Goal: Task Accomplishment & Management: Manage account settings

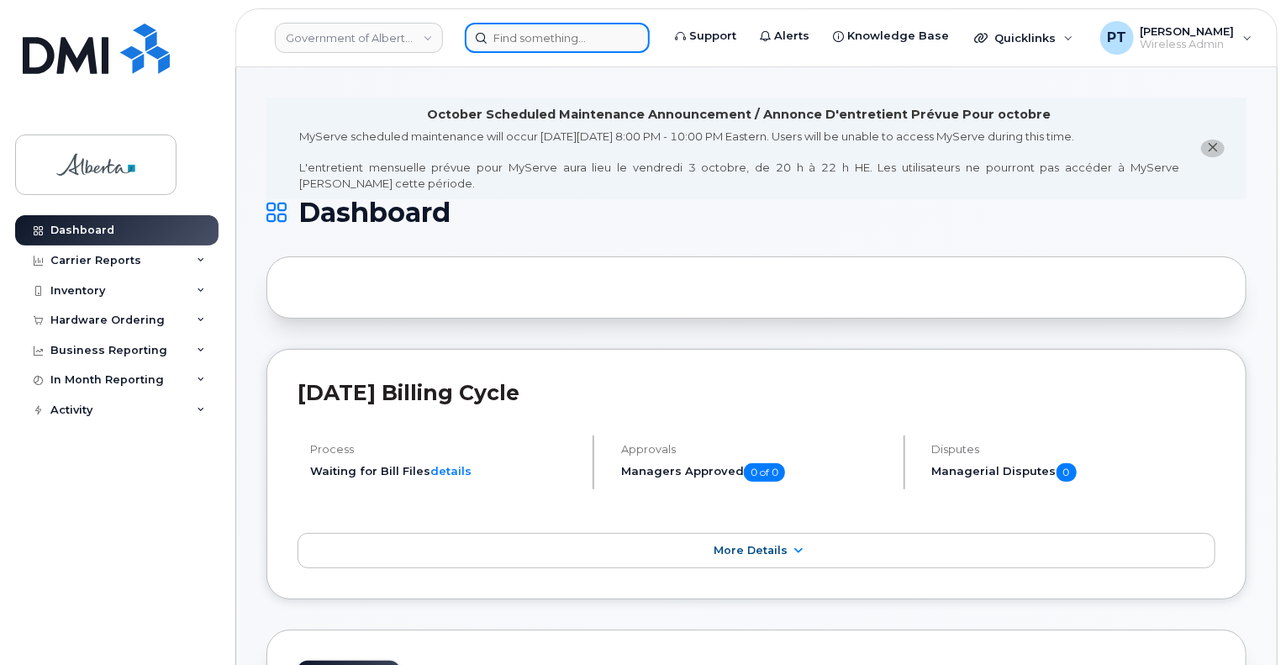
click at [586, 38] on input at bounding box center [557, 38] width 185 height 30
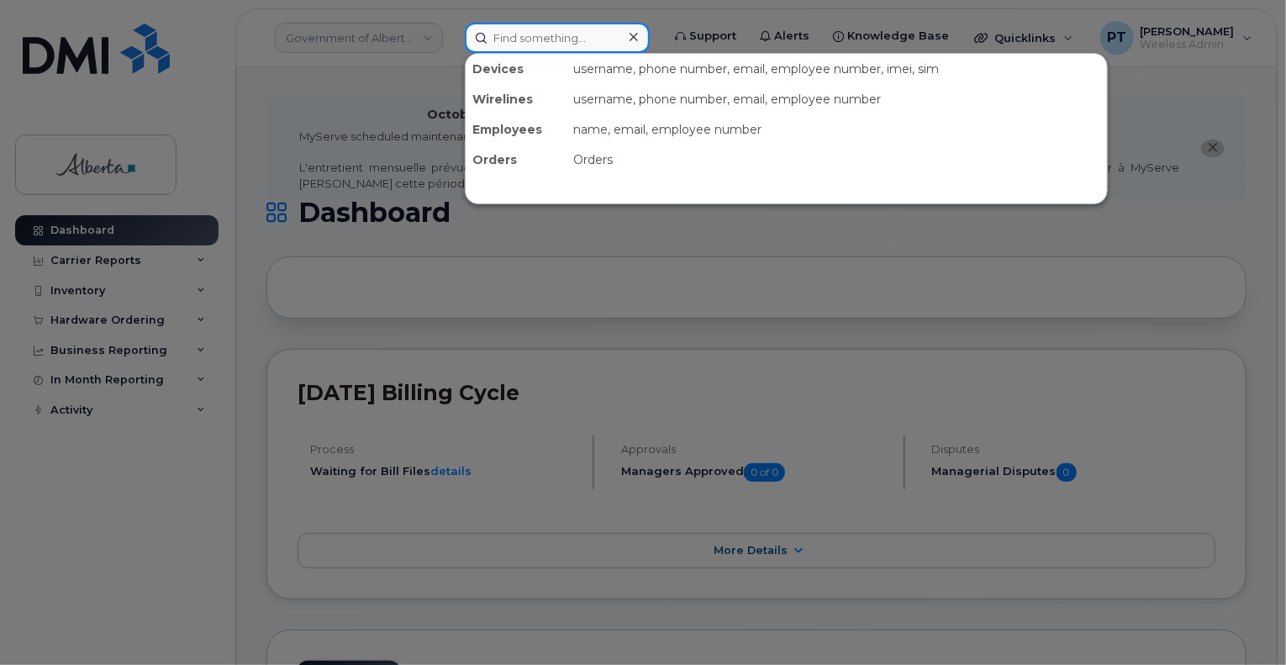
paste input "7802893368"
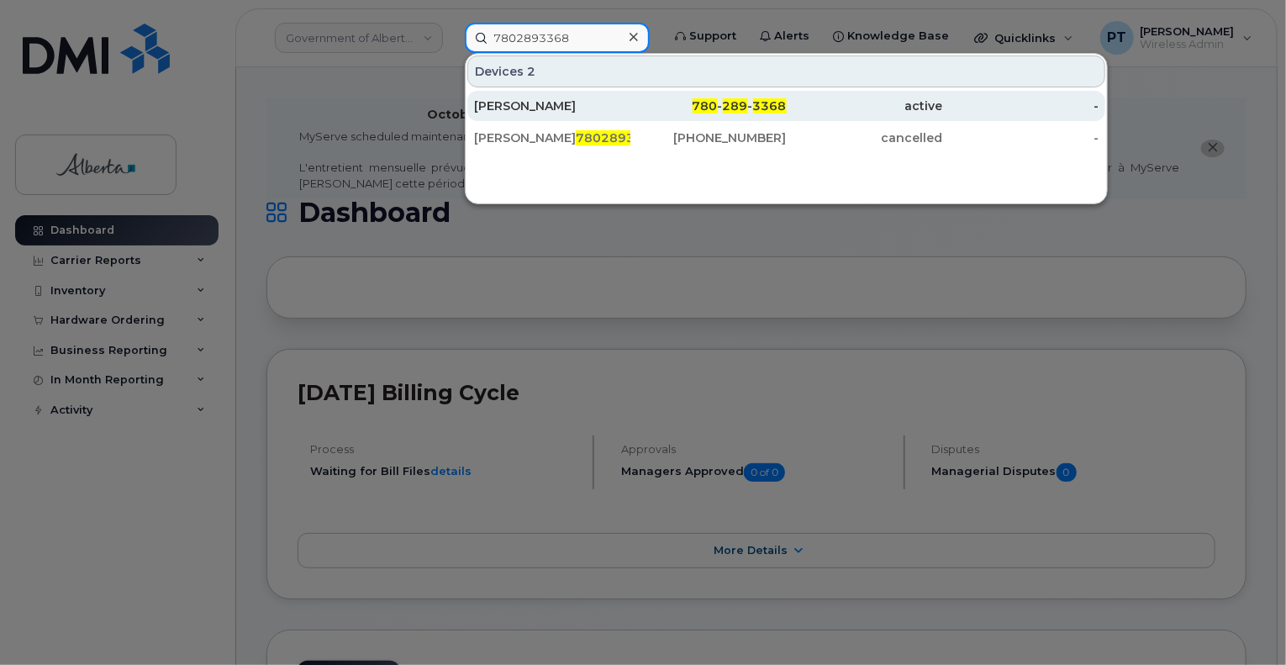
type input "7802893368"
click at [518, 110] on div "Craig Froehlich" at bounding box center [552, 106] width 156 height 17
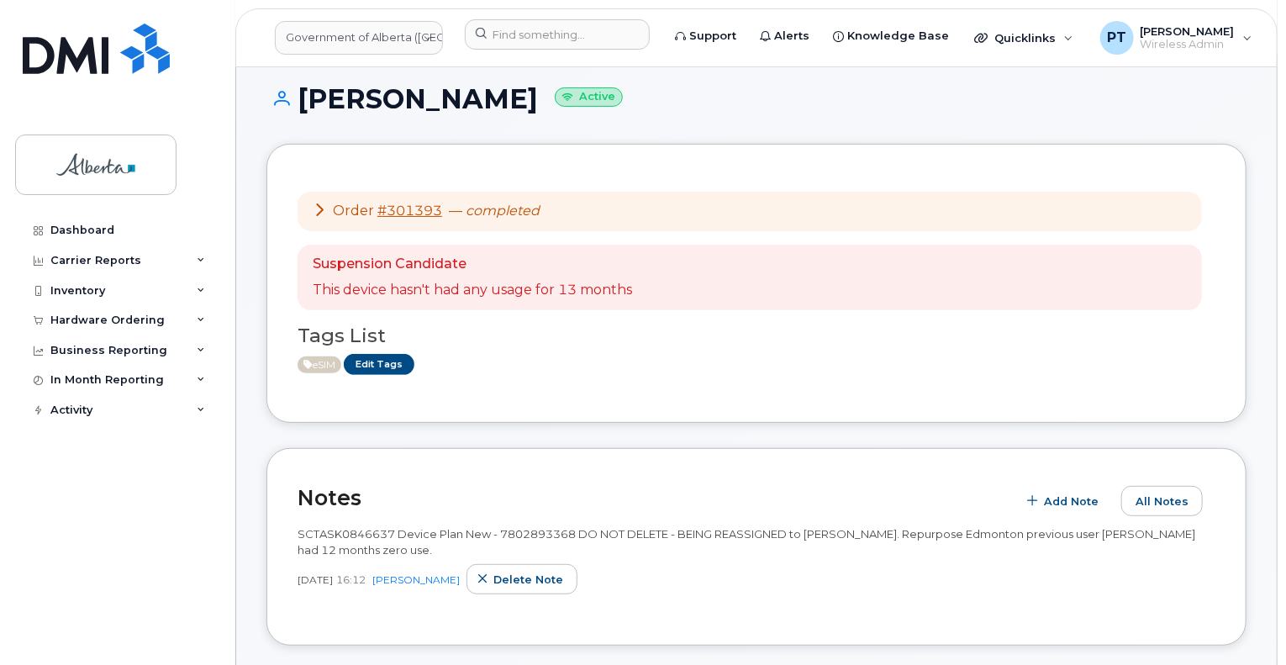
scroll to position [336, 0]
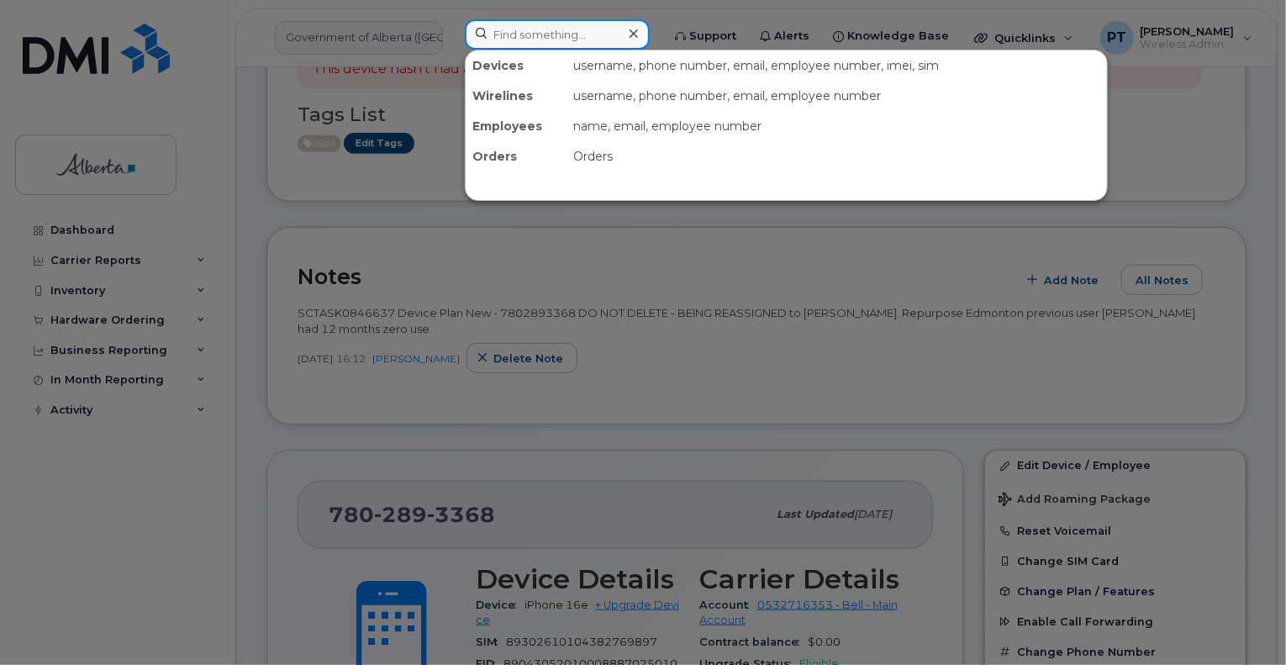
click at [525, 36] on input at bounding box center [557, 34] width 185 height 30
paste input "4038751543"
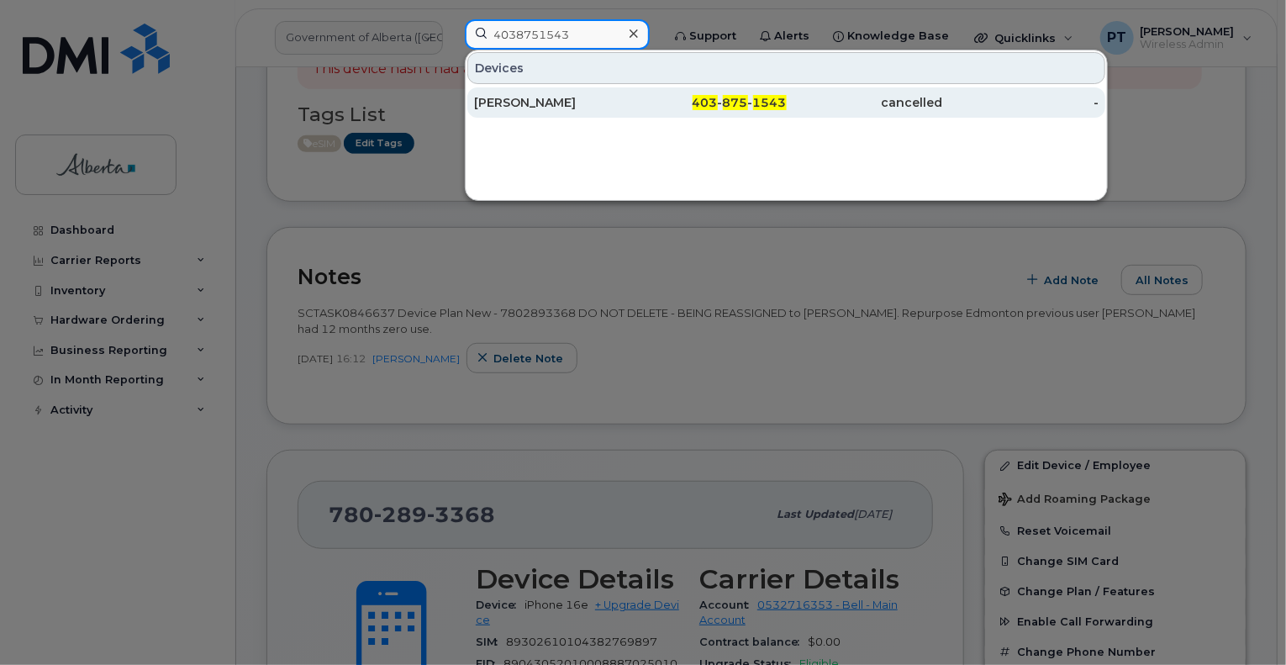
type input "4038751543"
click at [512, 97] on div "Richard Manasterski" at bounding box center [552, 102] width 156 height 17
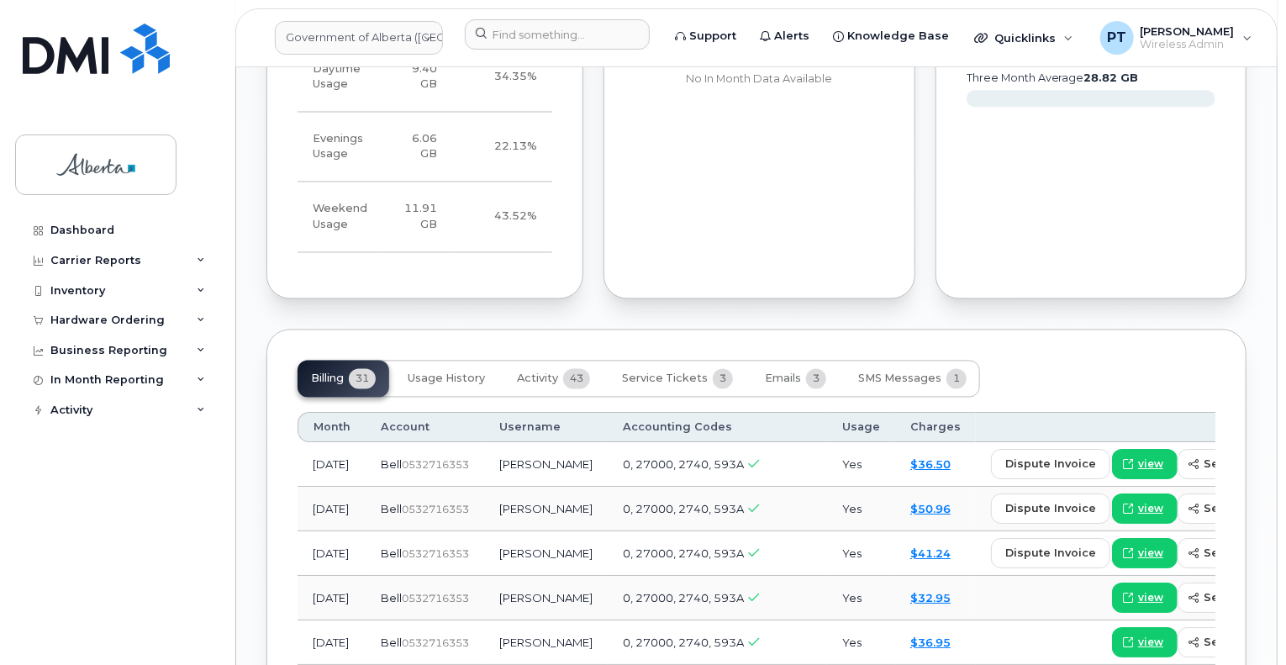
scroll to position [1597, 0]
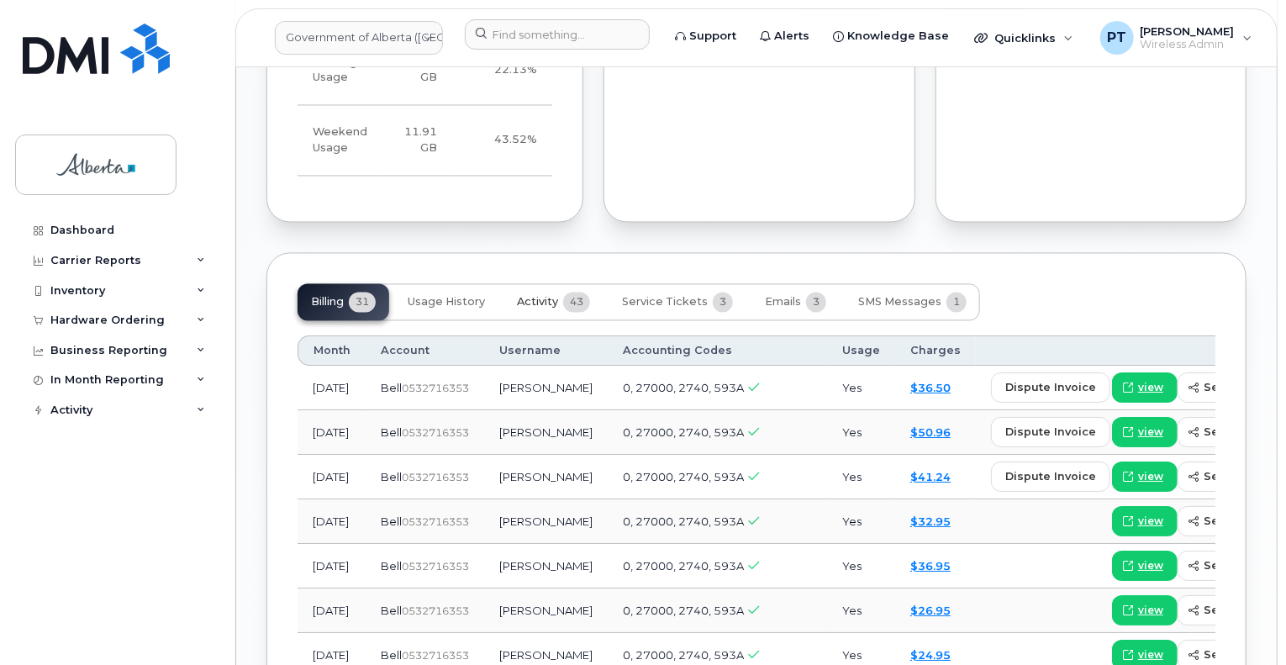
drag, startPoint x: 532, startPoint y: 288, endPoint x: 499, endPoint y: 312, distance: 41.0
click at [531, 296] on span "Activity" at bounding box center [537, 302] width 41 height 13
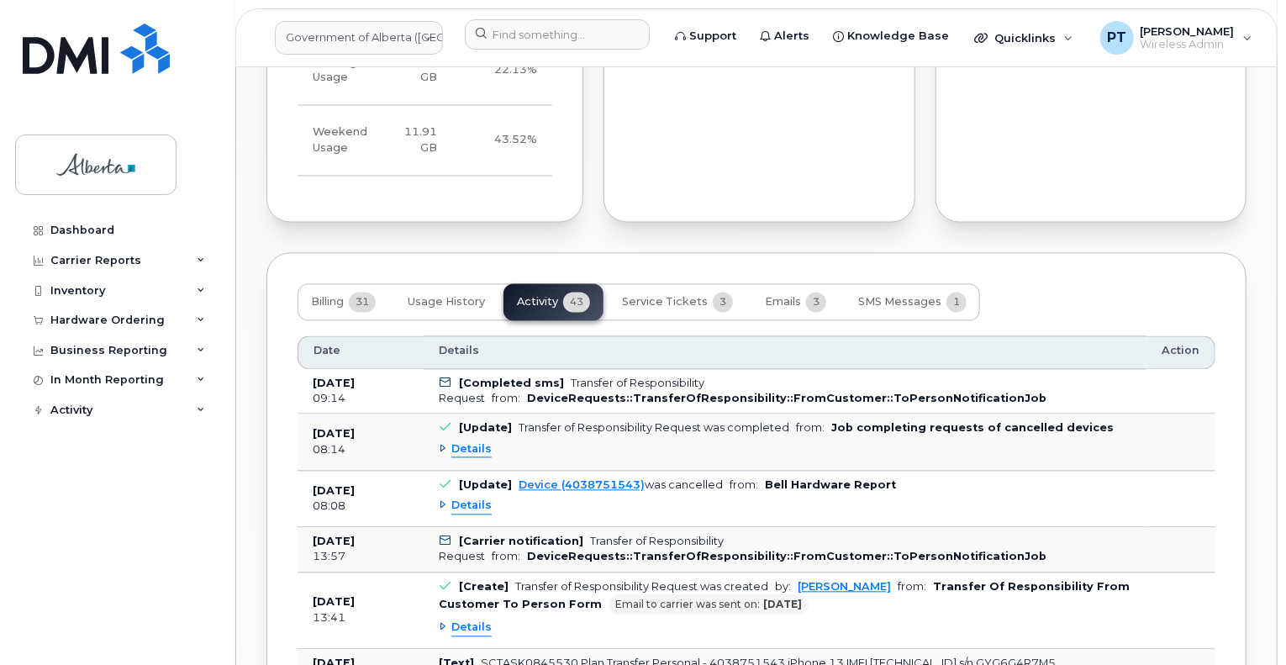
click at [481, 442] on span "Details" at bounding box center [471, 450] width 40 height 16
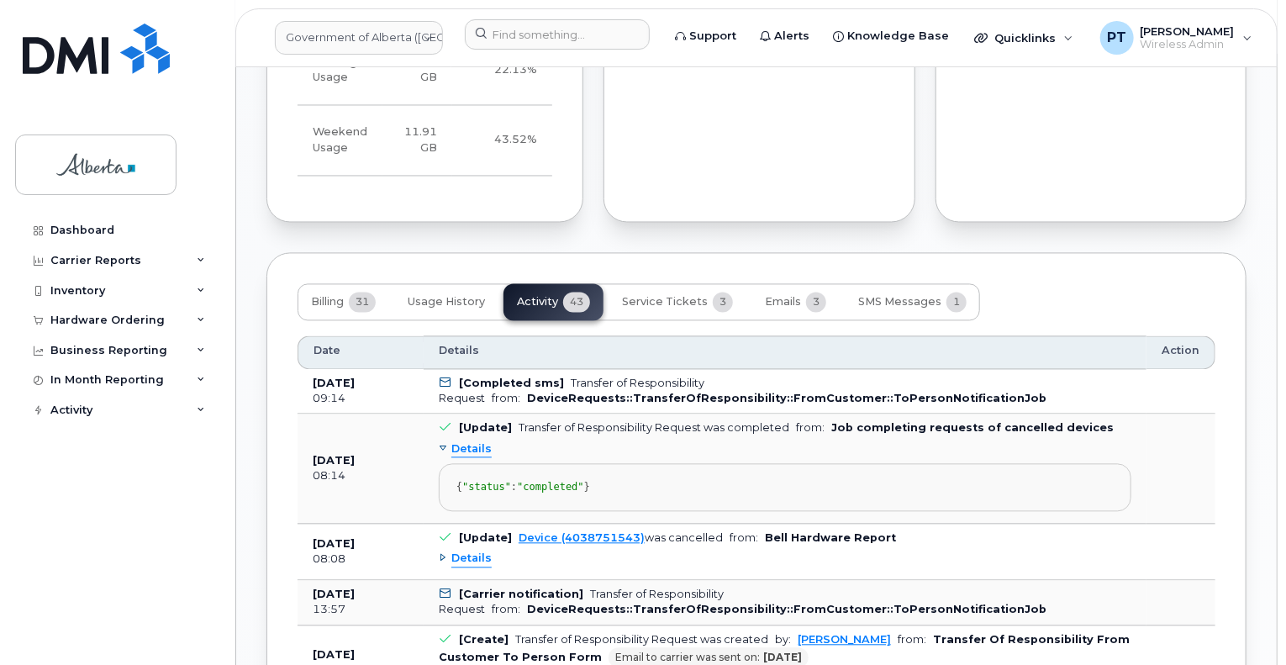
click at [479, 442] on span "Details" at bounding box center [471, 450] width 40 height 16
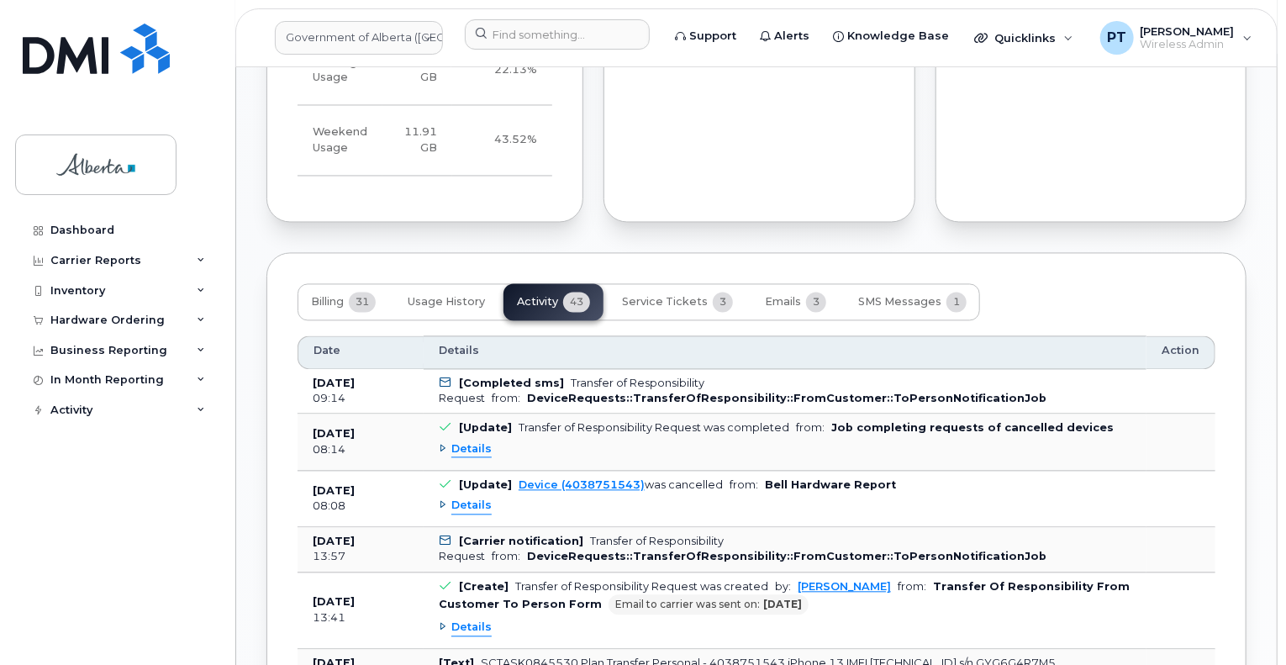
click at [456, 499] on span "Details" at bounding box center [471, 507] width 40 height 16
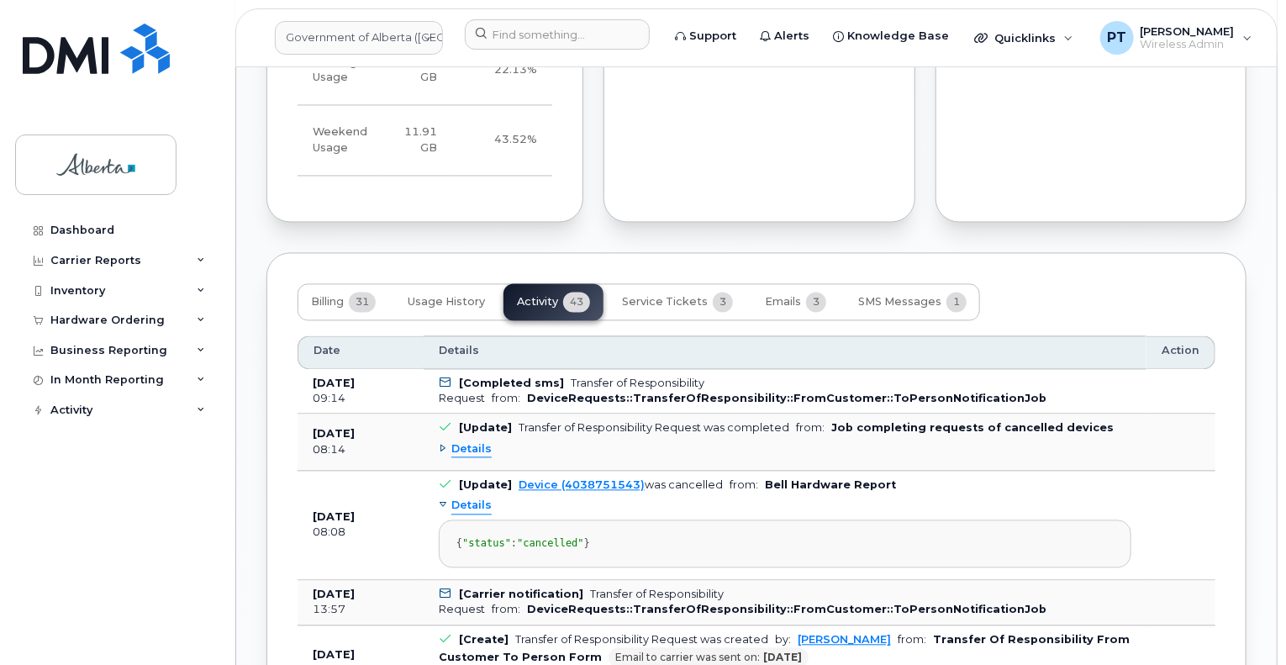
click at [456, 499] on span "Details" at bounding box center [471, 507] width 40 height 16
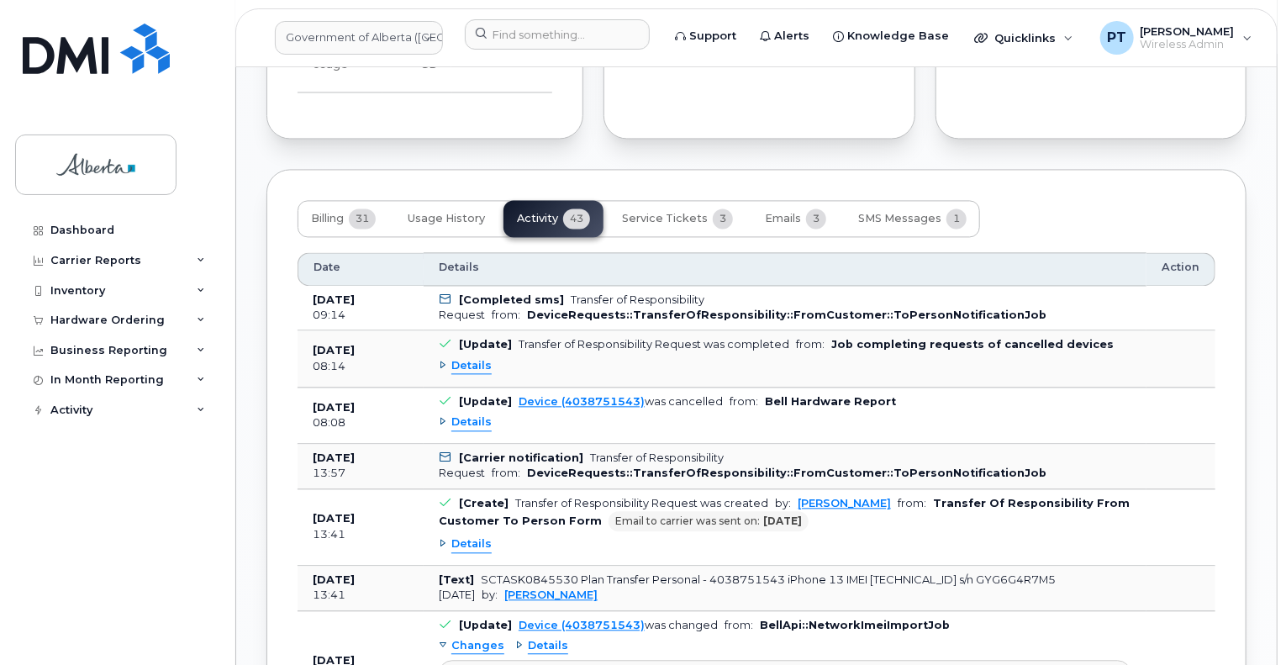
scroll to position [1765, 0]
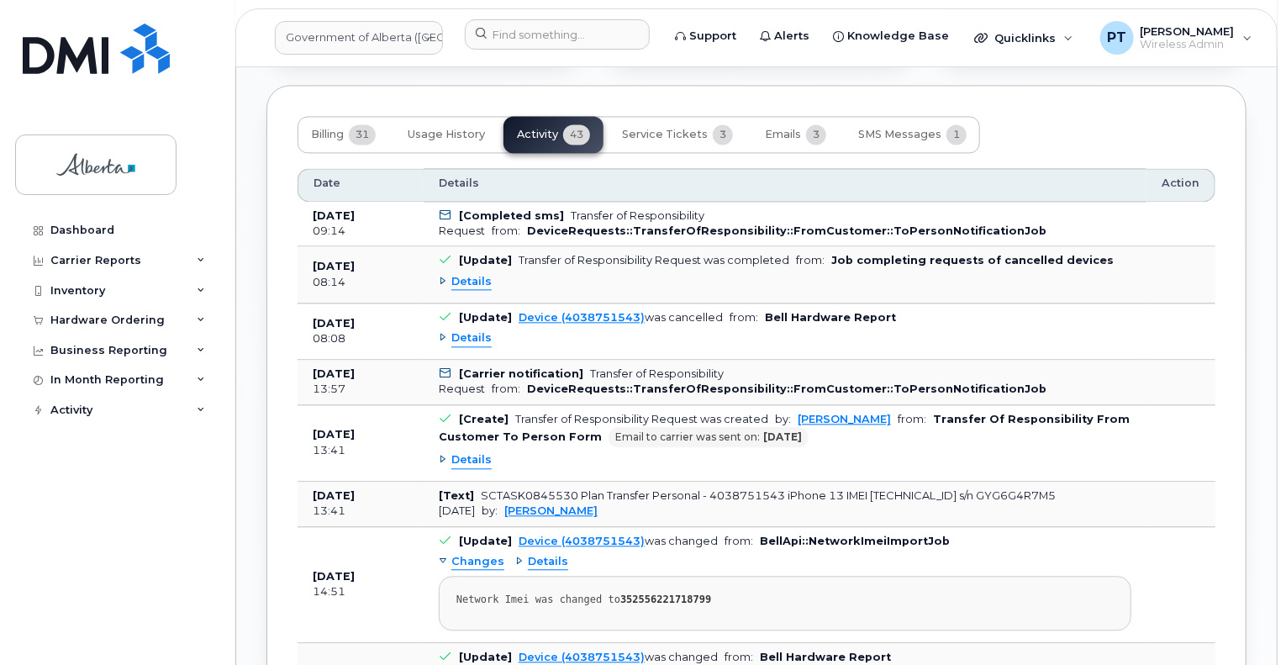
click at [468, 274] on span "Details" at bounding box center [471, 282] width 40 height 16
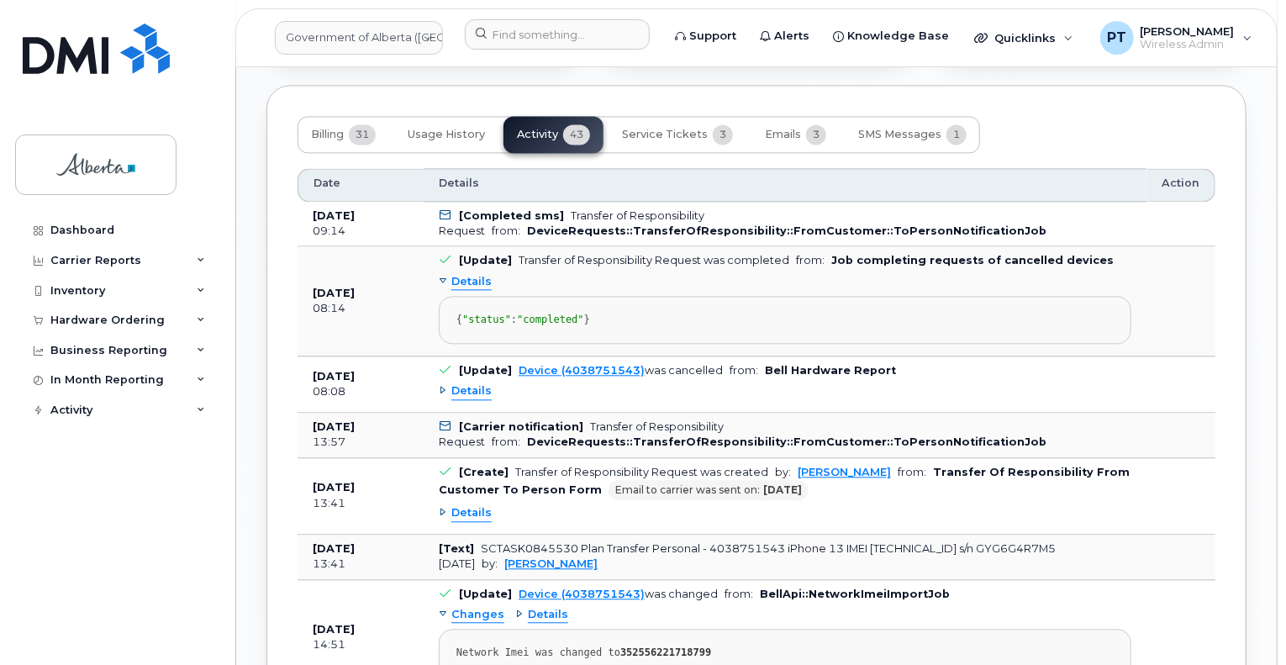
click at [478, 399] on span "Details" at bounding box center [471, 391] width 40 height 16
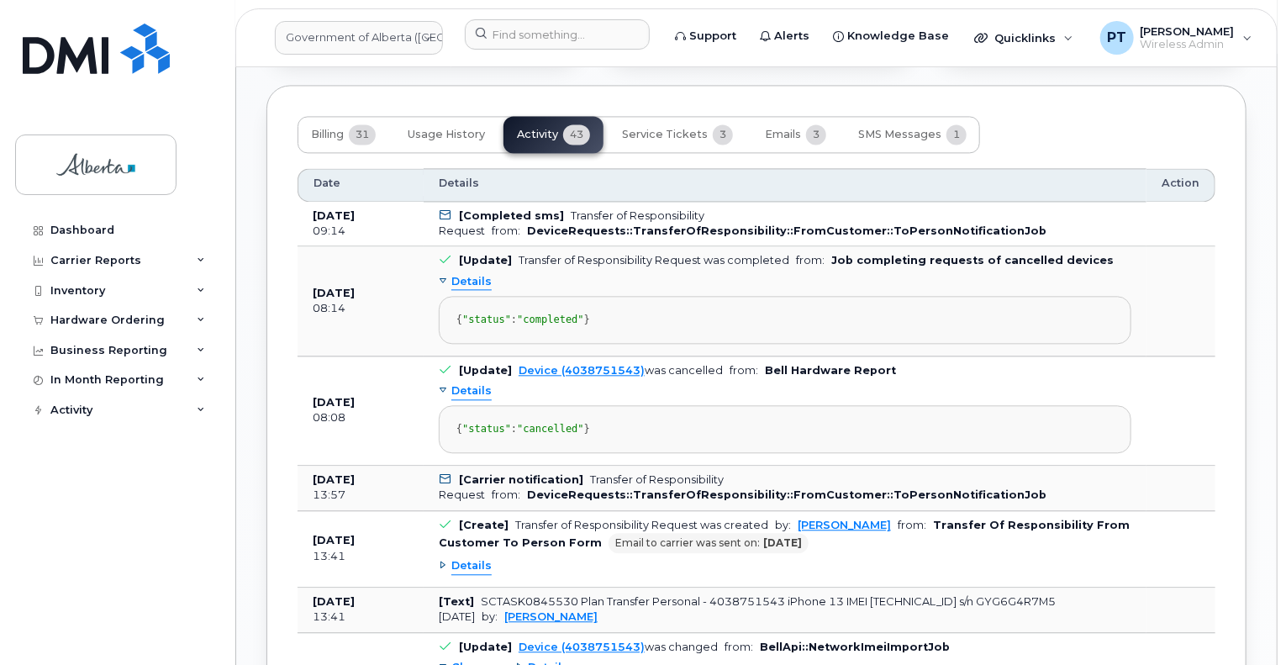
click at [478, 399] on span "Details" at bounding box center [471, 391] width 40 height 16
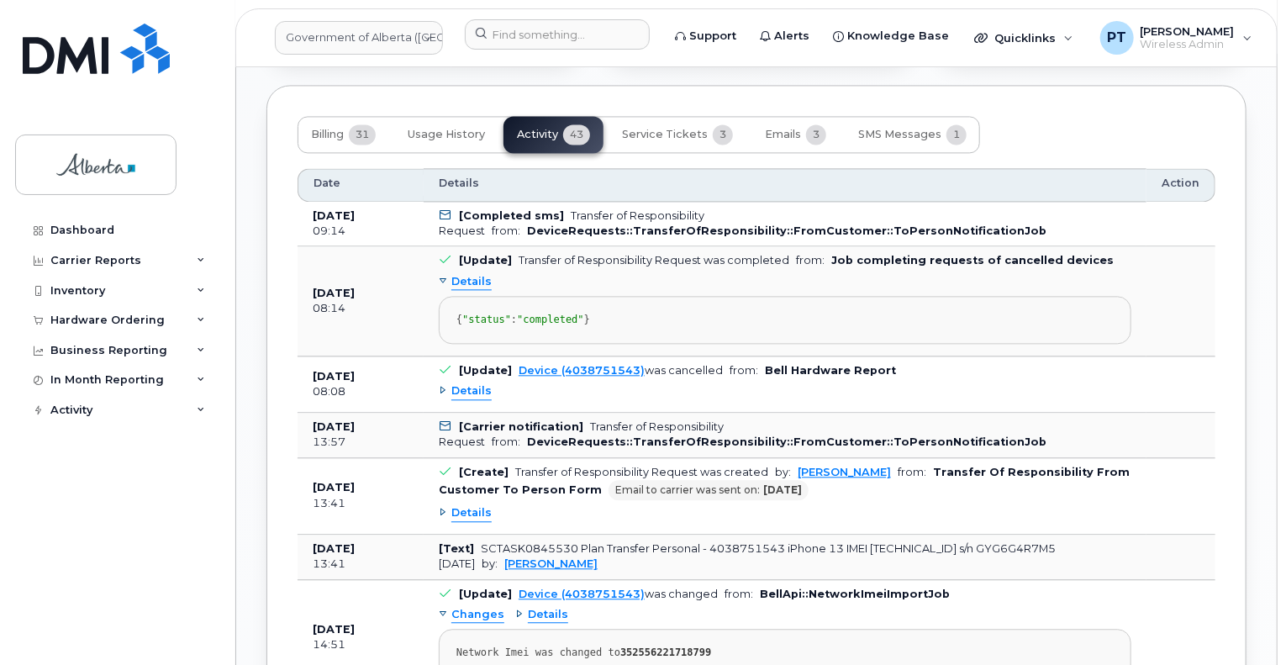
drag, startPoint x: 464, startPoint y: 268, endPoint x: 495, endPoint y: 272, distance: 31.4
click at [464, 274] on span "Details" at bounding box center [471, 282] width 40 height 16
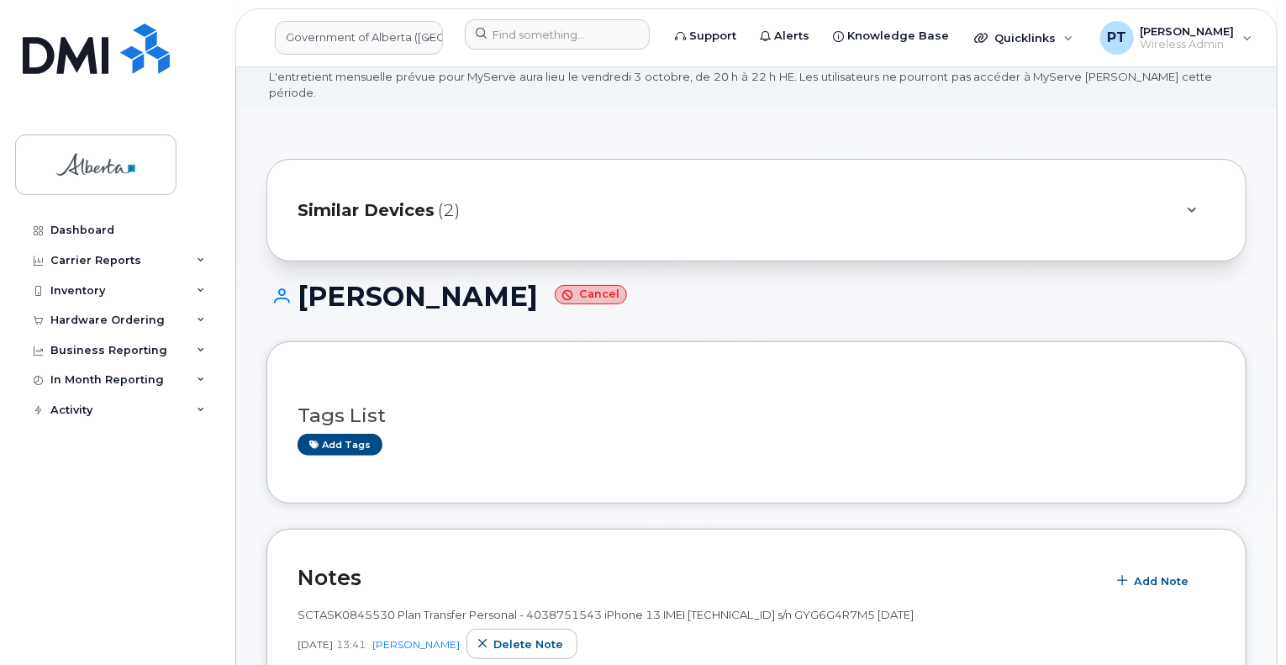
scroll to position [0, 0]
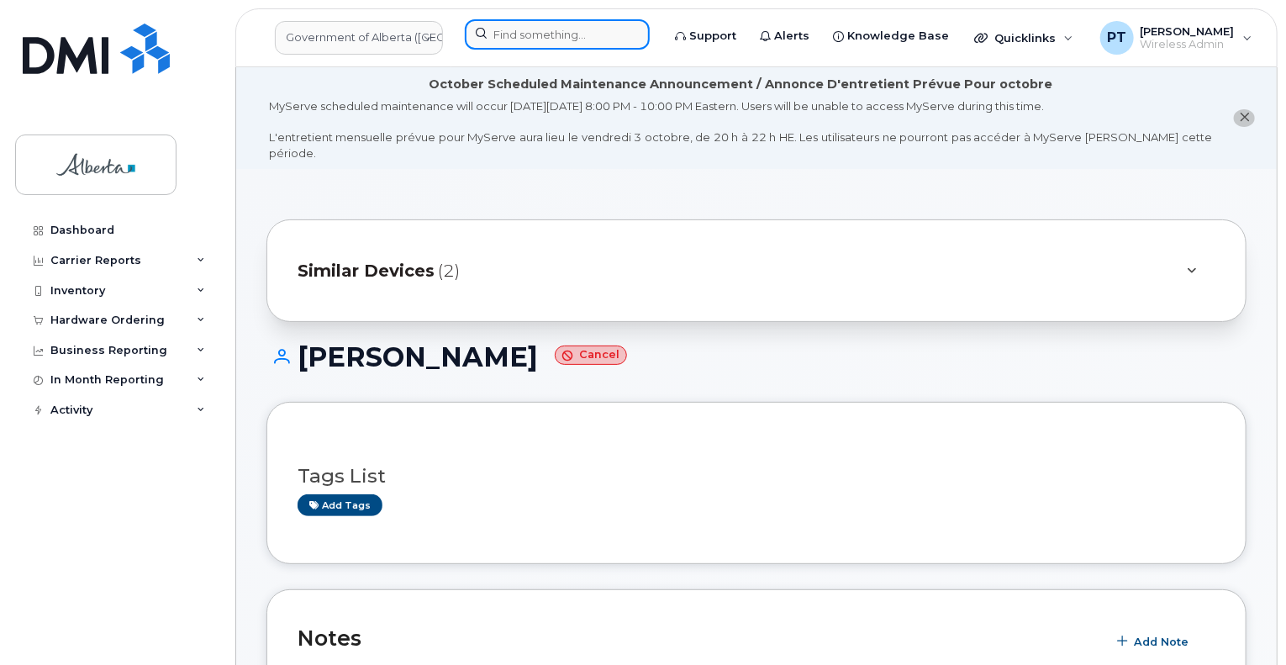
click at [531, 38] on input at bounding box center [557, 34] width 185 height 30
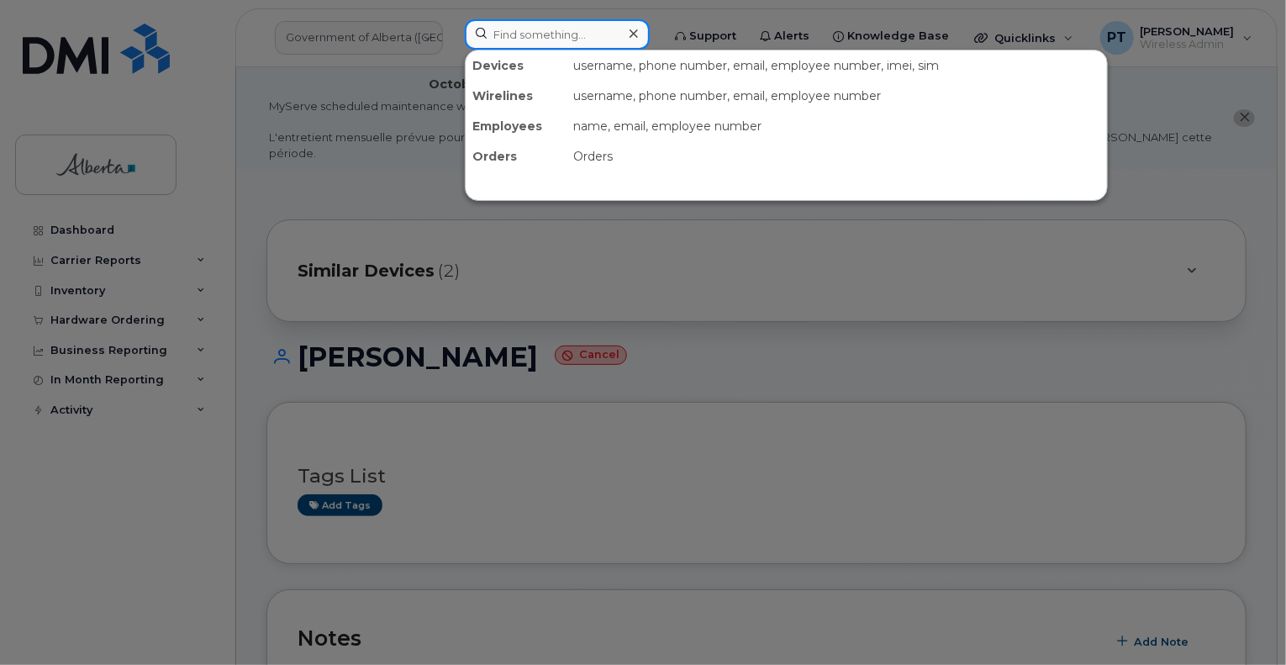
paste input "7807188354"
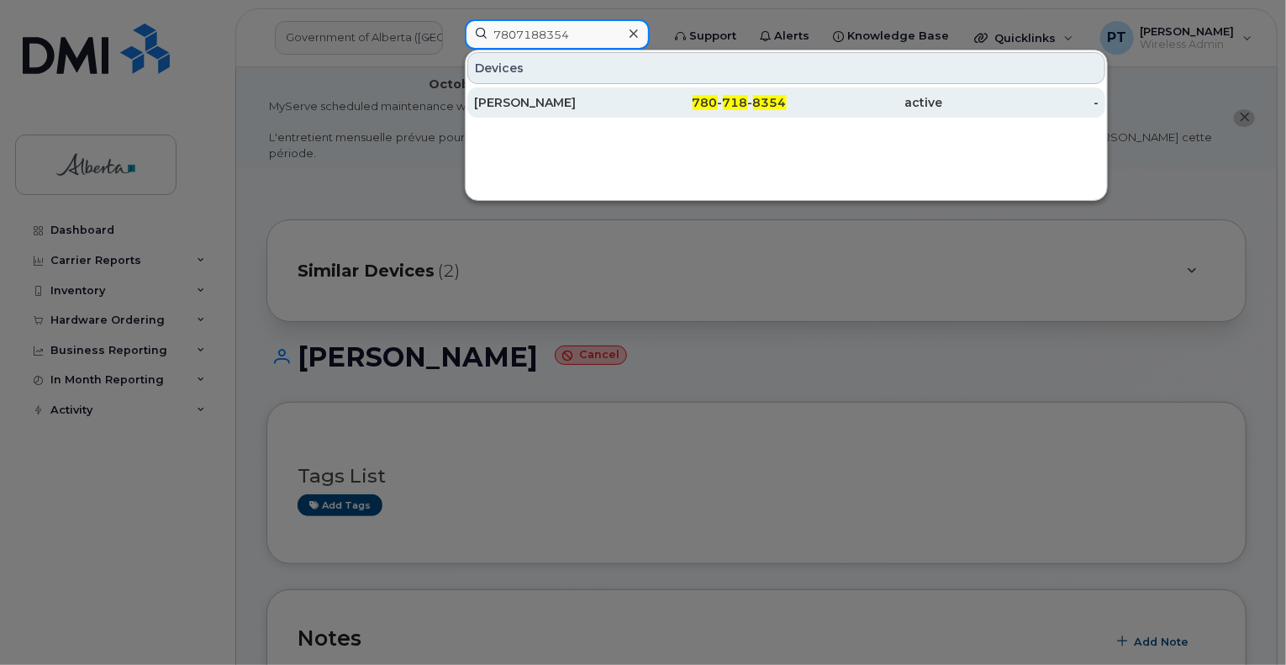
type input "7807188354"
click at [507, 104] on div "[PERSON_NAME]" at bounding box center [552, 102] width 156 height 17
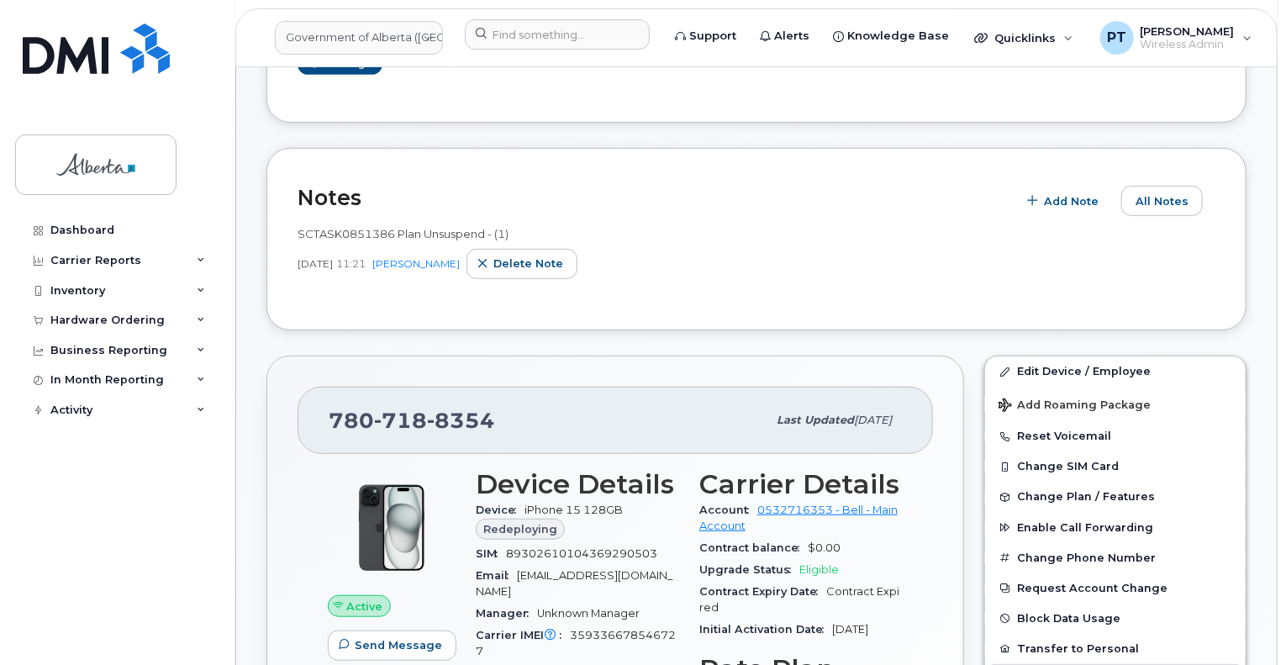
scroll to position [420, 0]
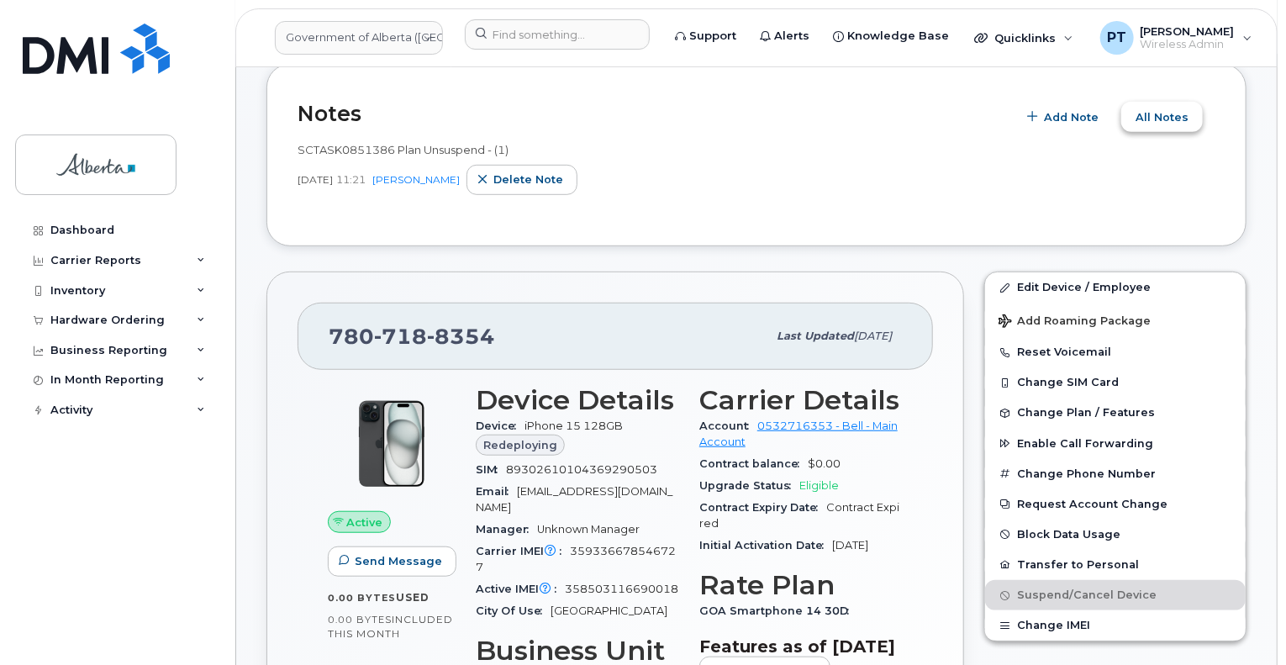
click at [1160, 109] on span "All Notes" at bounding box center [1162, 117] width 53 height 16
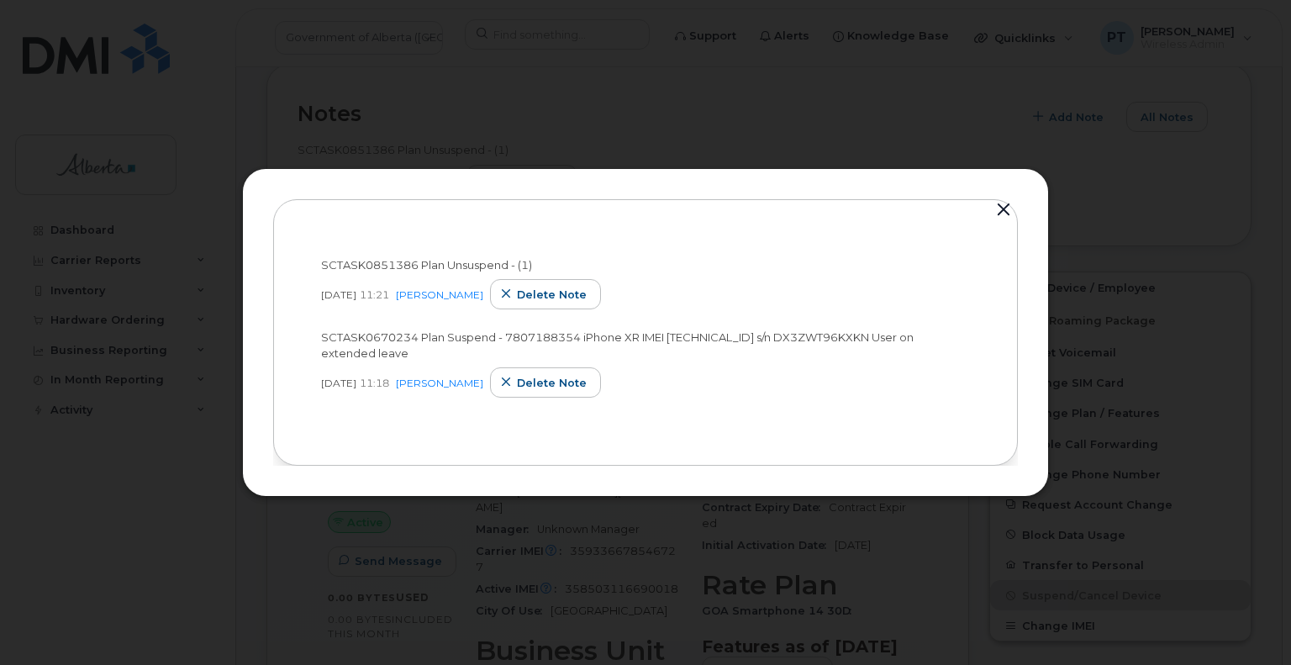
click at [1003, 204] on button "button" at bounding box center [1003, 210] width 25 height 24
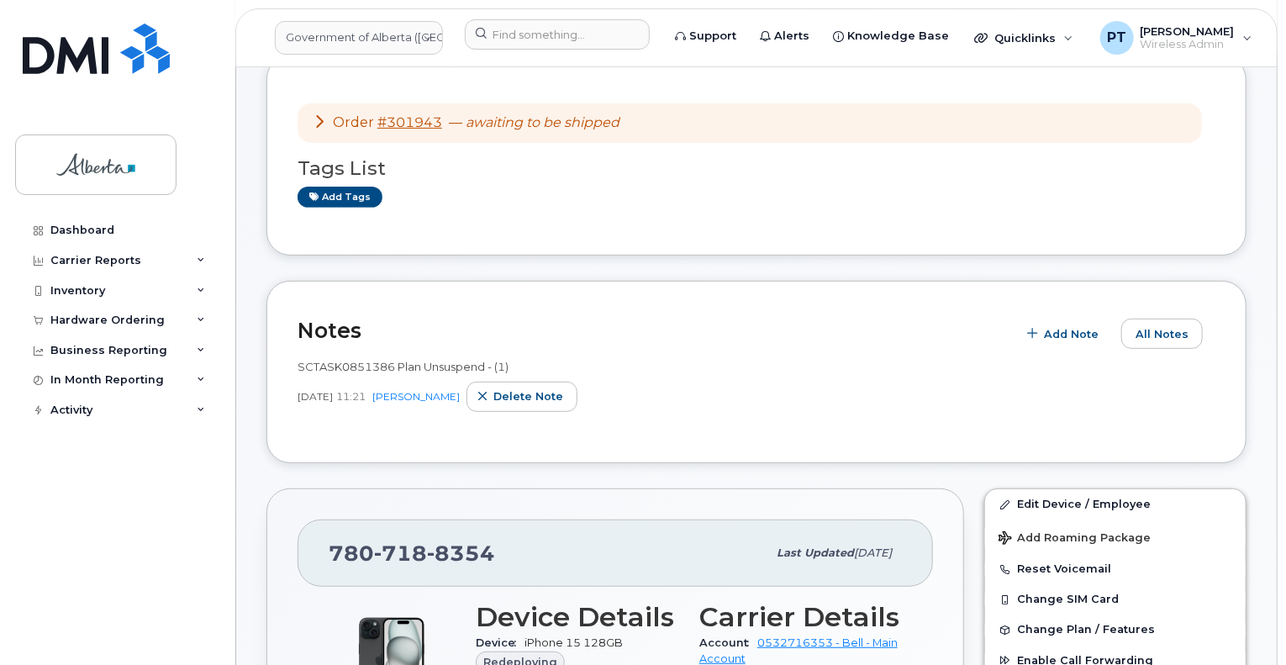
scroll to position [336, 0]
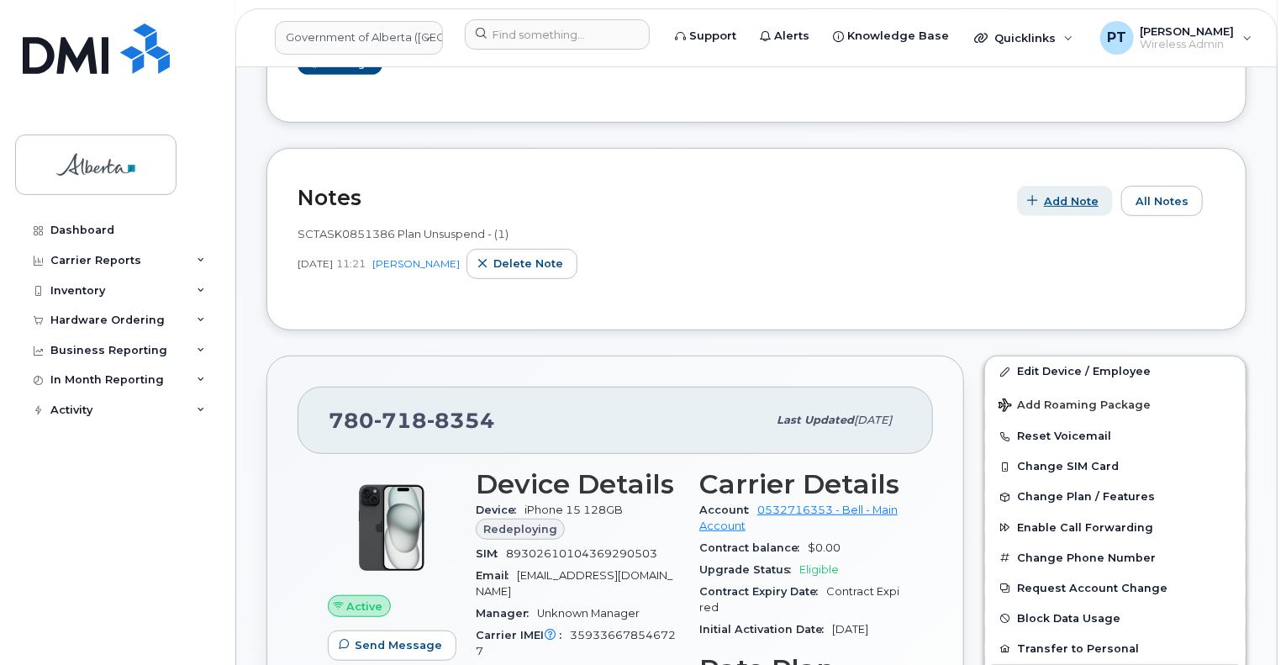
click at [1078, 193] on span "Add Note" at bounding box center [1071, 201] width 55 height 16
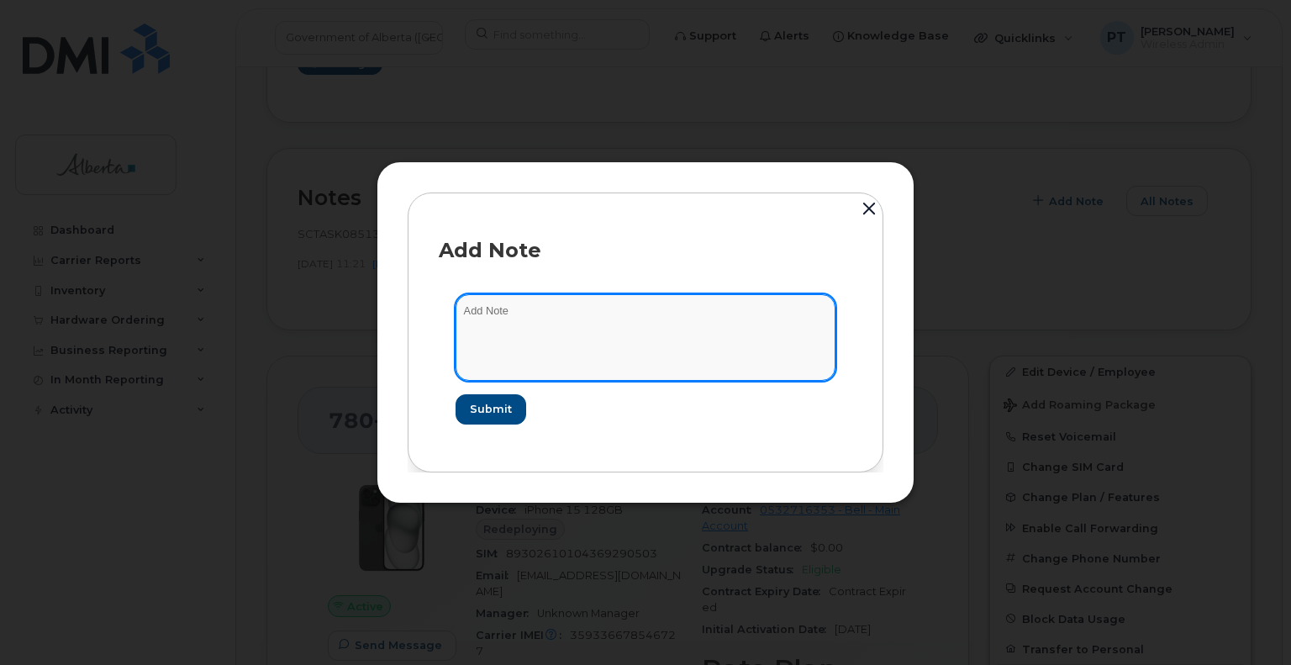
click at [557, 328] on textarea at bounding box center [646, 337] width 380 height 86
click at [509, 314] on textarea at bounding box center [646, 337] width 380 height 86
paste textarea "SCTASK0856233"
click at [639, 309] on textarea "SCTASK0856233 -" at bounding box center [646, 337] width 380 height 86
paste textarea "Device Replace - (1) iPhone 15 Order 301943 Bell 3022433"
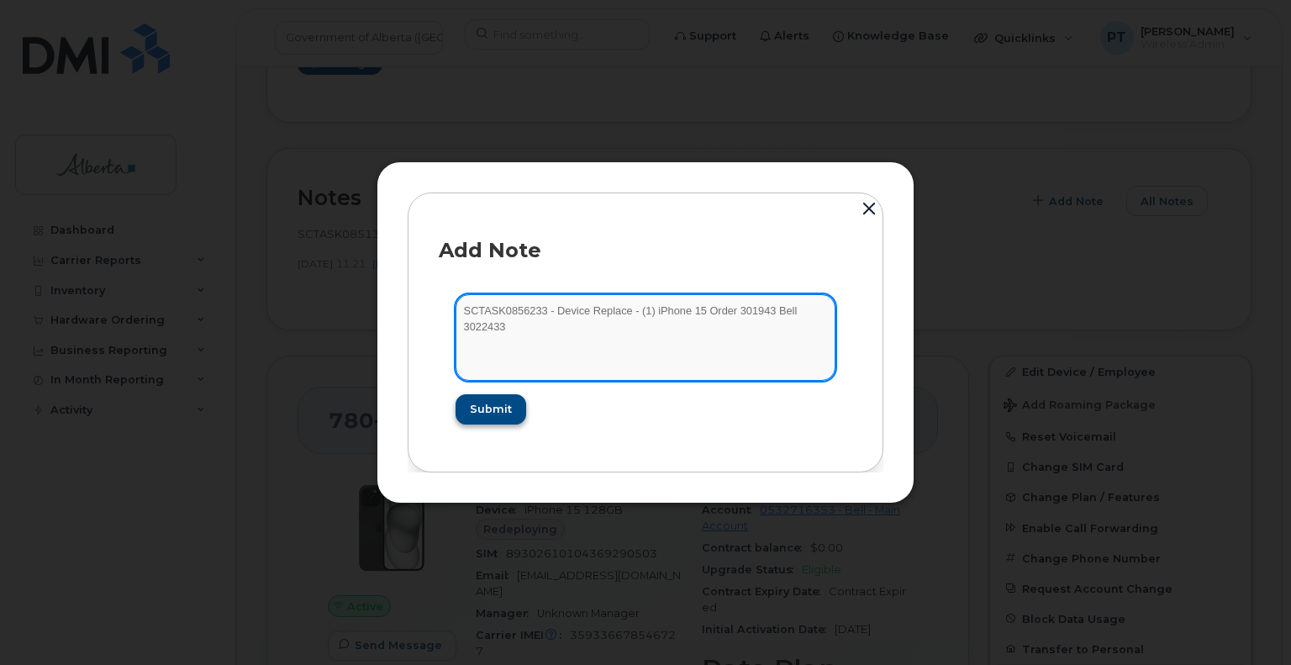
type textarea "SCTASK0856233 - Device Replace - (1) iPhone 15 Order 301943 Bell 3022433"
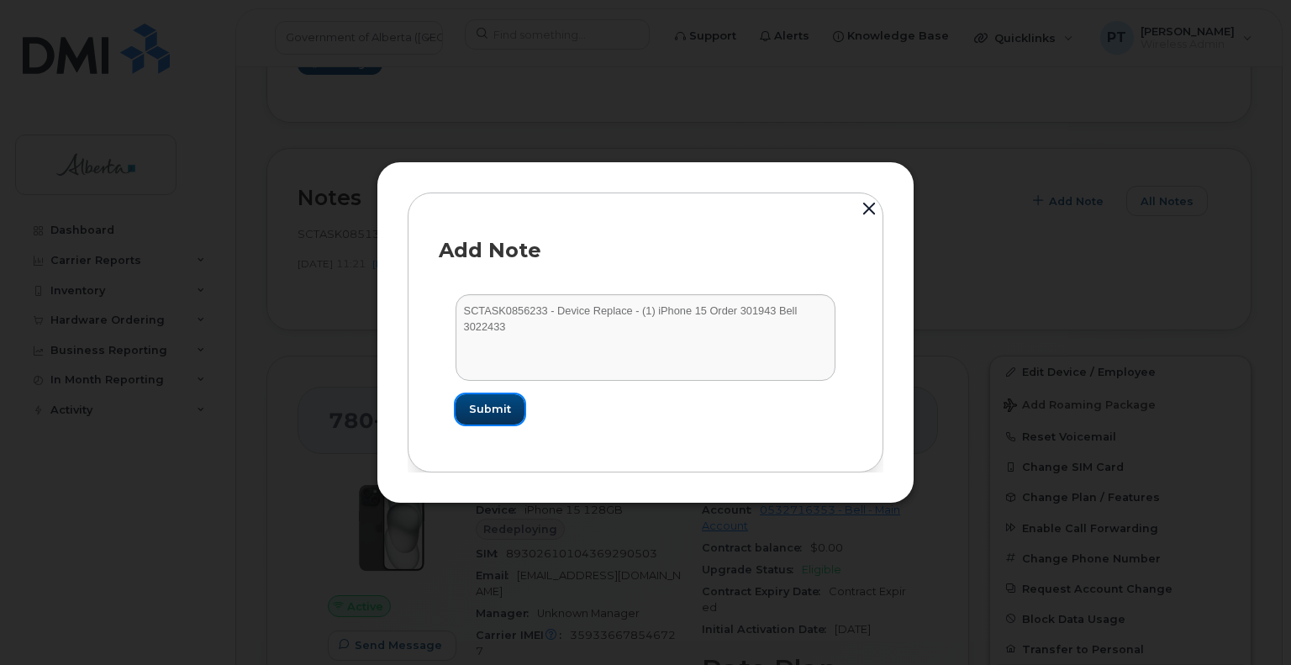
click at [469, 403] on span "Submit" at bounding box center [490, 409] width 42 height 16
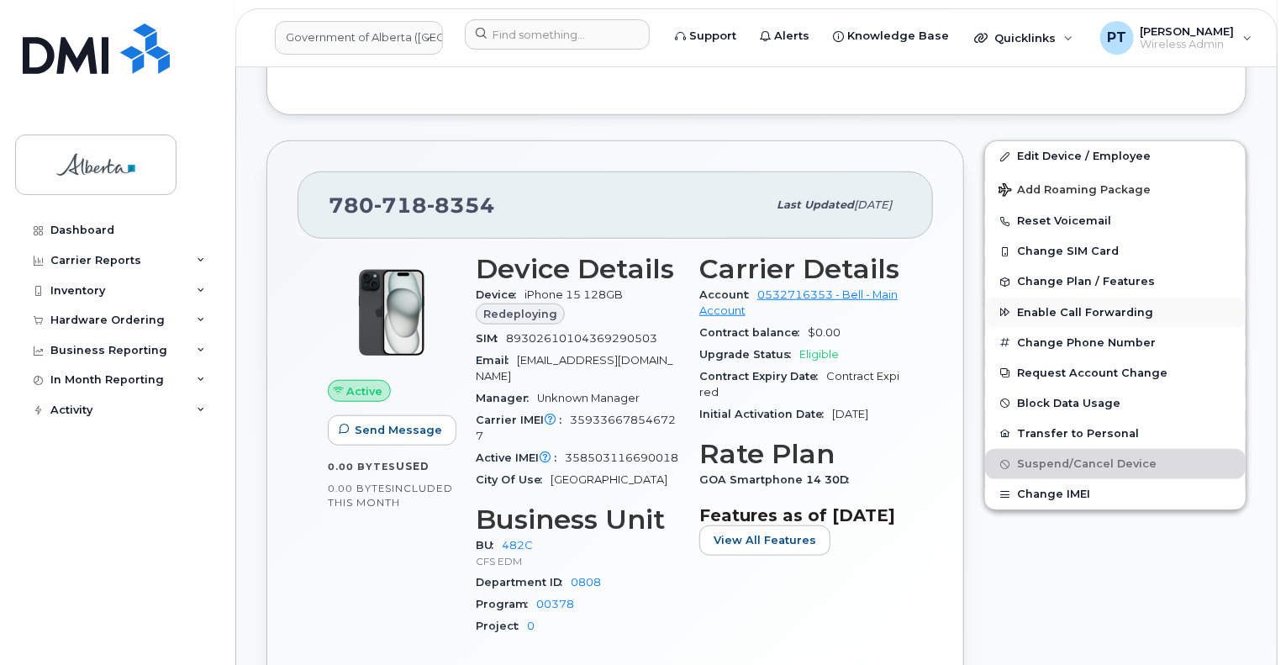
scroll to position [588, 0]
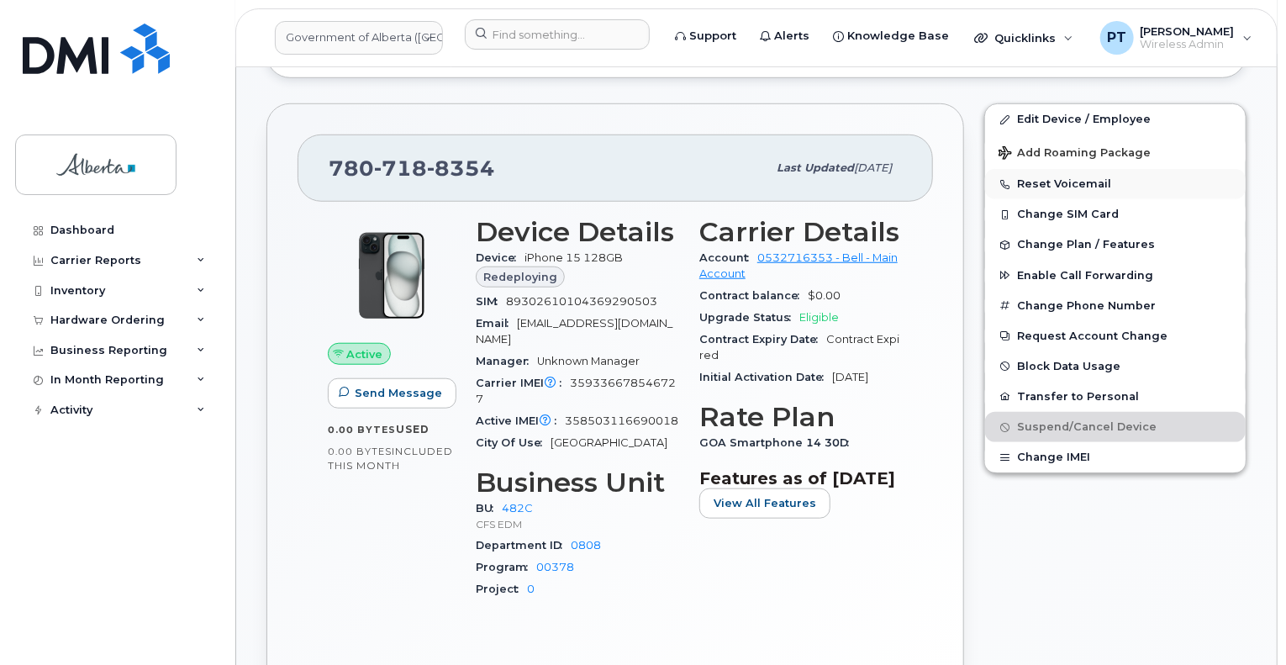
click at [1047, 170] on button "Reset Voicemail" at bounding box center [1115, 184] width 261 height 30
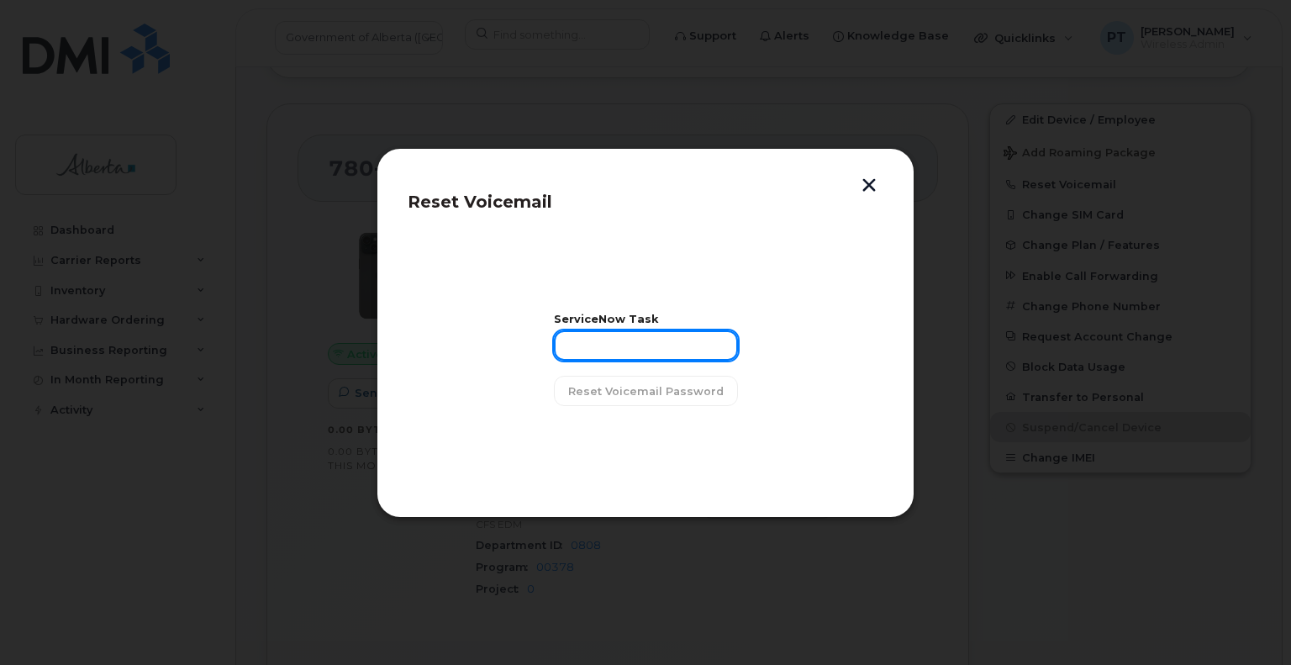
click at [605, 346] on input "text" at bounding box center [646, 345] width 184 height 30
paste input "SCTASK0856046"
type input "SCTASK0856046"
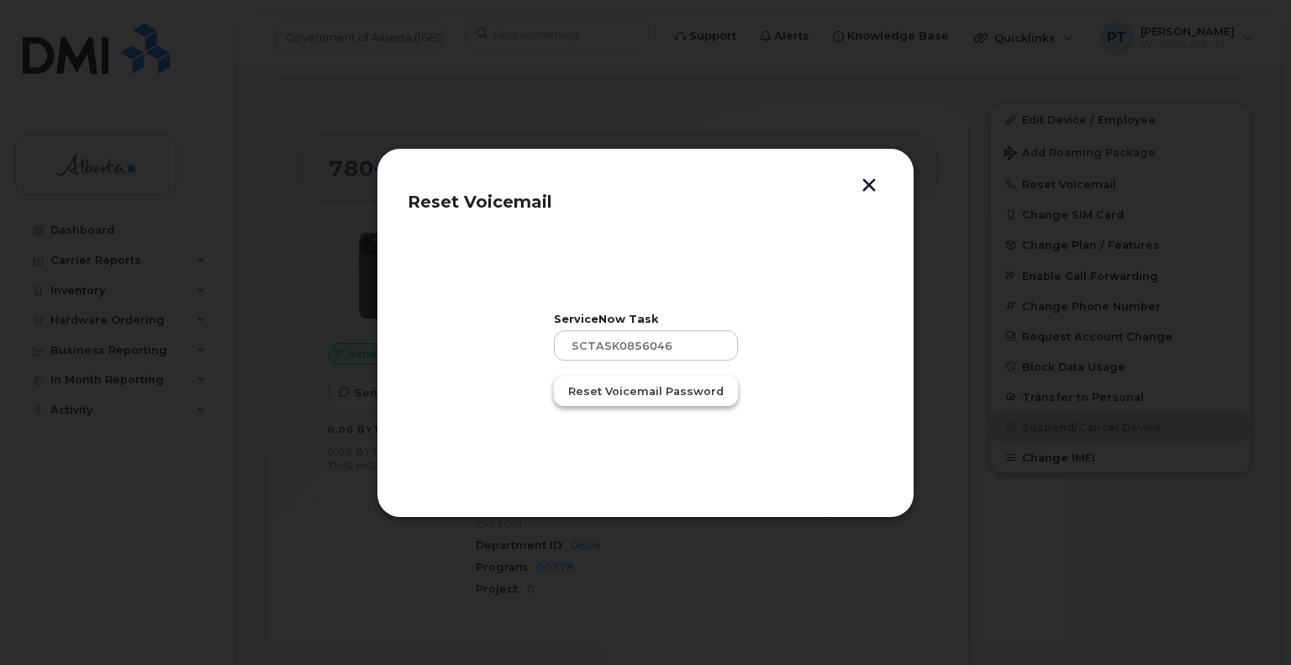
click at [646, 383] on span "Reset Voicemail Password" at bounding box center [646, 391] width 156 height 16
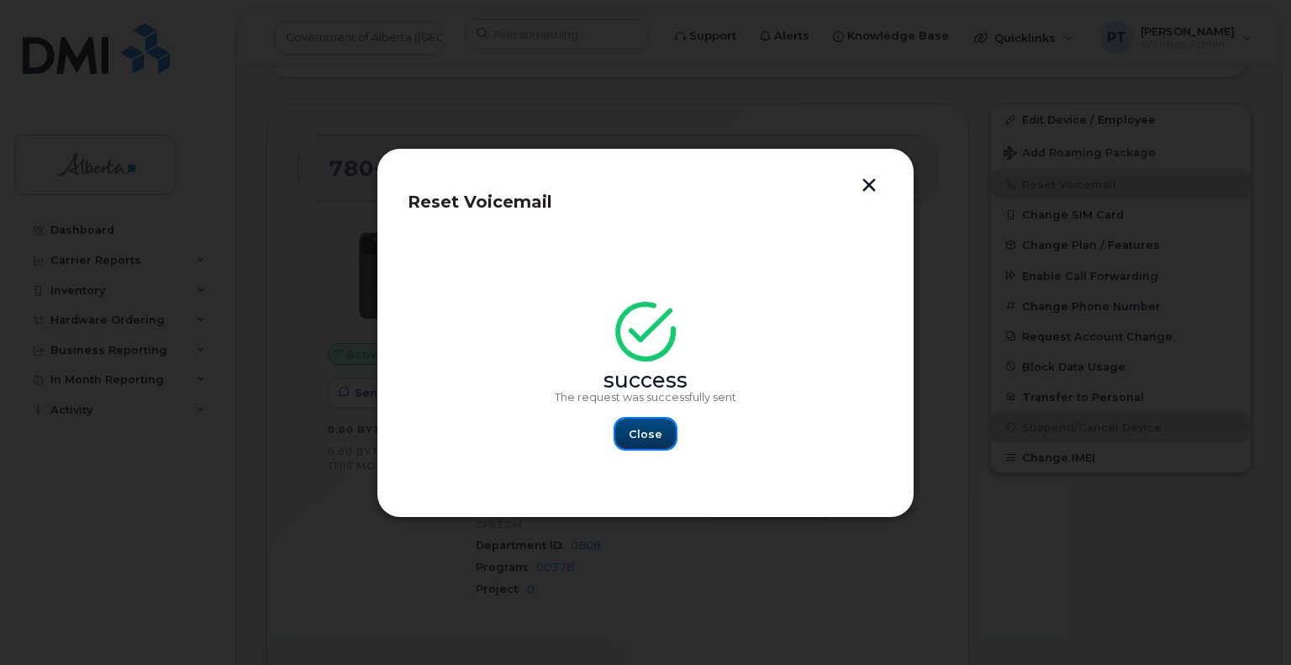
drag, startPoint x: 635, startPoint y: 430, endPoint x: 802, endPoint y: 575, distance: 221.1
click at [636, 430] on span "Close" at bounding box center [646, 434] width 34 height 16
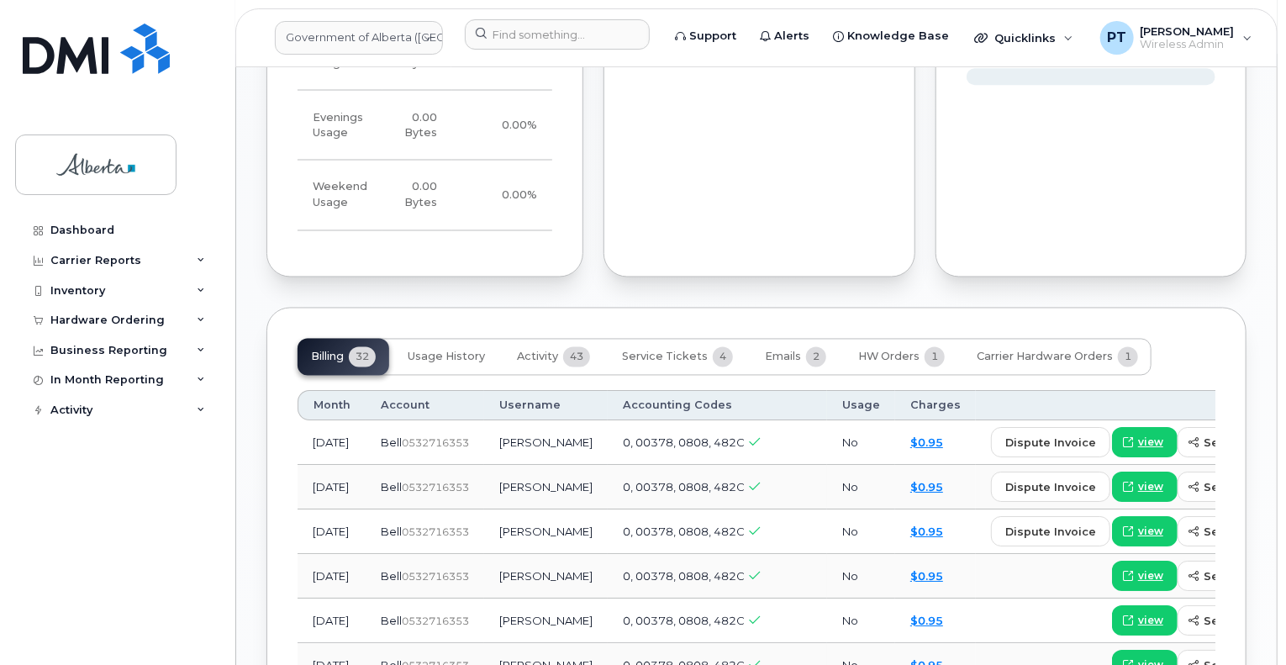
scroll to position [1513, 0]
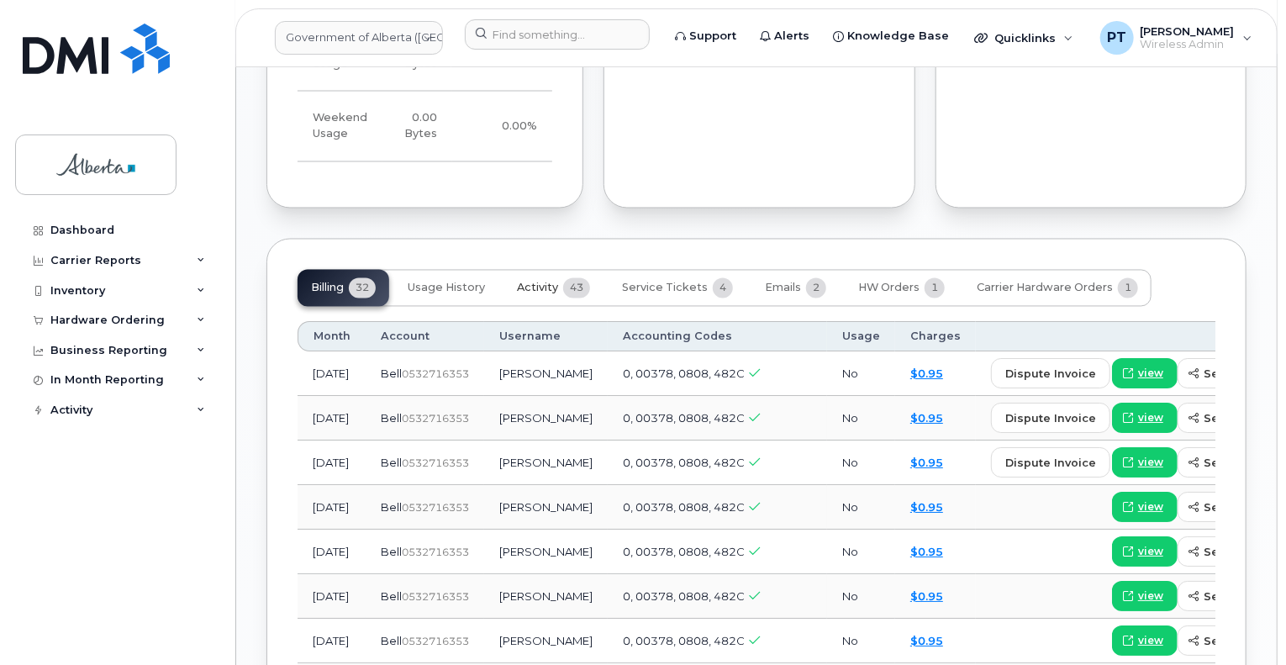
click at [528, 282] on span "Activity" at bounding box center [537, 288] width 41 height 13
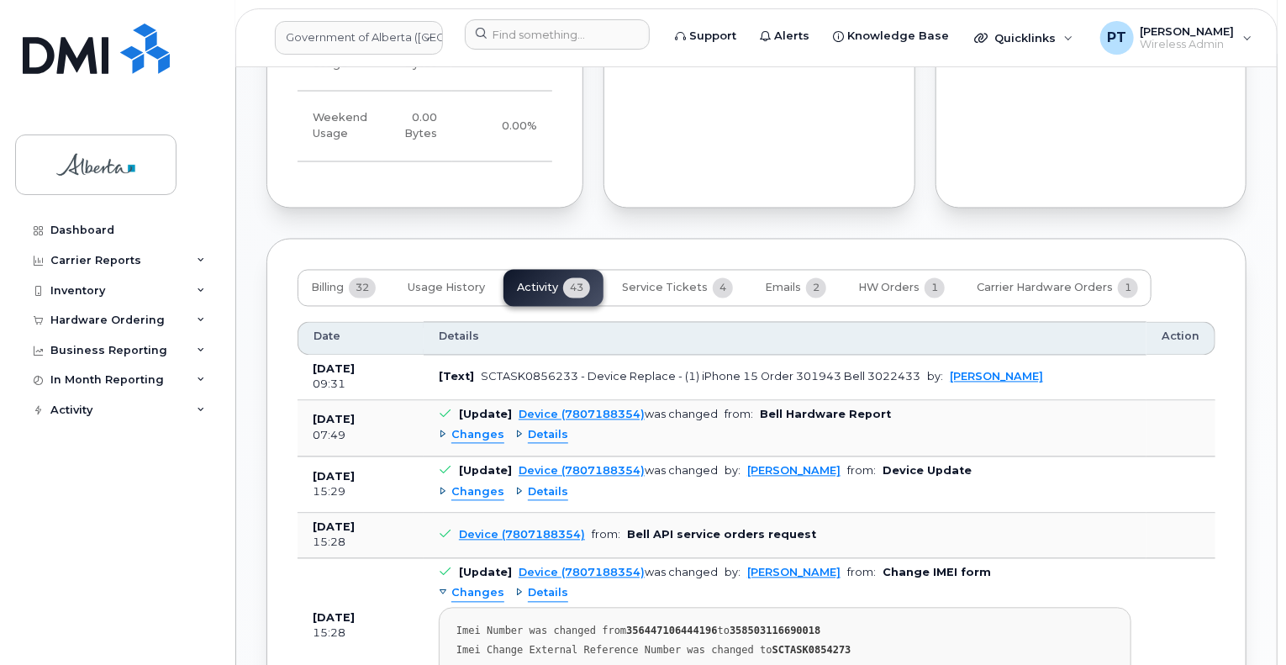
click at [470, 428] on span "Changes" at bounding box center [477, 436] width 53 height 16
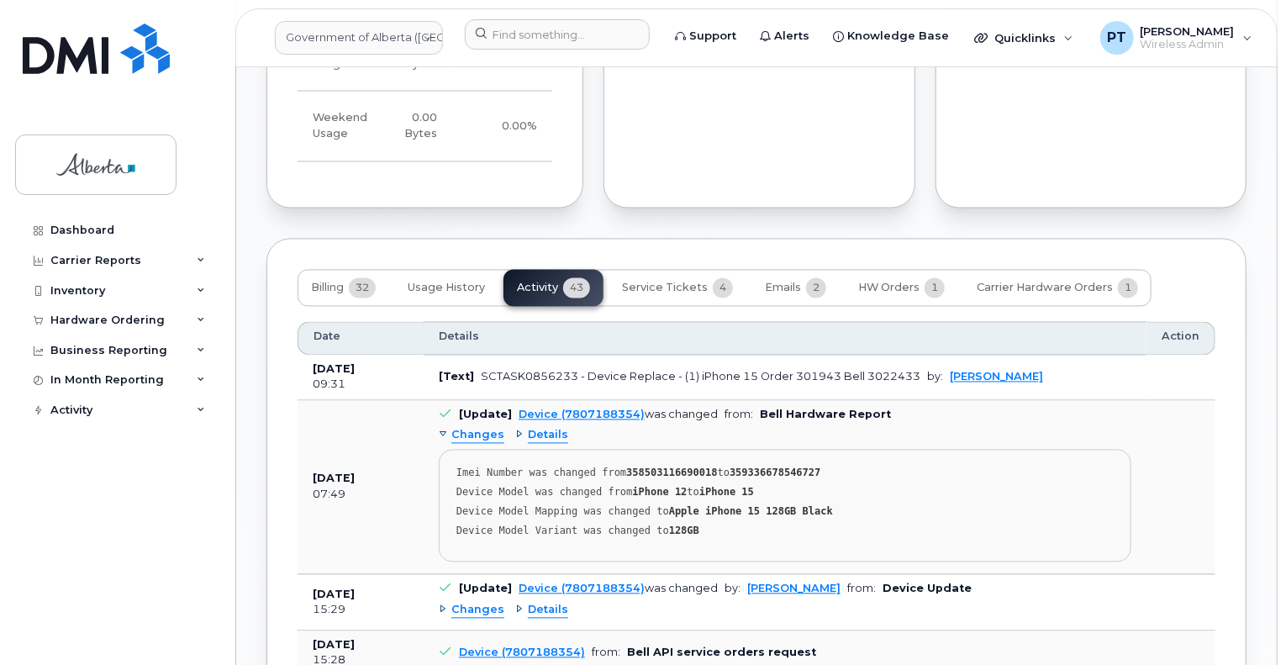
click at [470, 428] on span "Changes" at bounding box center [477, 436] width 53 height 16
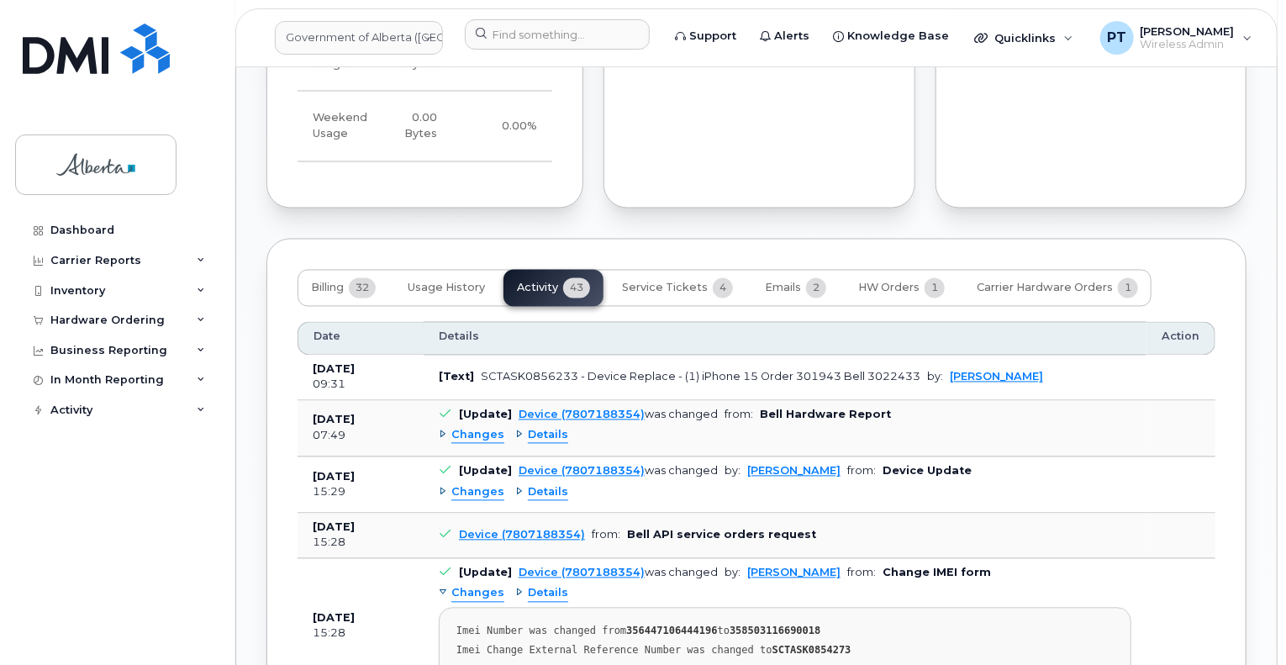
click at [488, 428] on span "Changes" at bounding box center [477, 436] width 53 height 16
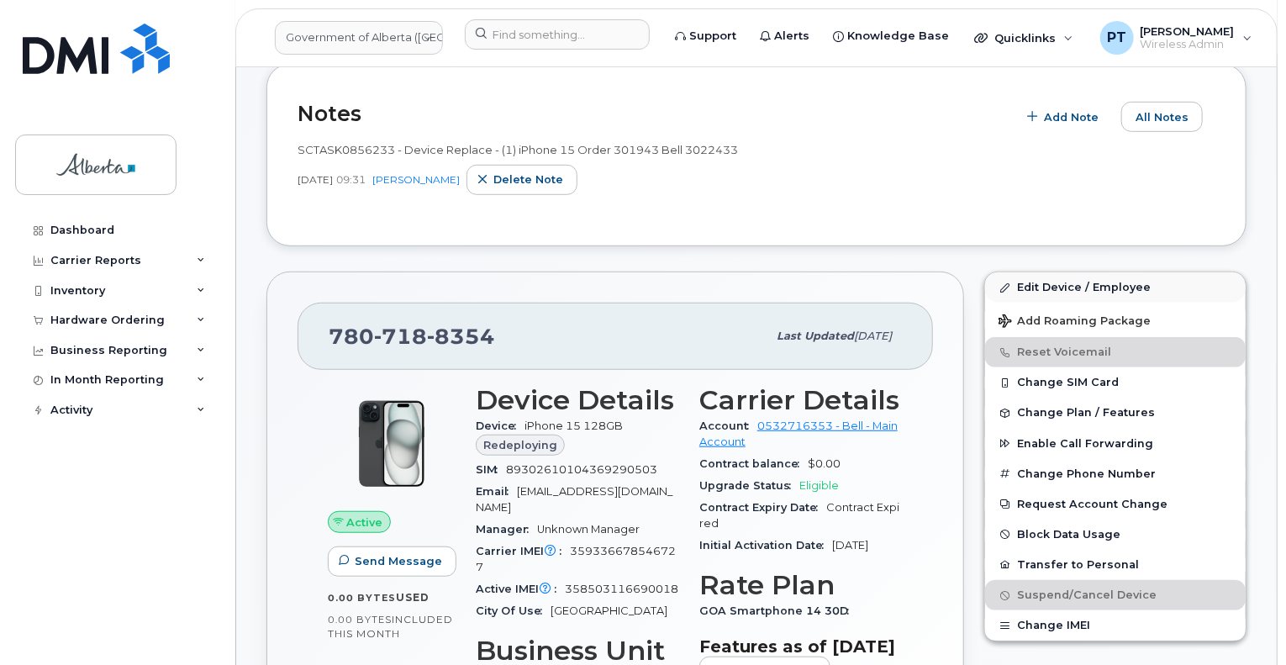
scroll to position [252, 0]
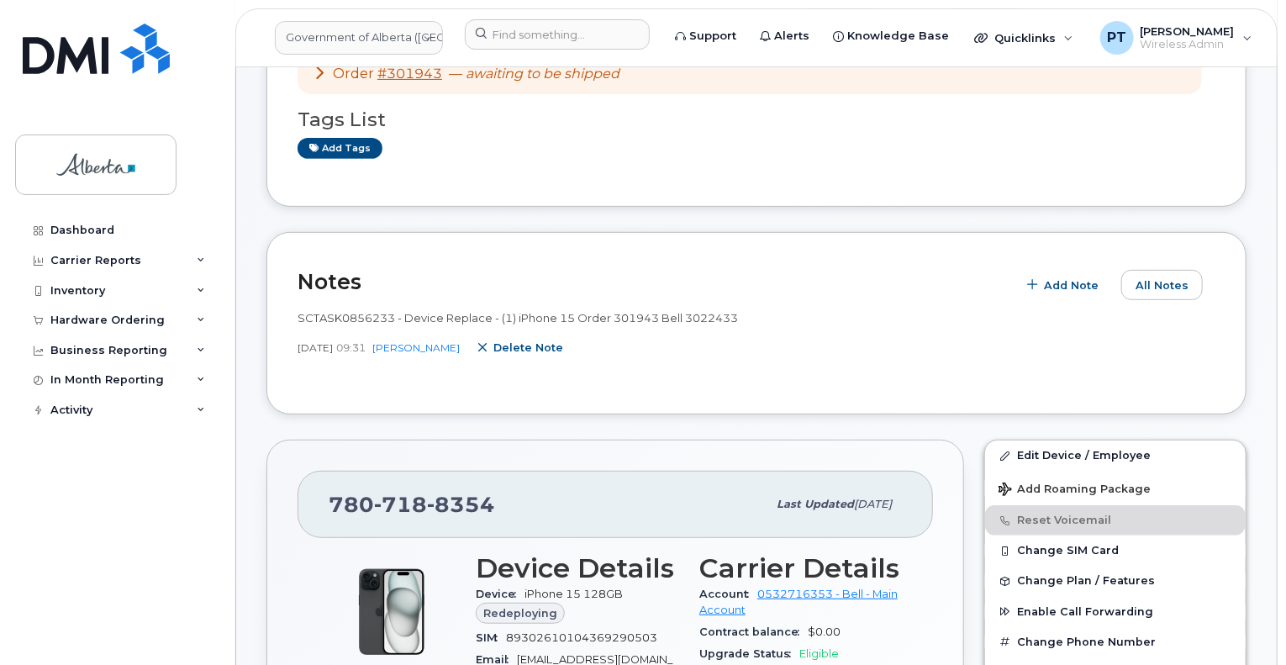
drag, startPoint x: 528, startPoint y: 332, endPoint x: 707, endPoint y: 60, distance: 326.0
click at [528, 340] on span "Delete note" at bounding box center [528, 348] width 70 height 16
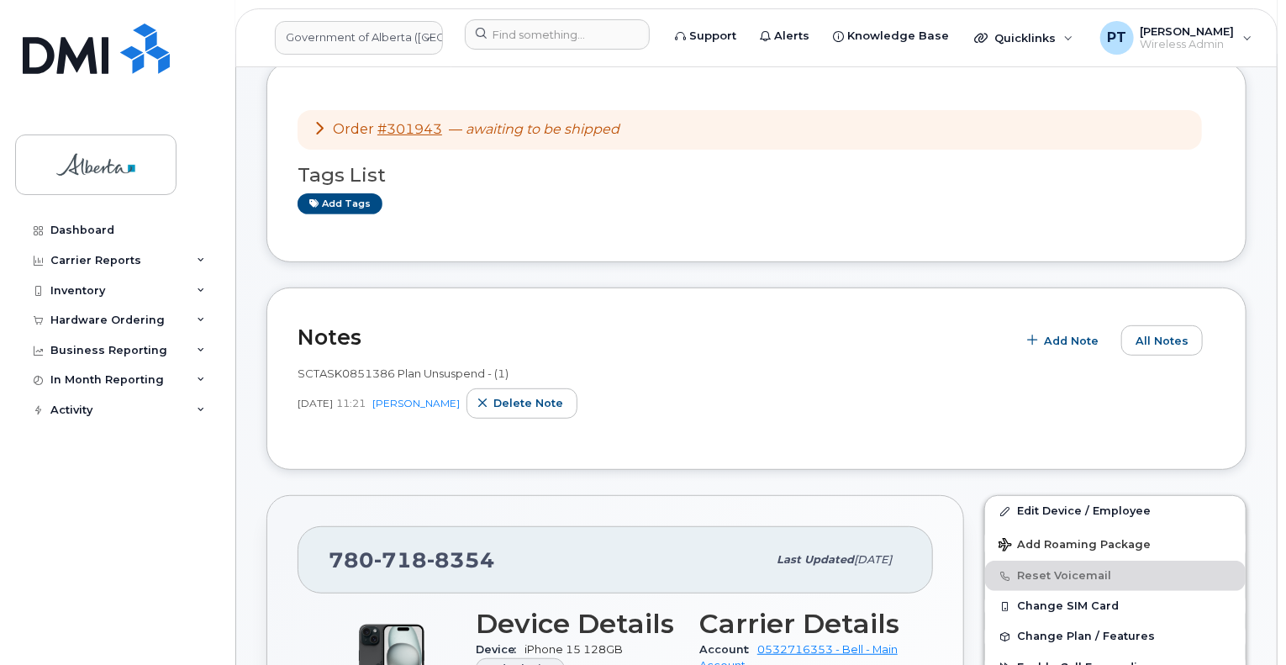
scroll to position [168, 0]
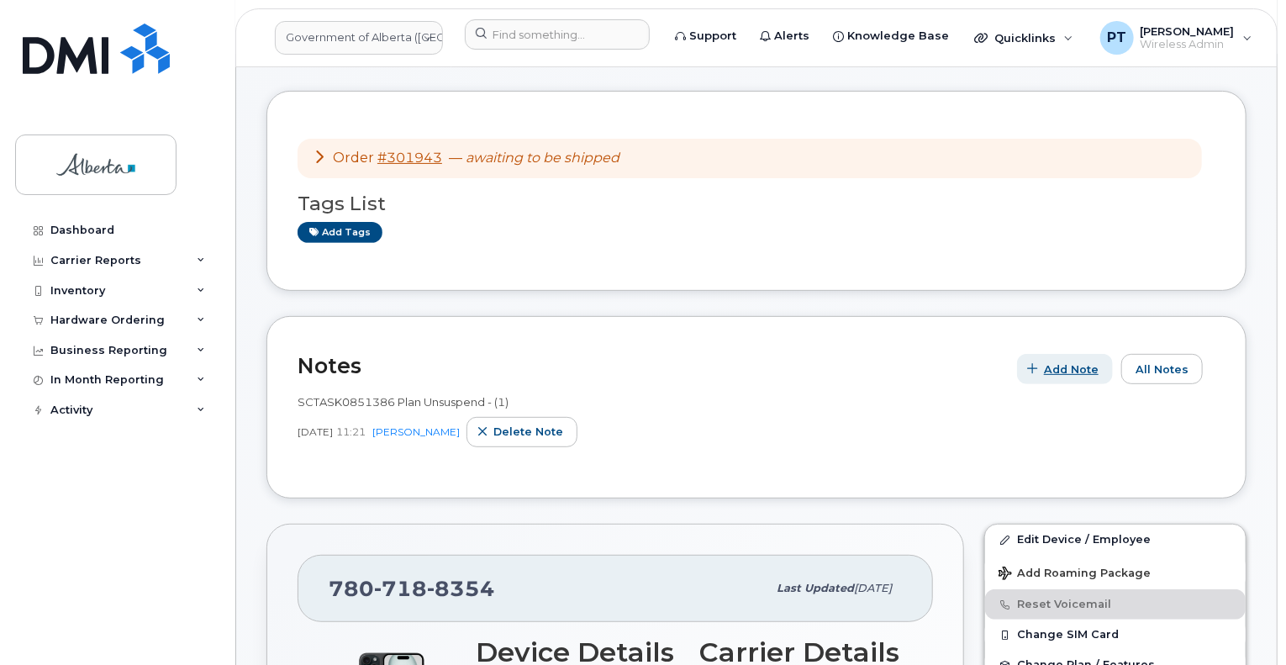
click at [1075, 361] on span "Add Note" at bounding box center [1071, 369] width 55 height 16
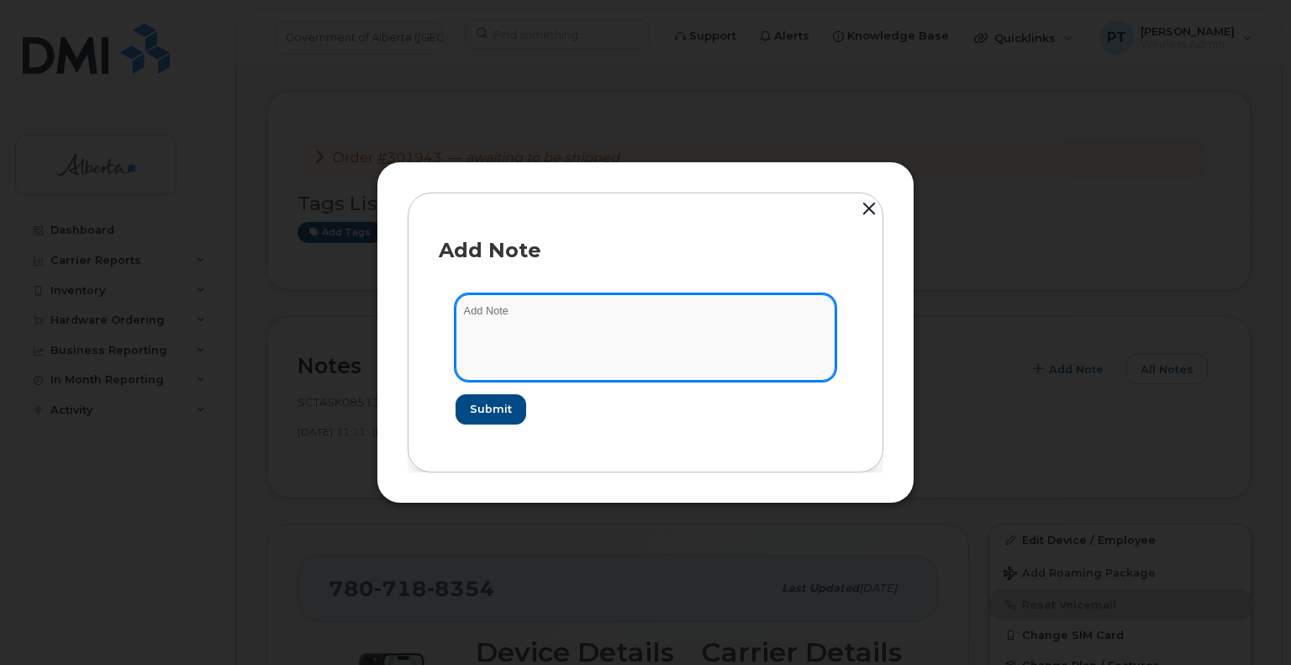
click at [488, 321] on textarea at bounding box center [646, 337] width 380 height 86
paste textarea "SCTASK0856046"
click at [645, 309] on textarea "SCTASK0856046 -" at bounding box center [646, 337] width 380 height 86
paste textarea "Plan VM PIN"
type textarea "SCTASK0856046 - Plan VM PIN"
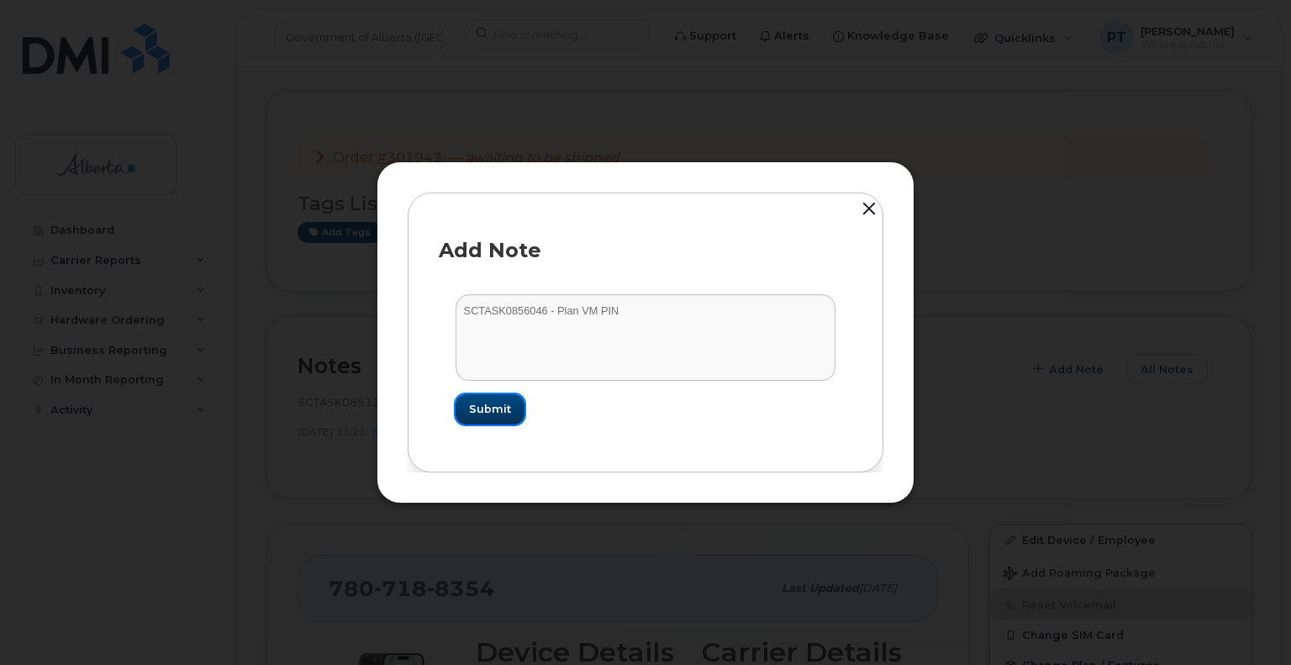
click at [504, 409] on span "Submit" at bounding box center [490, 409] width 42 height 16
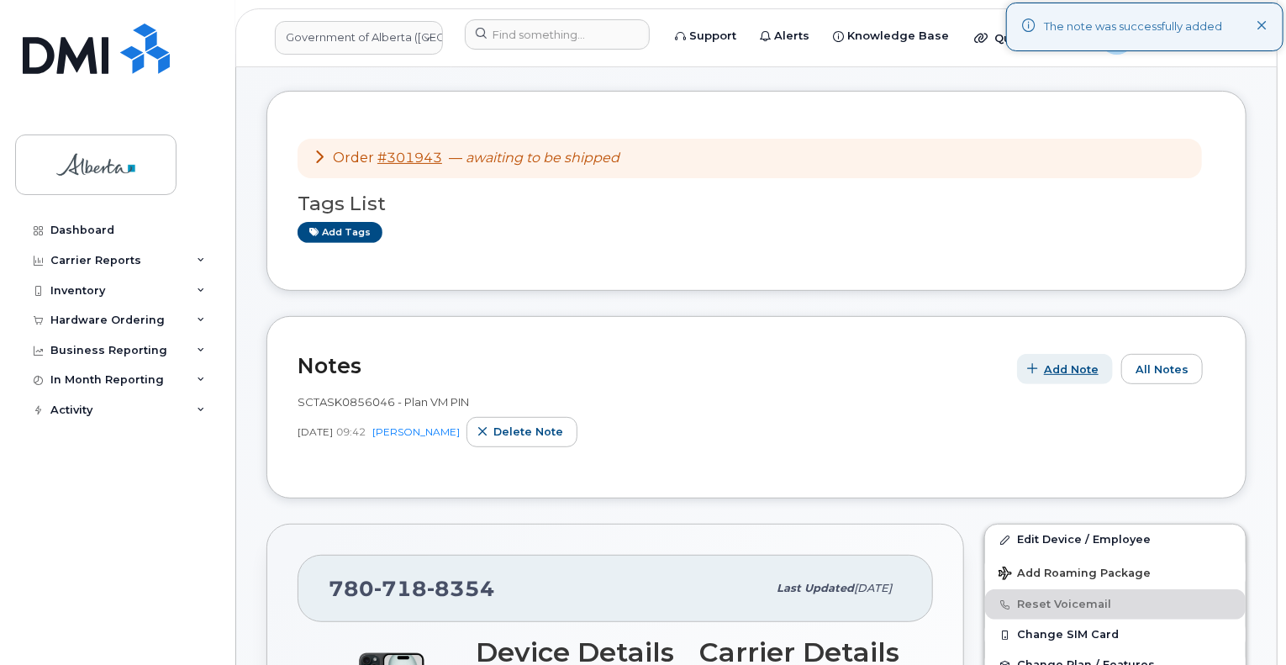
click at [1053, 361] on span "Add Note" at bounding box center [1071, 369] width 55 height 16
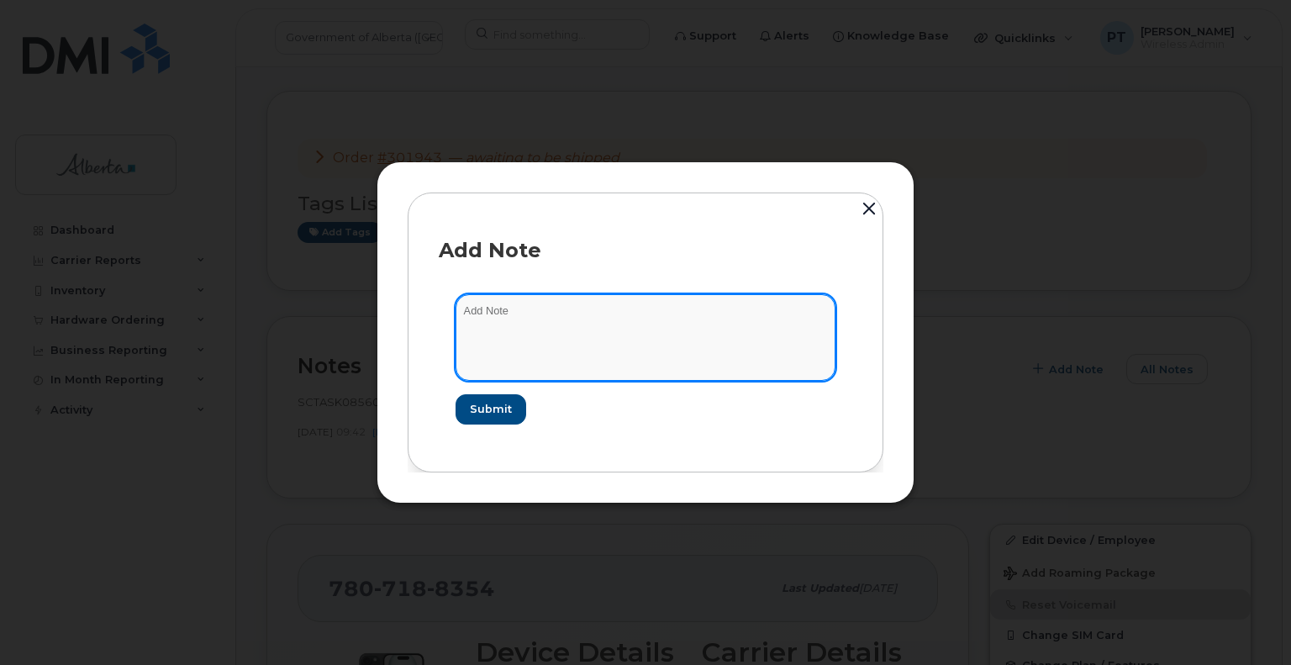
click at [467, 306] on textarea at bounding box center [646, 337] width 380 height 86
paste textarea "SCTASK0856233"
click at [615, 314] on textarea "SCTASK0856233 -" at bounding box center [646, 337] width 380 height 86
paste textarea "Device Replace - (1) iPhone 15 Order 301943 Bell 3022433"
type textarea "SCTASK0856233 - Device Replace - (1) iPhone 15 Order 301943 Bell 3022433"
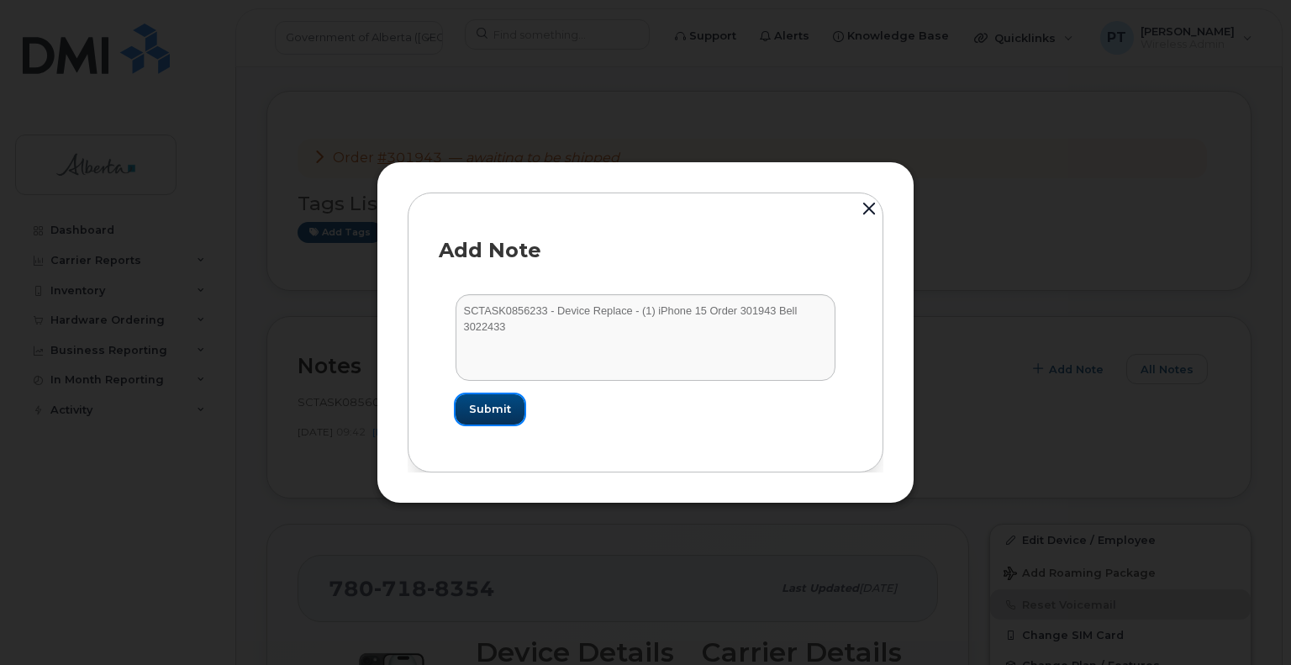
click at [497, 410] on span "Submit" at bounding box center [490, 409] width 42 height 16
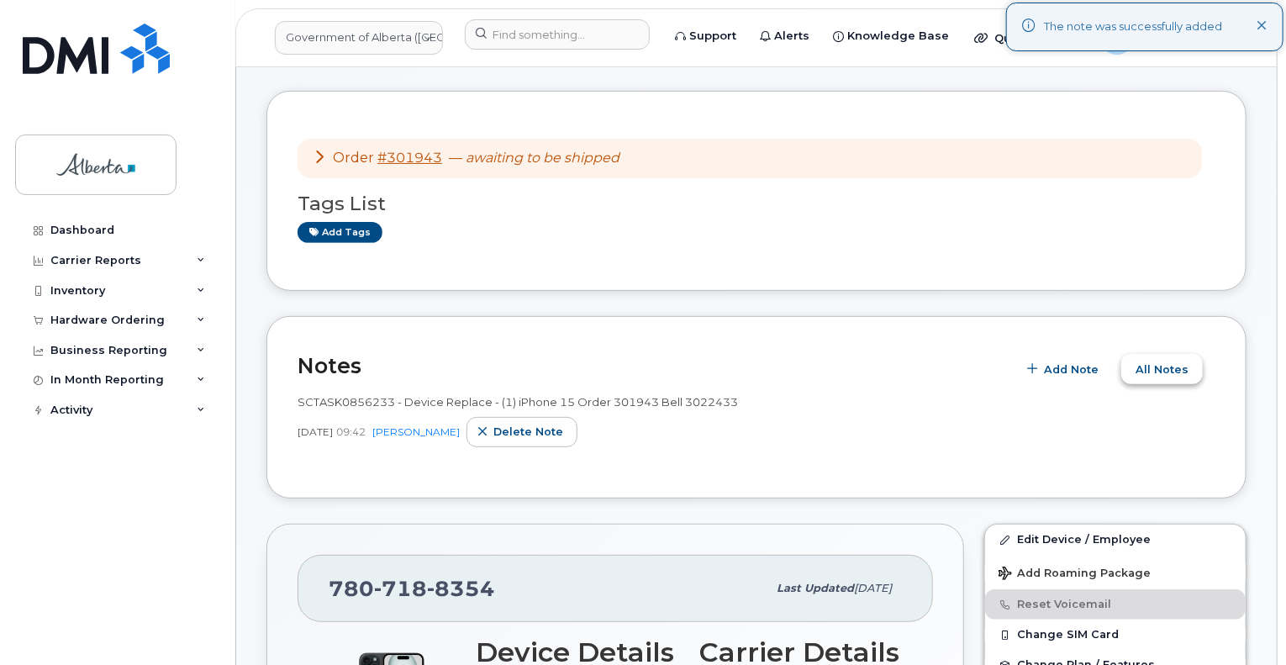
click at [1158, 361] on span "All Notes" at bounding box center [1162, 369] width 53 height 16
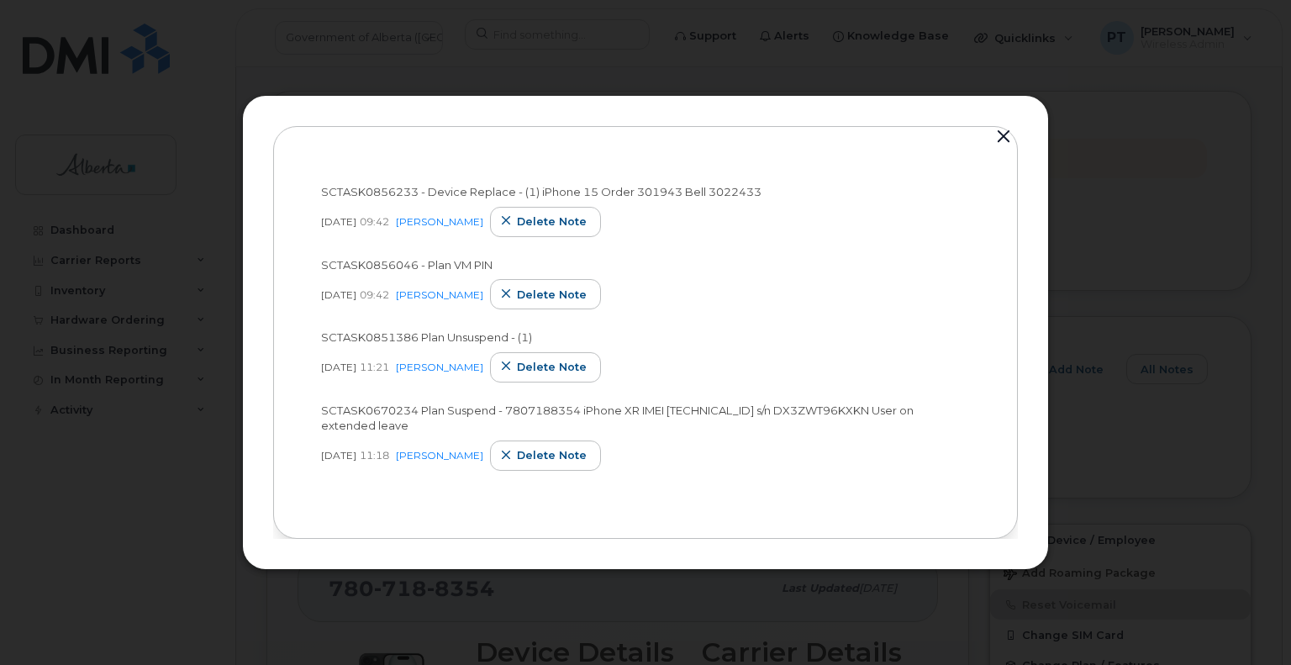
drag, startPoint x: 1000, startPoint y: 137, endPoint x: 990, endPoint y: 142, distance: 11.3
click at [1000, 139] on button "button" at bounding box center [1003, 137] width 25 height 24
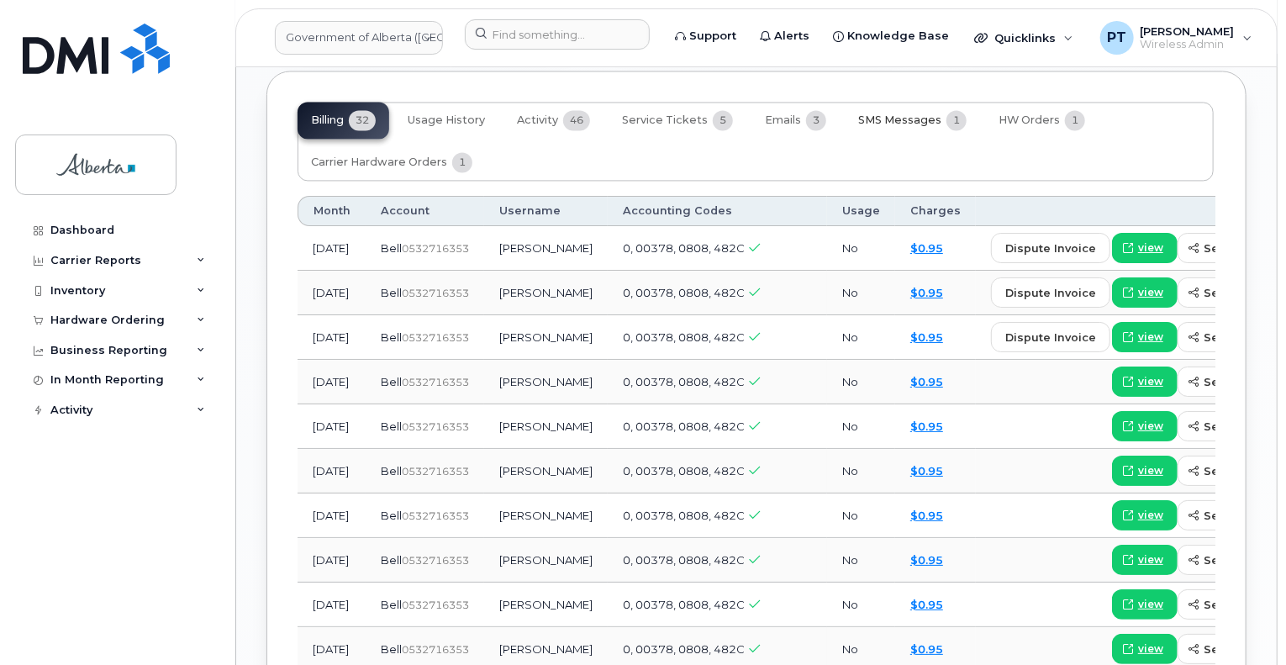
click at [915, 113] on span "SMS Messages" at bounding box center [899, 119] width 83 height 13
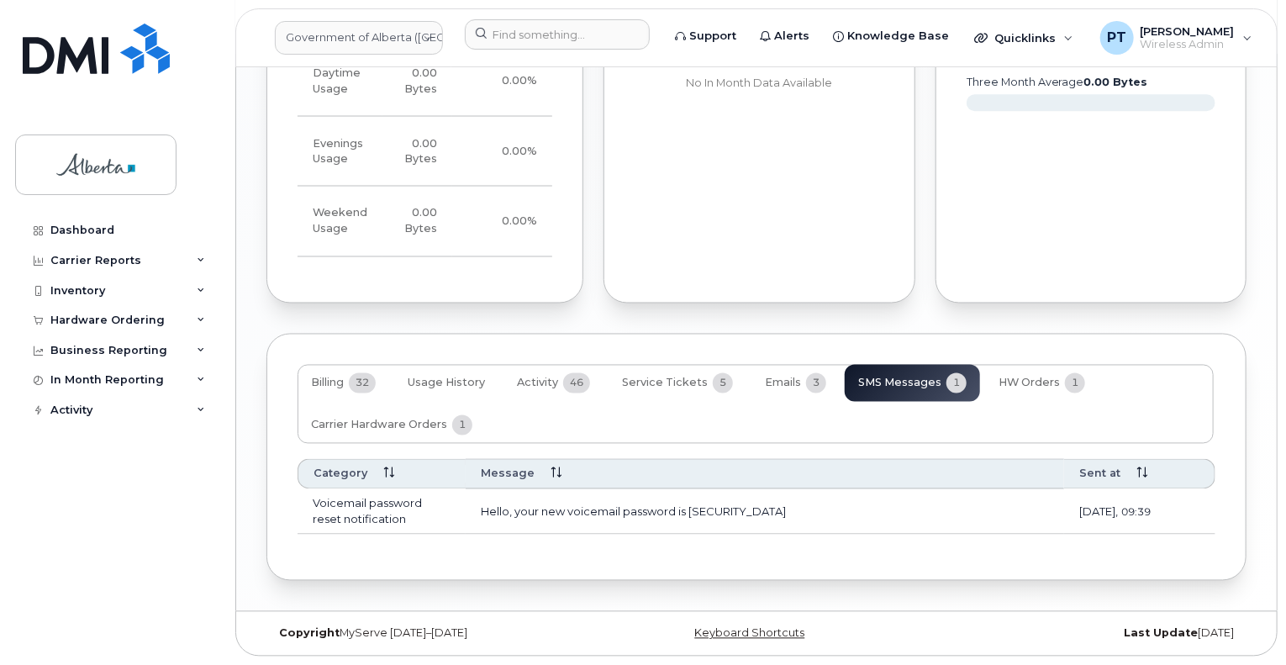
scroll to position [1399, 0]
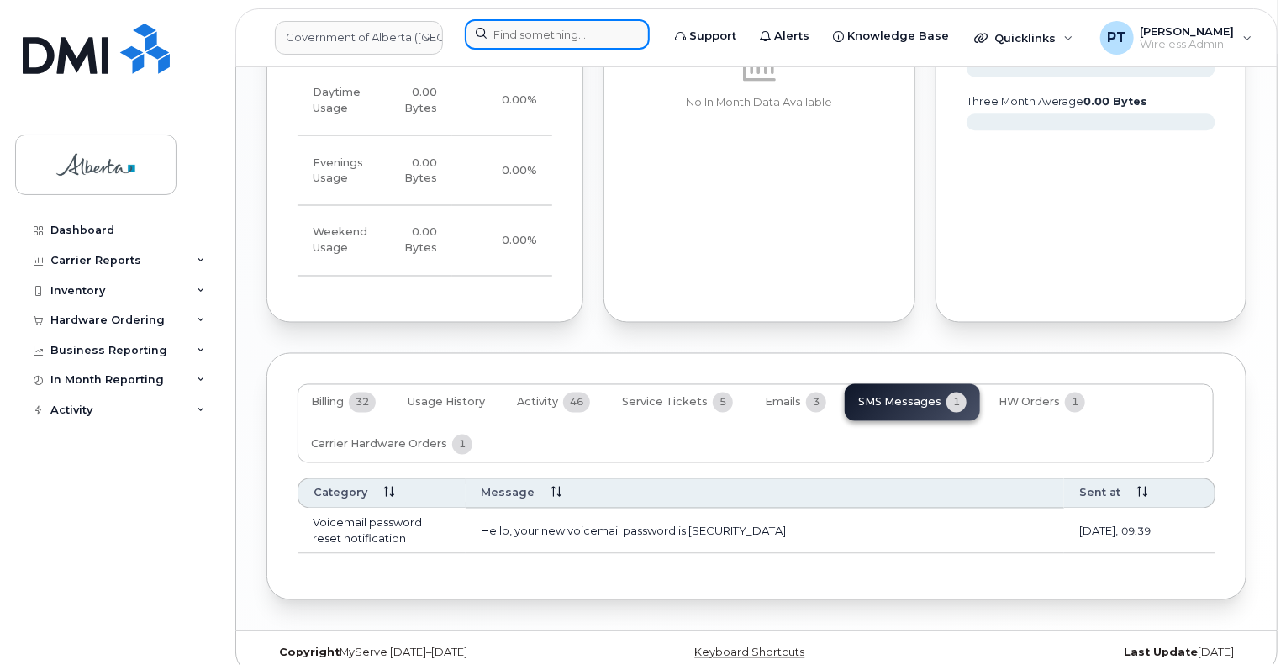
click at [511, 35] on input at bounding box center [557, 34] width 185 height 30
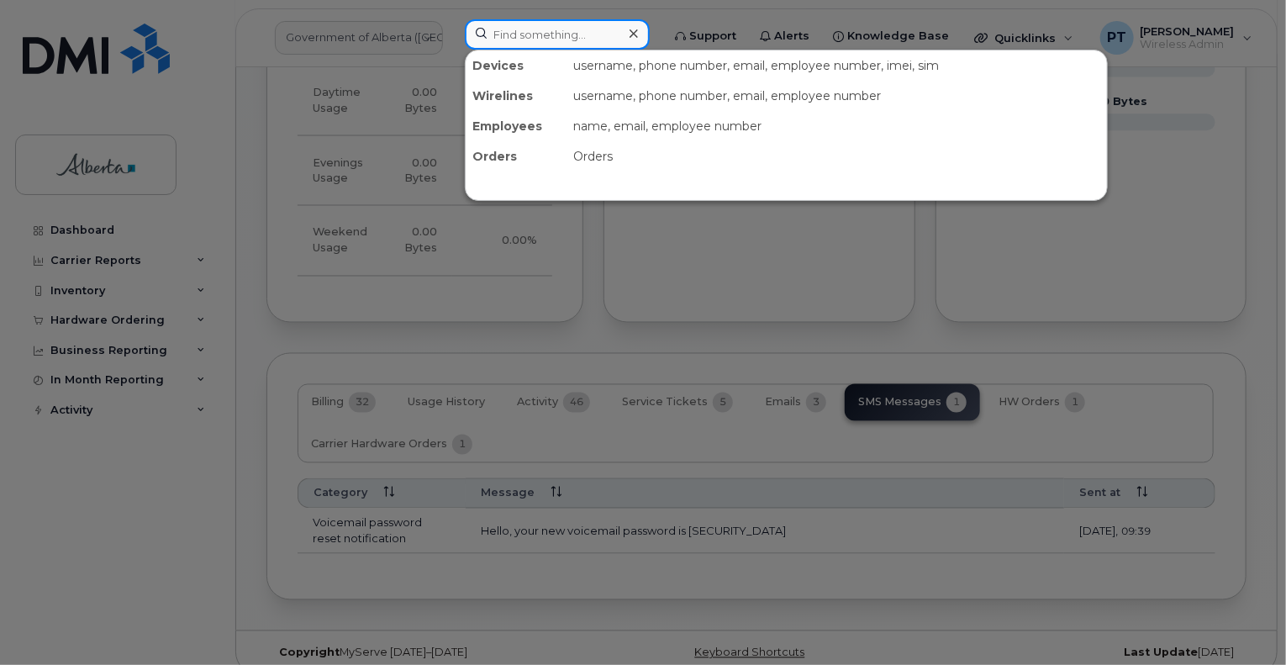
paste input "5873857543"
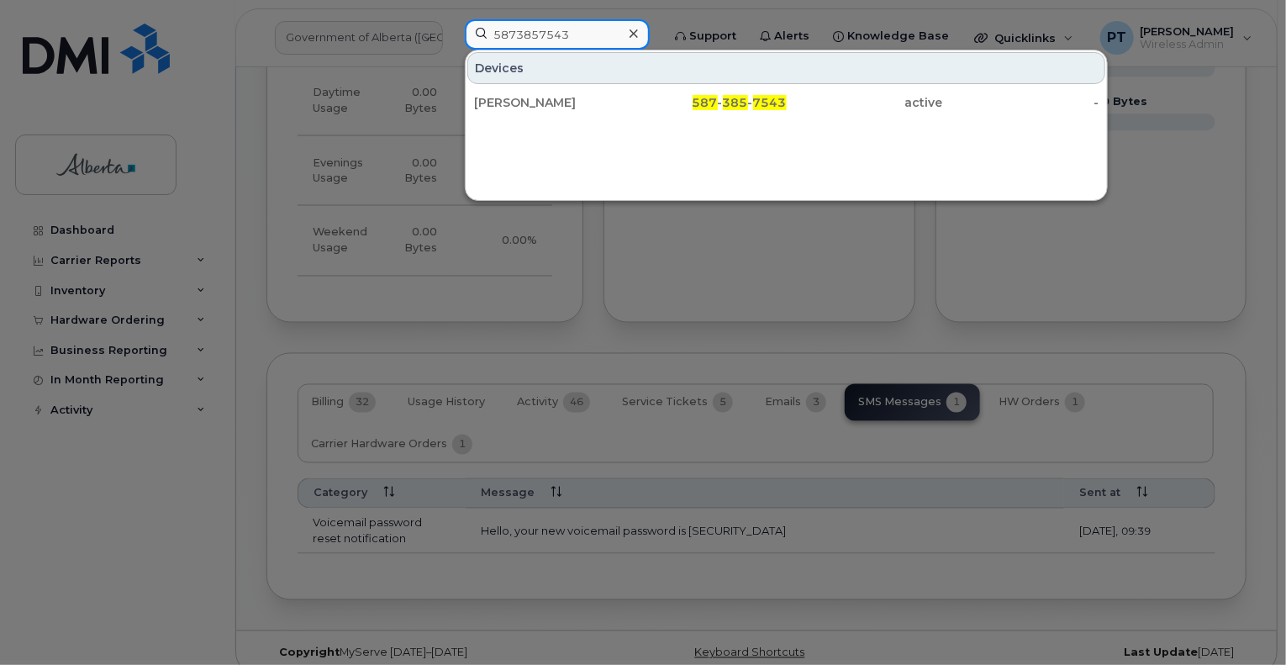
type input "5873857543"
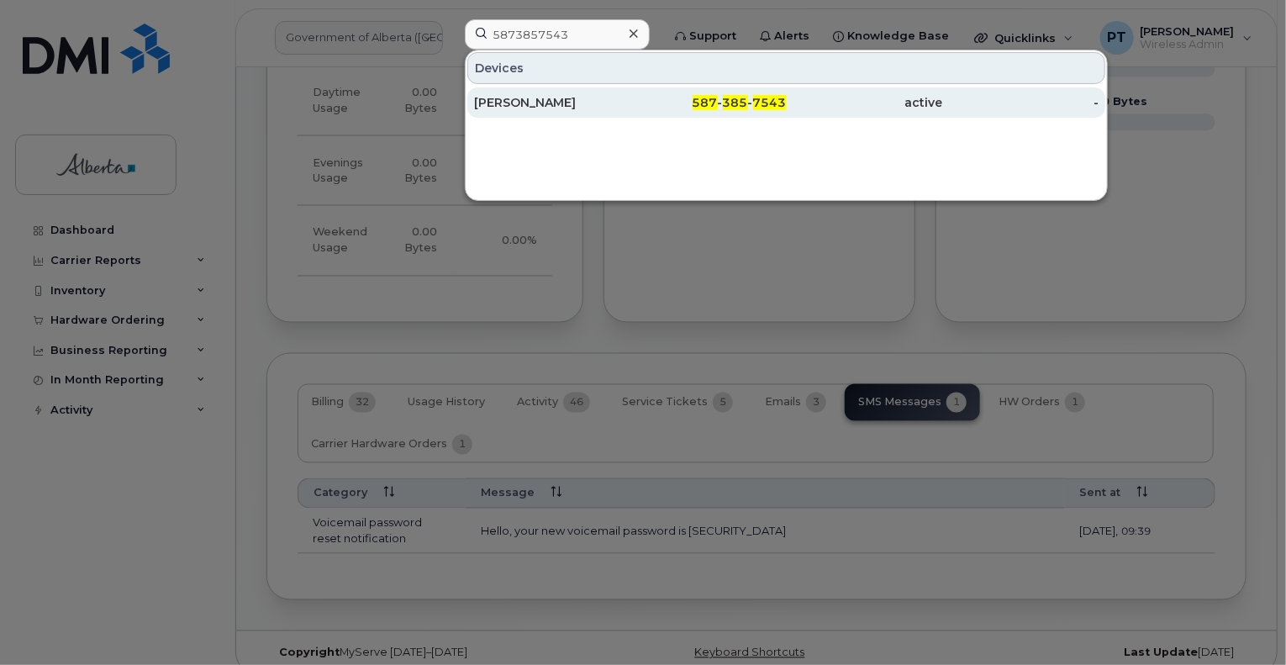
click at [536, 102] on div "Chris Robertson" at bounding box center [552, 102] width 156 height 17
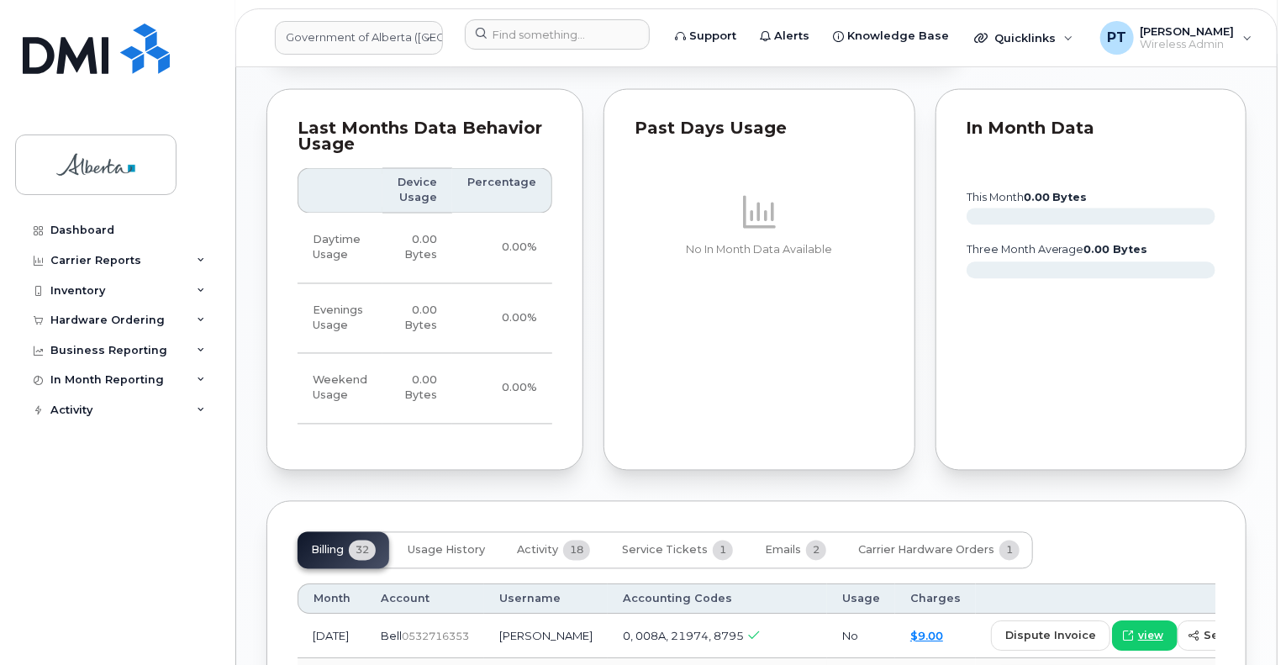
scroll to position [1597, 0]
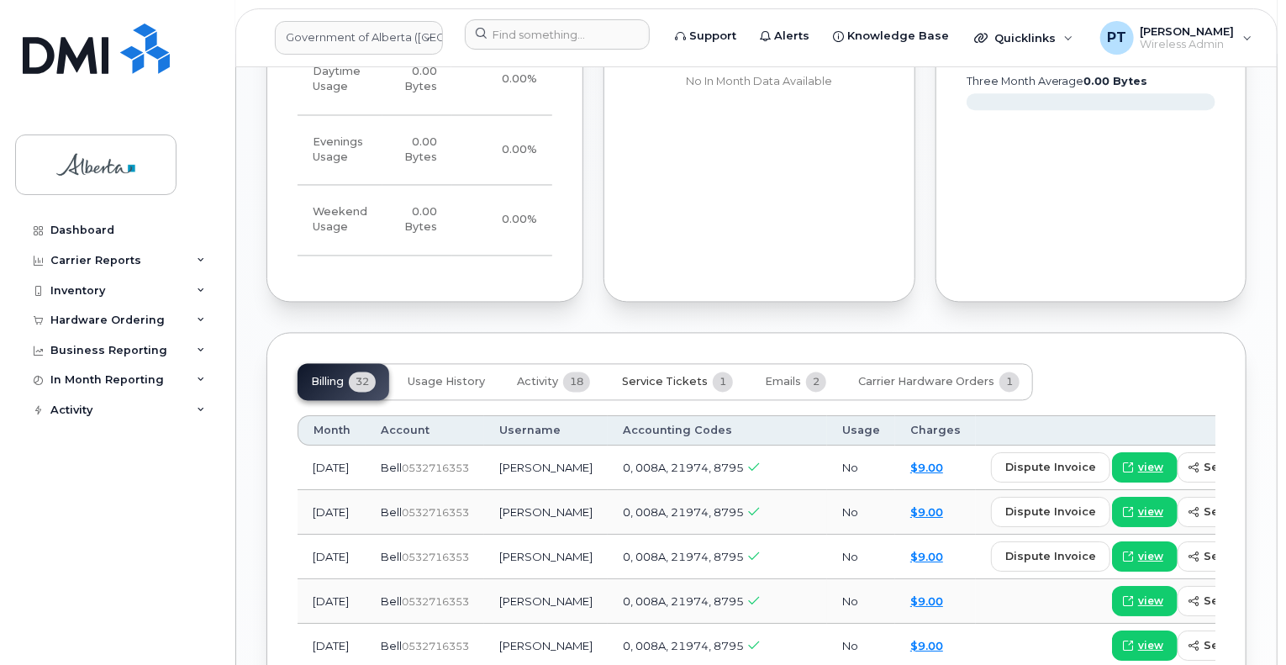
click at [652, 376] on span "Service Tickets" at bounding box center [665, 382] width 86 height 13
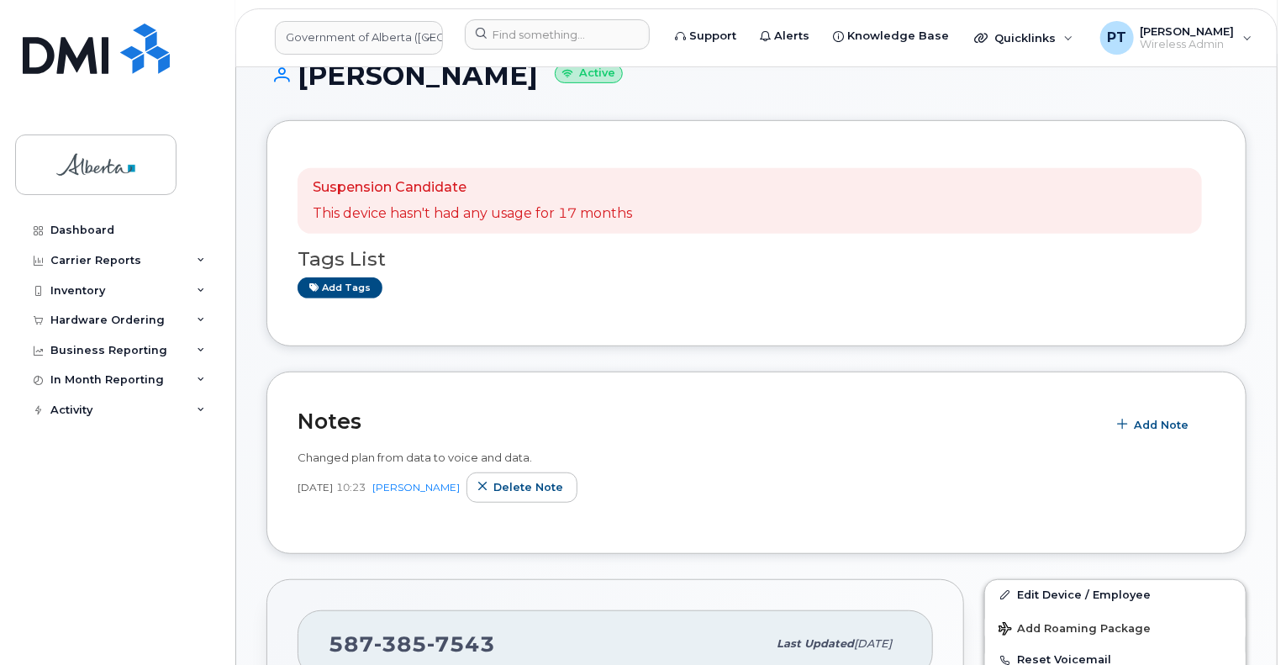
scroll to position [256, 0]
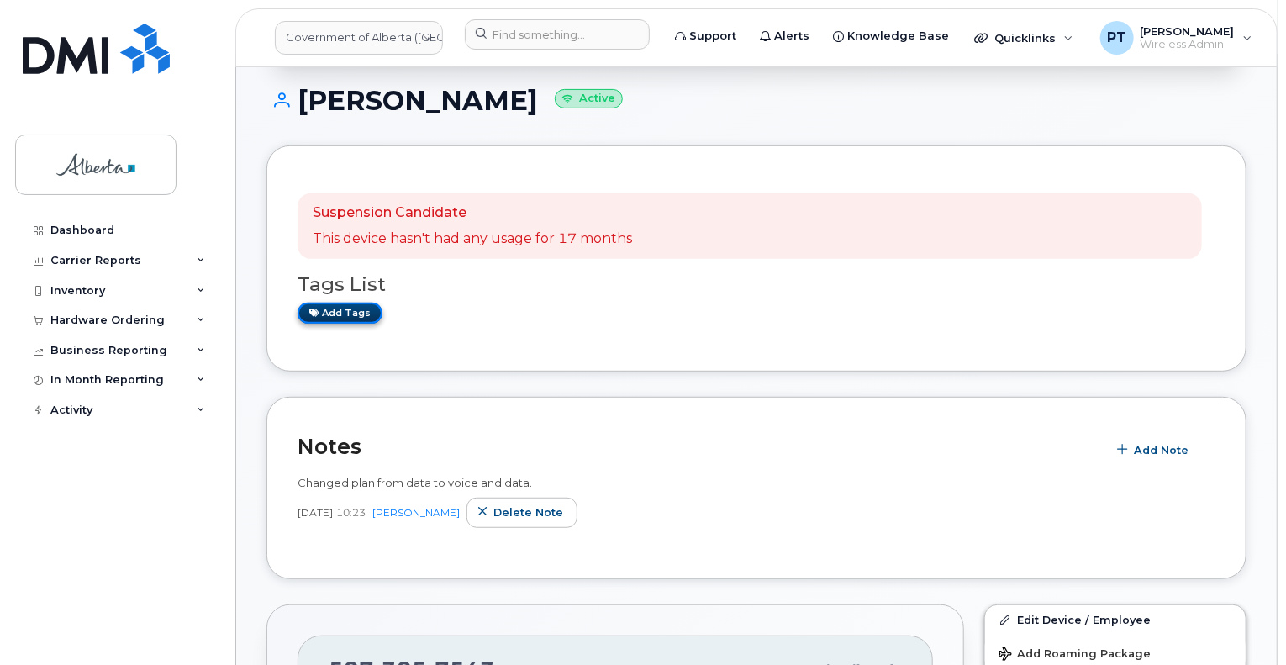
click at [338, 303] on link "Add tags" at bounding box center [340, 313] width 85 height 21
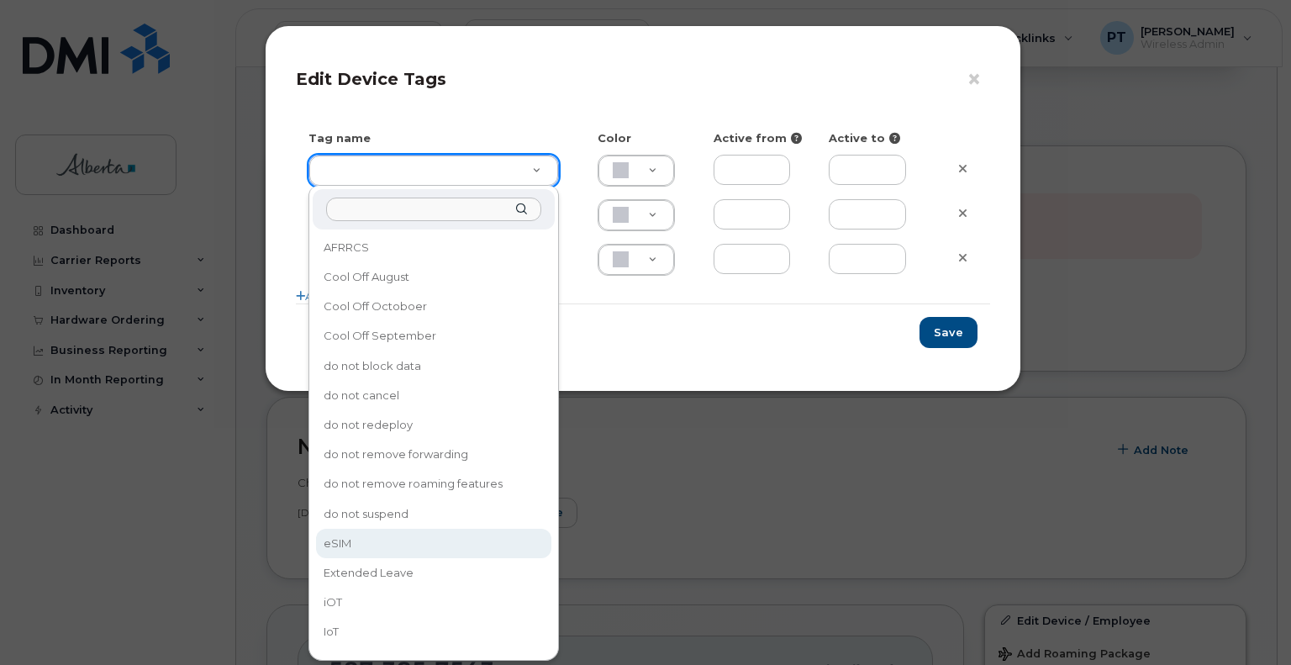
type input "eSIM"
type input "D6CDC1"
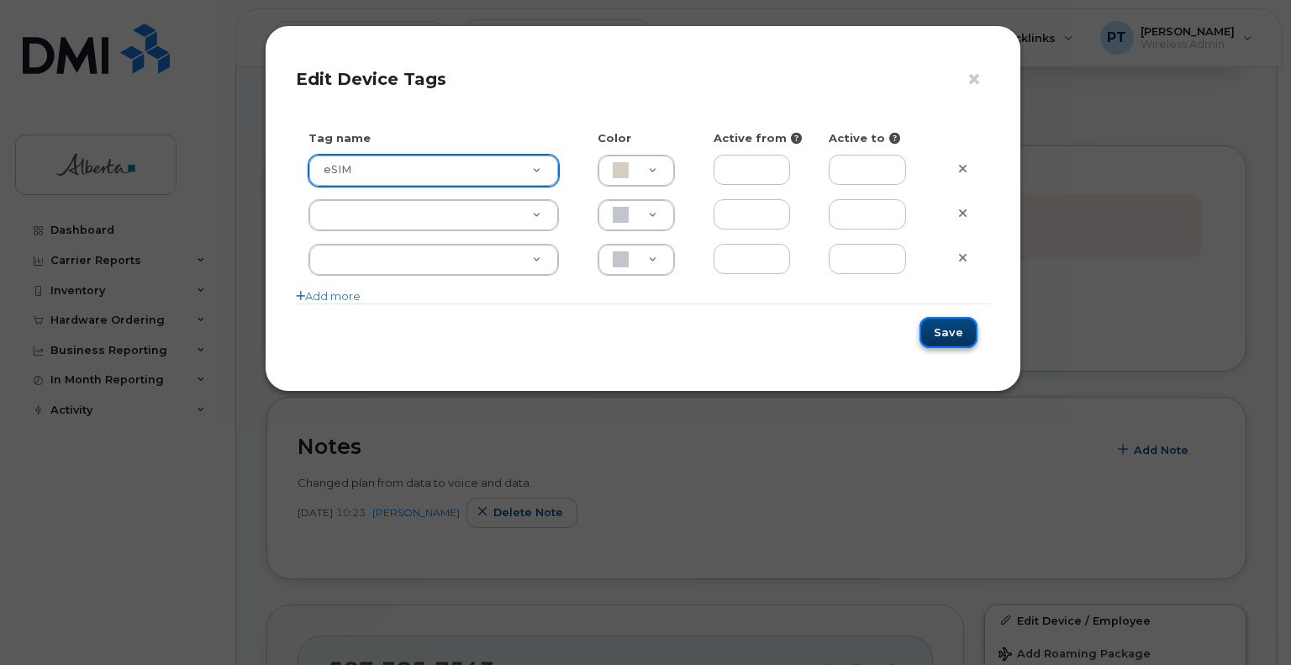
click at [955, 335] on button "Save" at bounding box center [949, 332] width 58 height 31
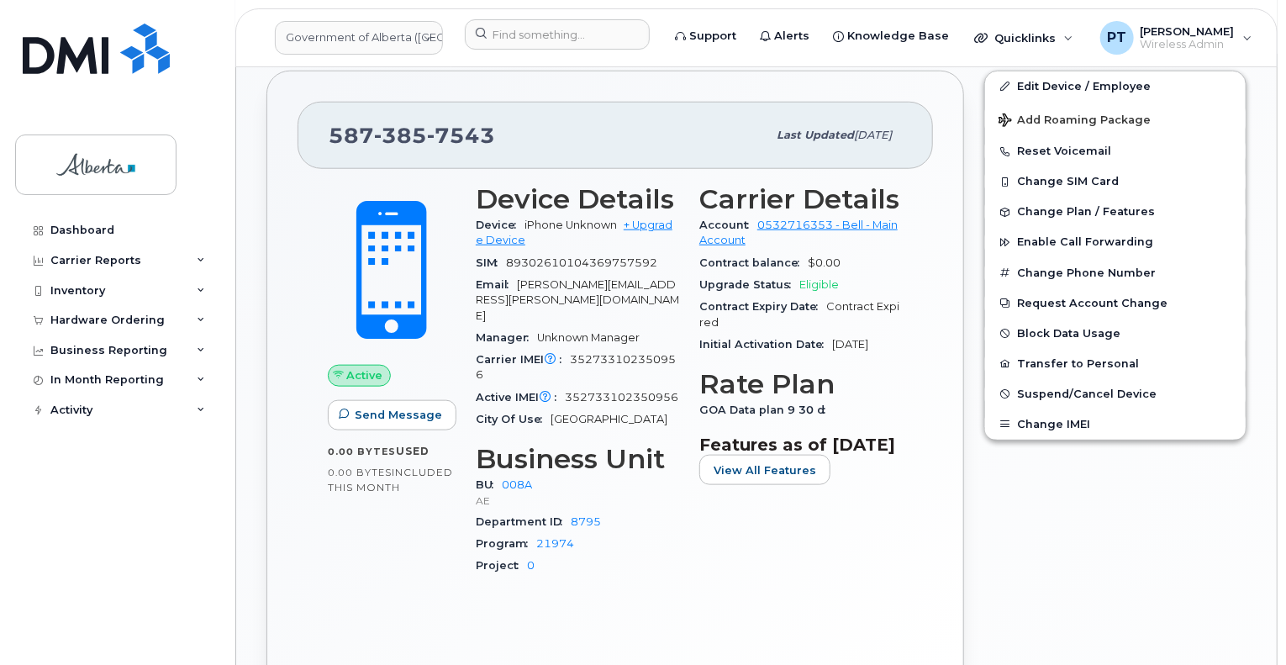
scroll to position [761, 0]
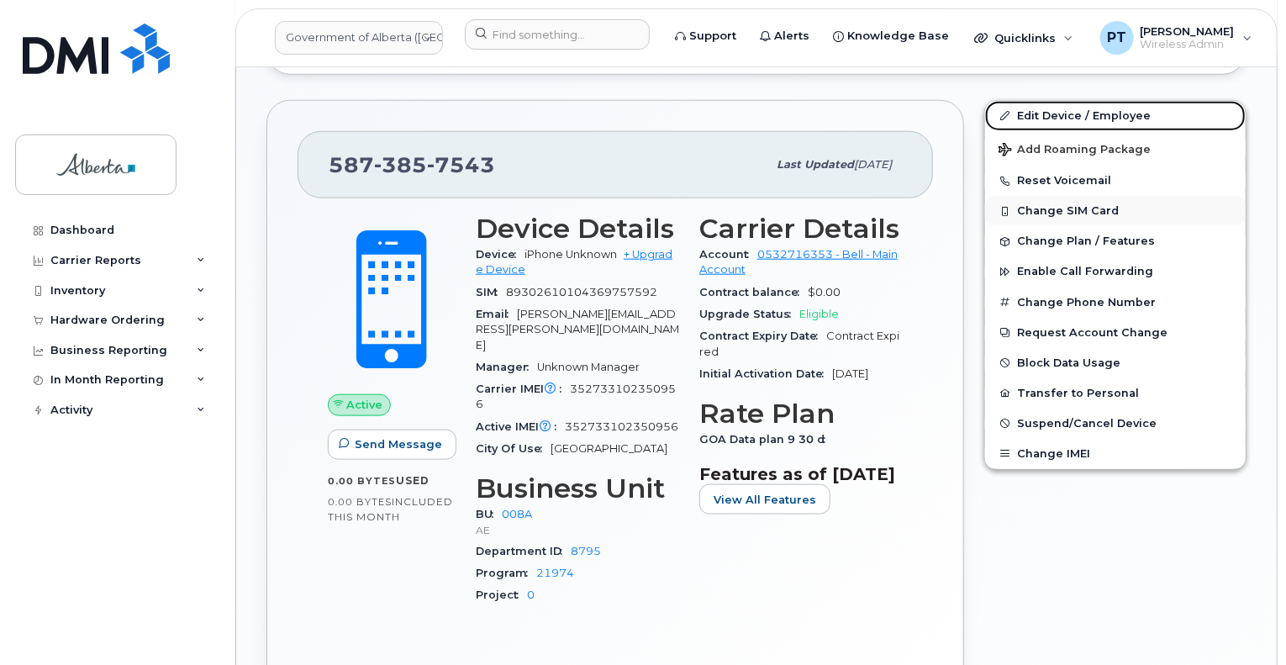
drag, startPoint x: 1045, startPoint y: 97, endPoint x: 1038, endPoint y: 178, distance: 81.8
click at [1045, 101] on link "Edit Device / Employee" at bounding box center [1115, 116] width 261 height 30
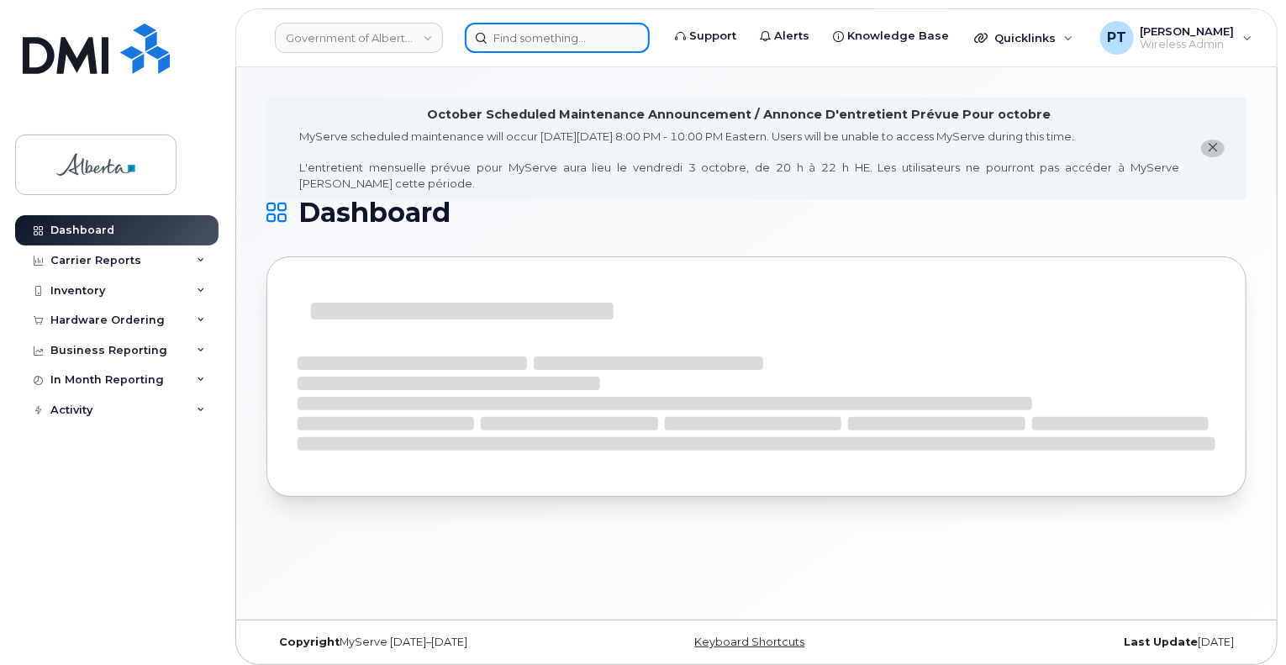
click at [555, 40] on input at bounding box center [557, 38] width 185 height 30
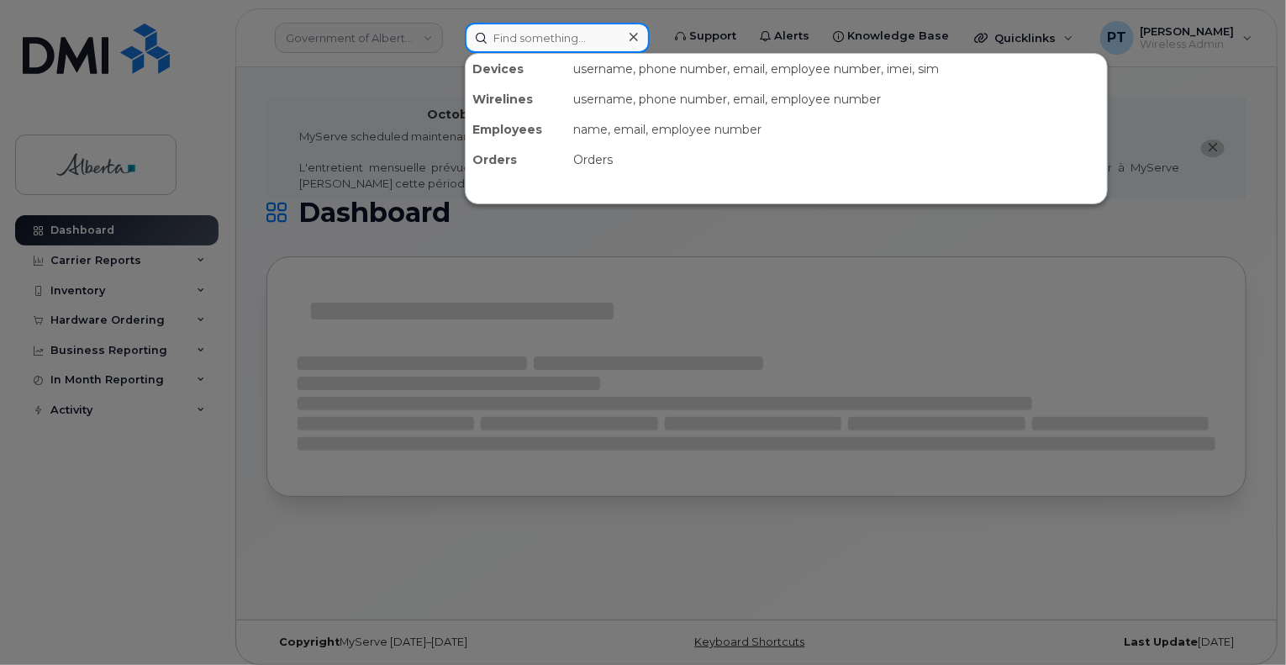
paste input "[PERSON_NAME]"
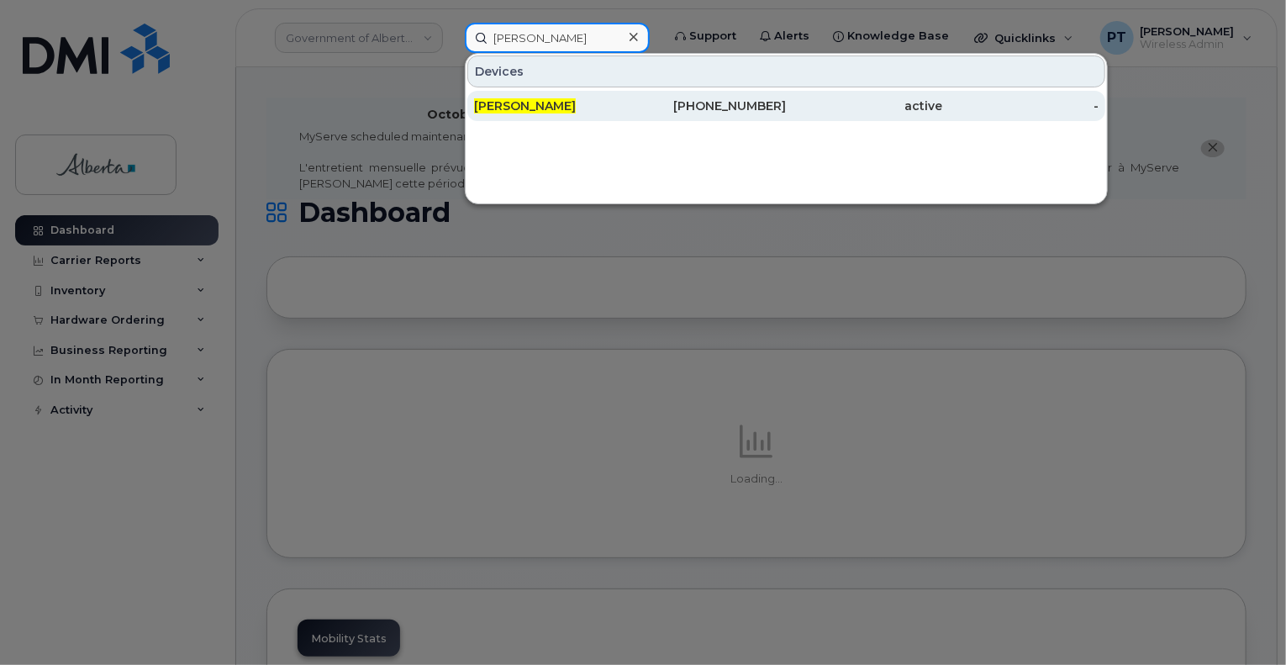
type input "[PERSON_NAME]"
click at [526, 105] on span "[PERSON_NAME]" at bounding box center [525, 105] width 102 height 15
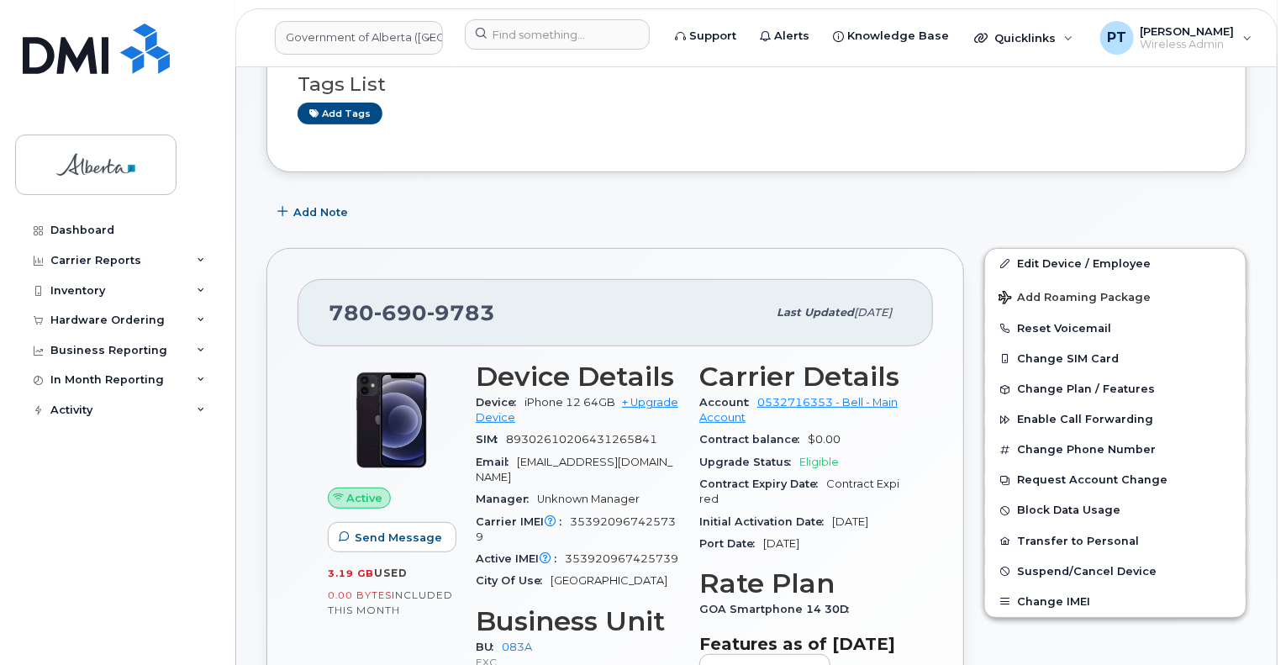
scroll to position [252, 0]
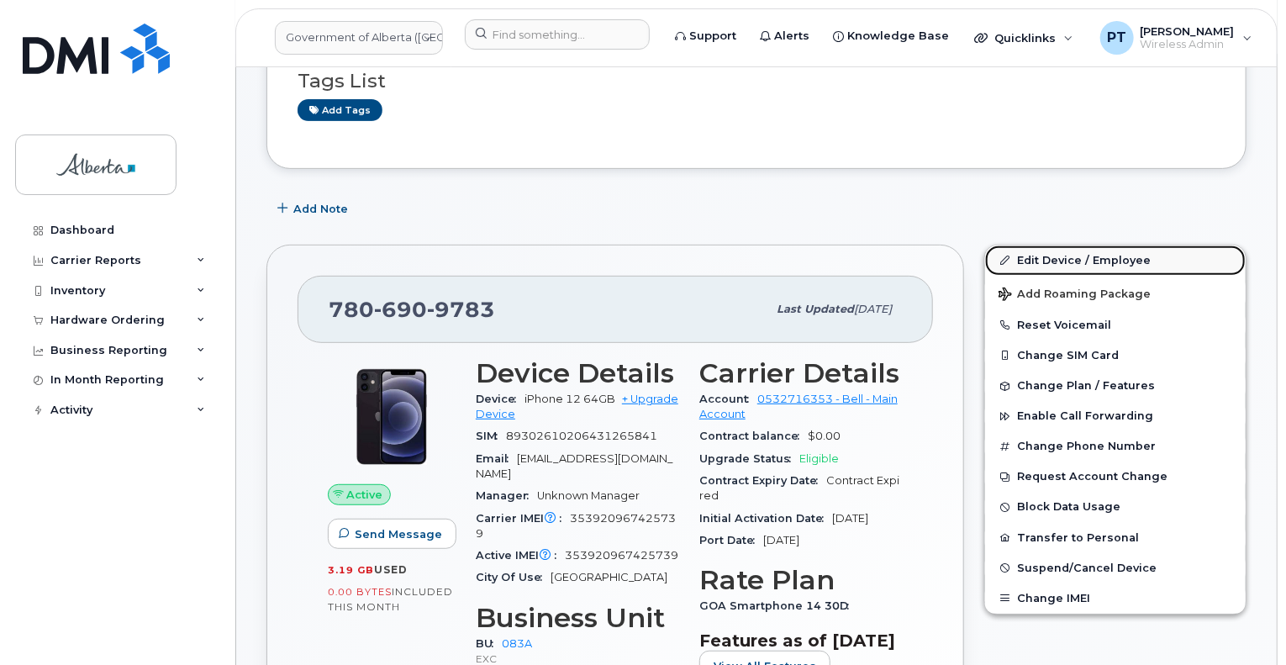
click at [1042, 245] on link "Edit Device / Employee" at bounding box center [1115, 260] width 261 height 30
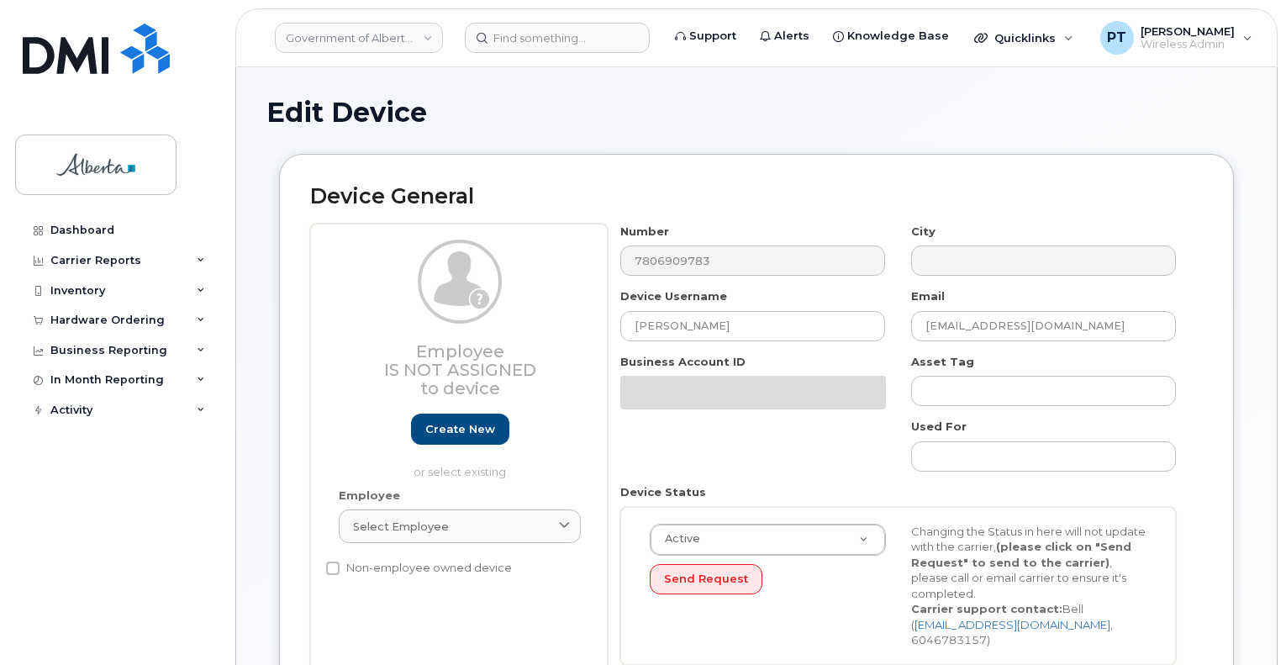
select select "4733126"
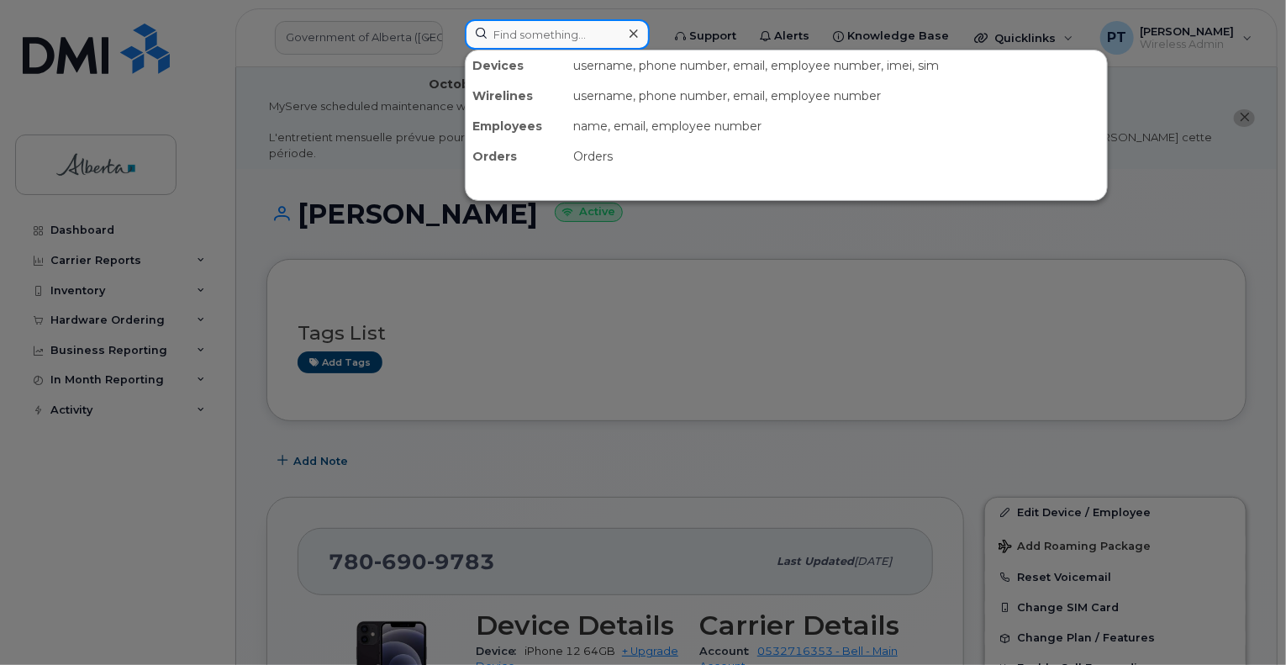
paste input "4034788971"
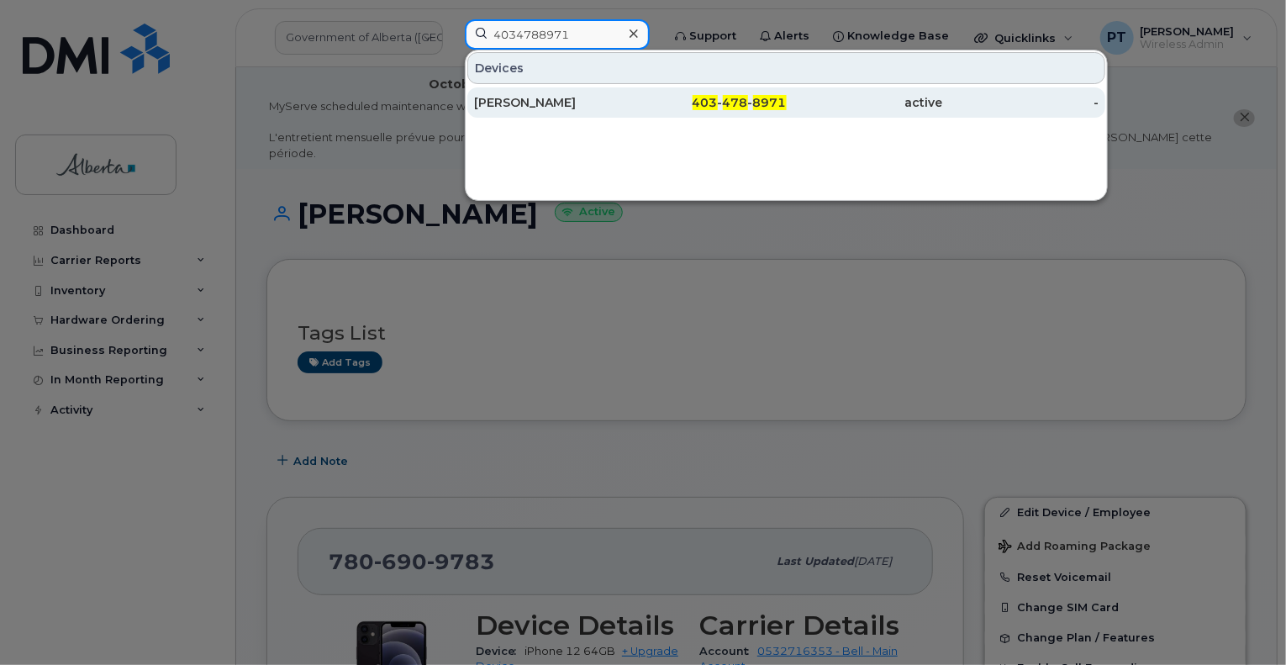
type input "4034788971"
drag, startPoint x: 525, startPoint y: 103, endPoint x: 515, endPoint y: 113, distance: 13.1
click at [525, 103] on div "Jasmin Rafeeq" at bounding box center [552, 102] width 156 height 17
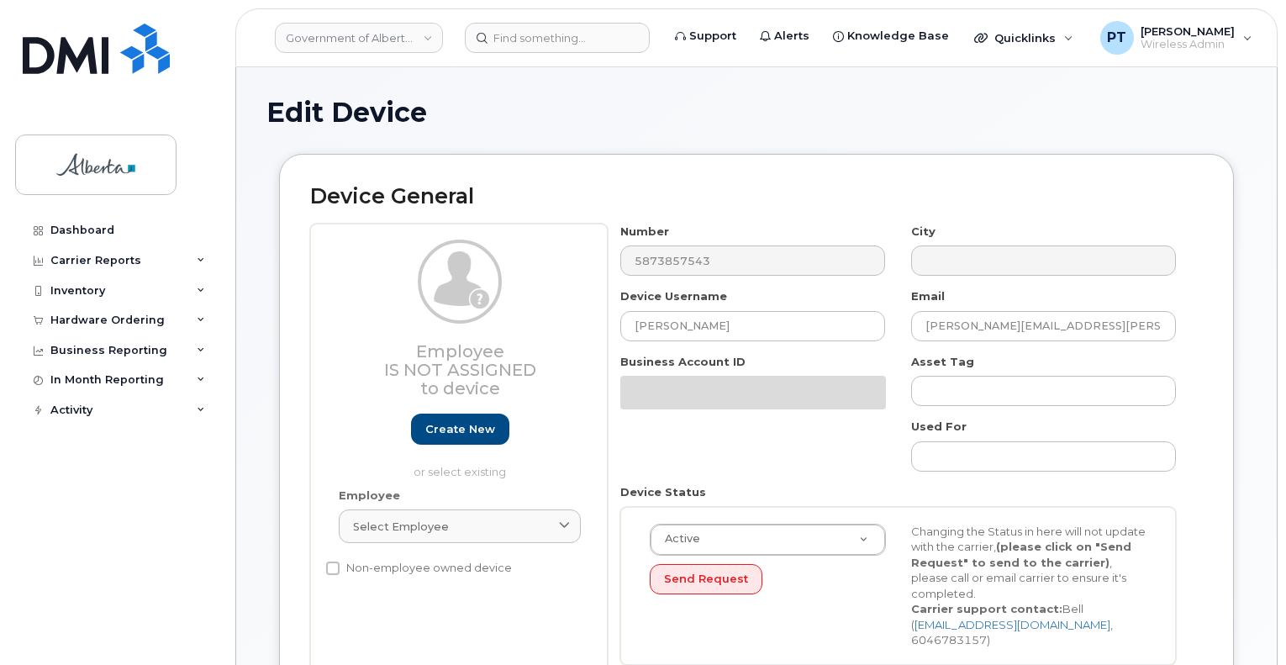
select select "4749737"
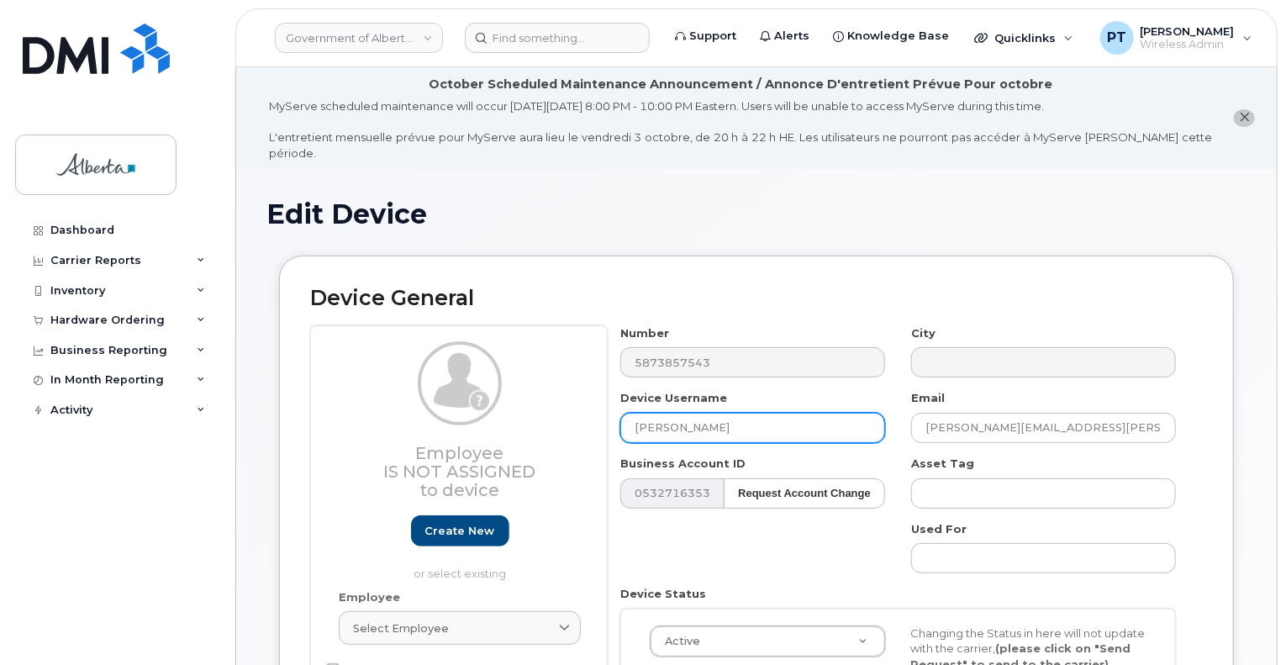
drag, startPoint x: 731, startPoint y: 416, endPoint x: 546, endPoint y: 416, distance: 184.1
click at [547, 416] on div "Employee Is not assigned to device Create new or select existing Employee Selec…" at bounding box center [756, 552] width 893 height 454
paste input "[PERSON_NAME]"
type input "[PERSON_NAME]"
drag, startPoint x: 1080, startPoint y: 414, endPoint x: 828, endPoint y: 421, distance: 252.3
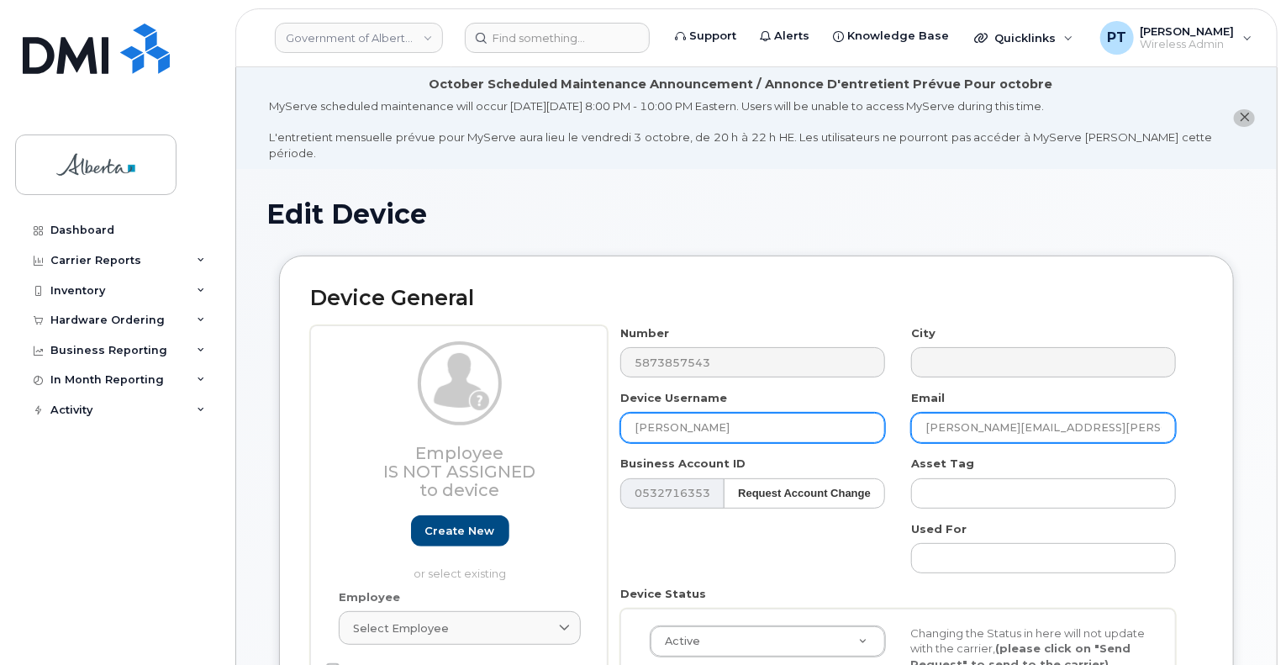
click at [827, 423] on div "Number 5873857543 City Device Username Ijaz Rahim Email Chris.Robertson@gov.ab.…" at bounding box center [899, 552] width 582 height 454
paste input "Ijaz.Rahim"
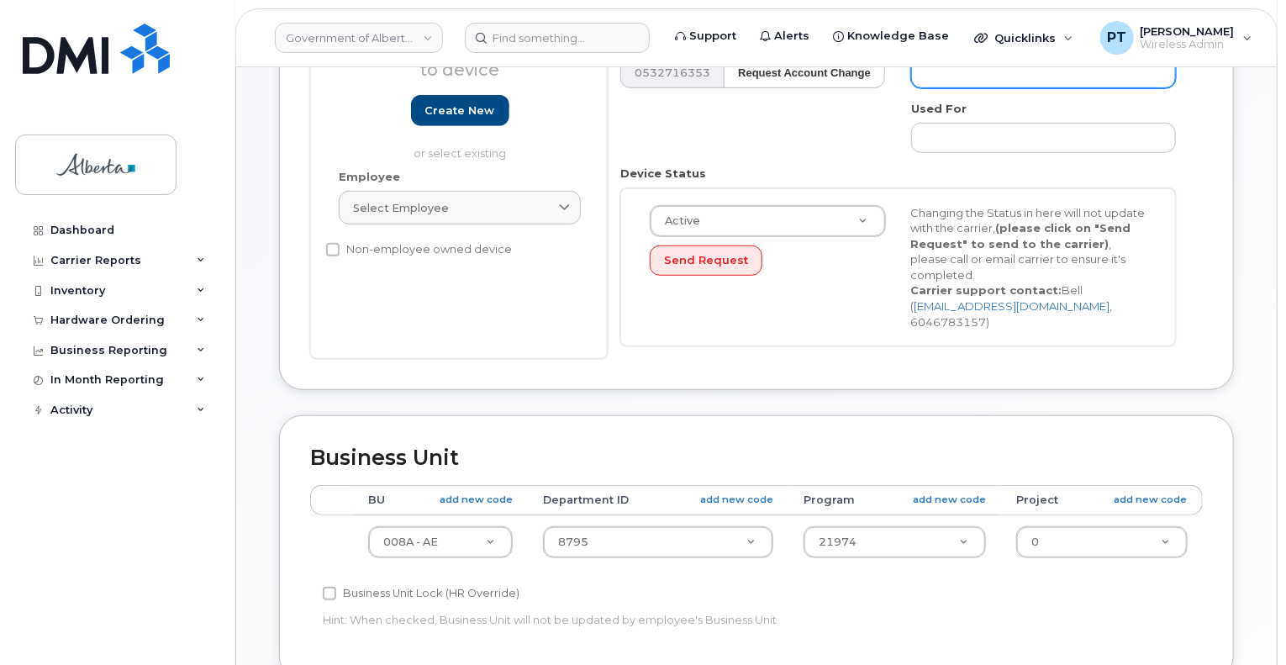
scroll to position [504, 0]
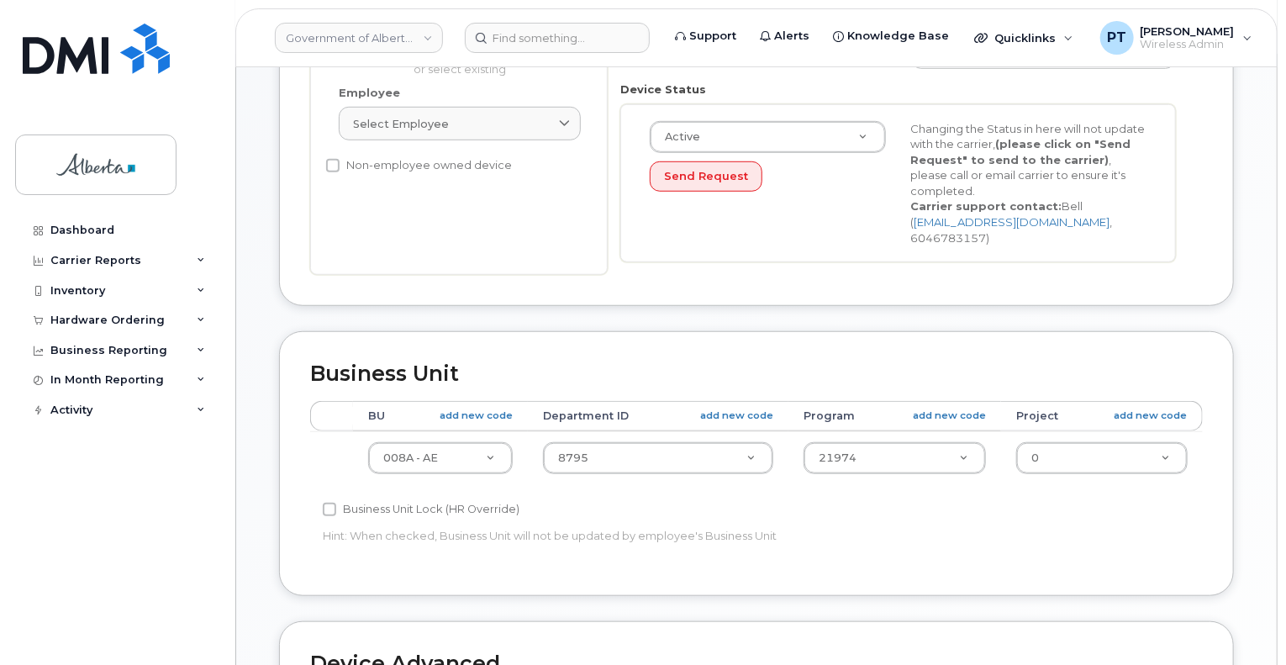
type input "[EMAIL_ADDRESS][DOMAIN_NAME]"
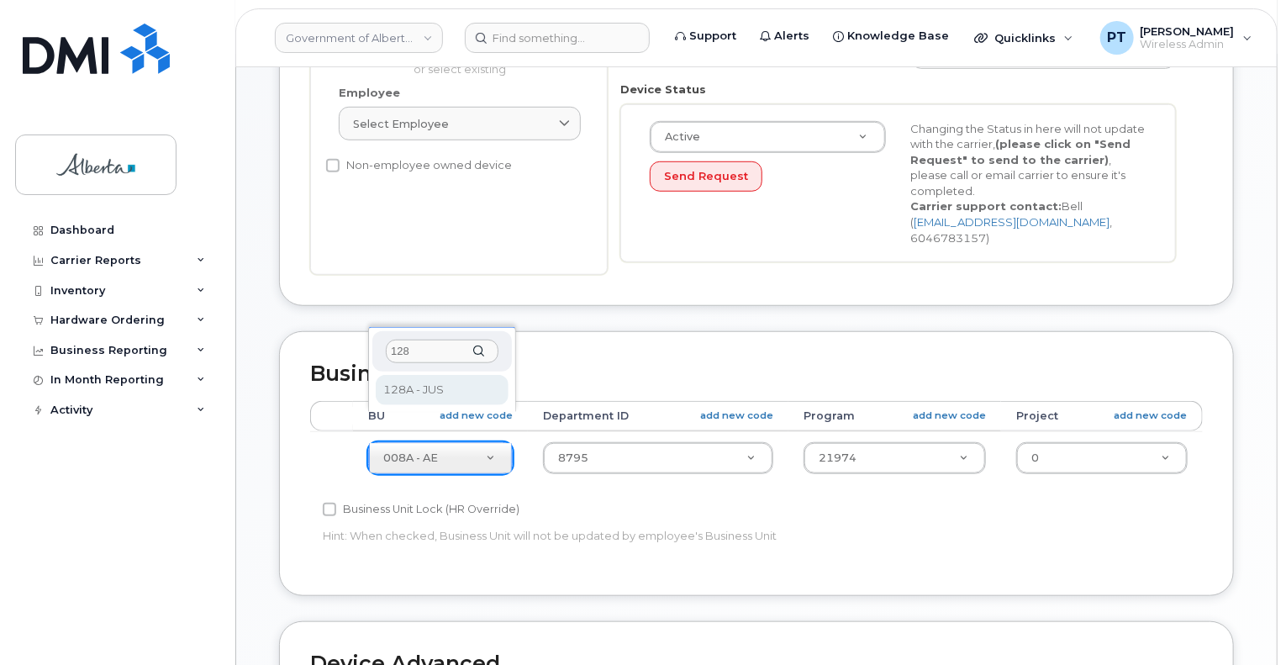
type input "128"
select select "4120330"
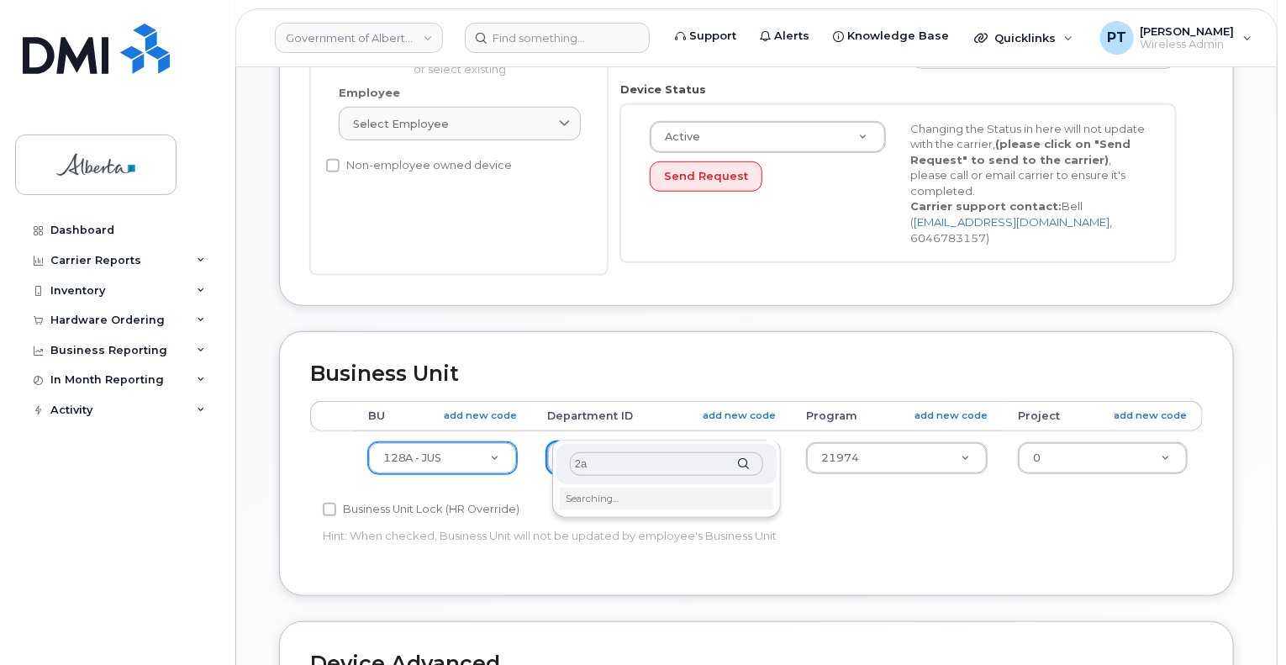
type input "2"
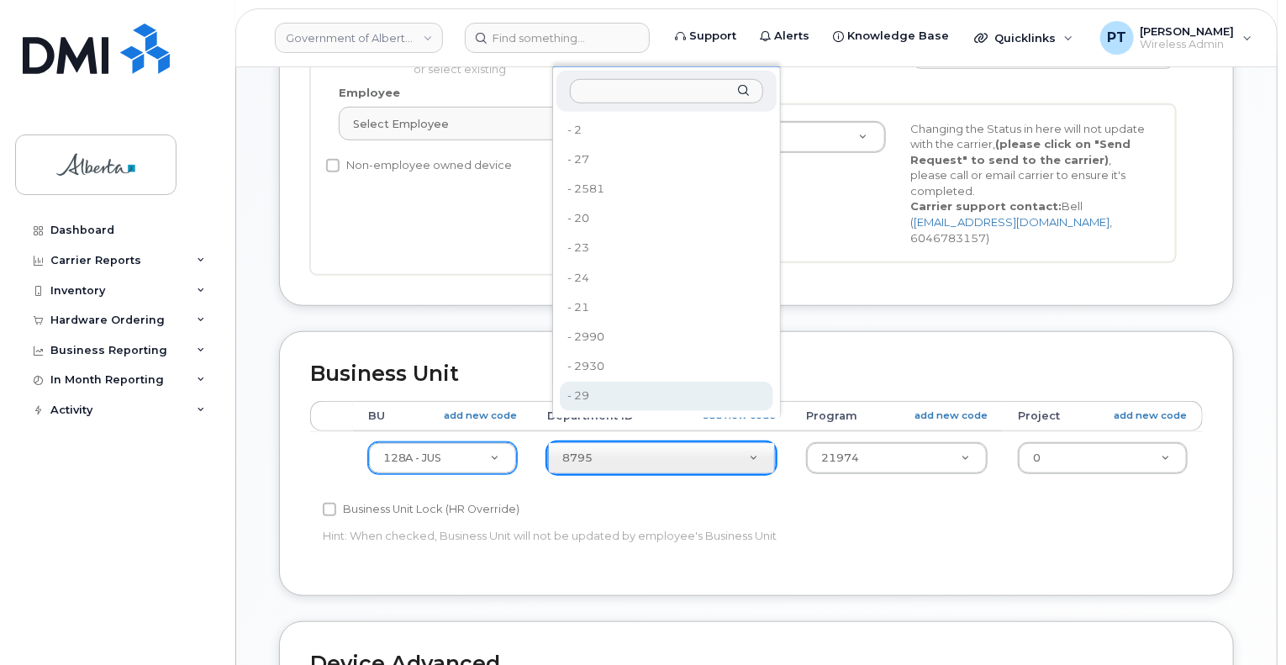
drag, startPoint x: 1009, startPoint y: 531, endPoint x: 984, endPoint y: 506, distance: 35.1
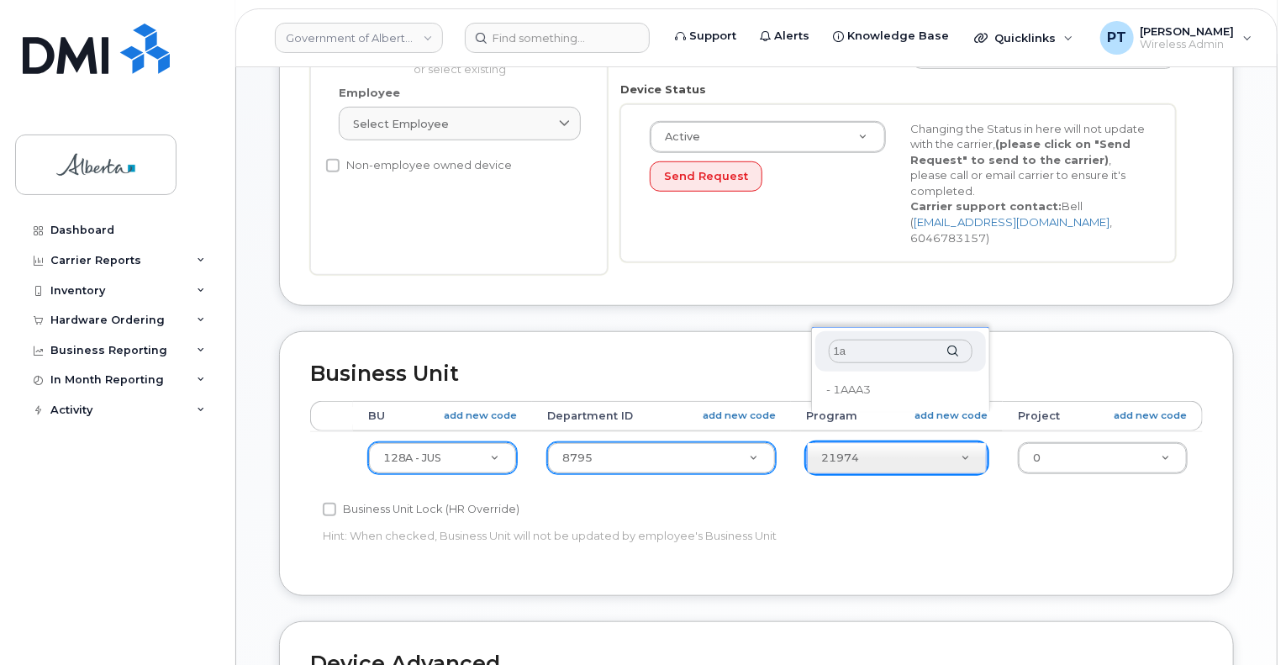
type input "1"
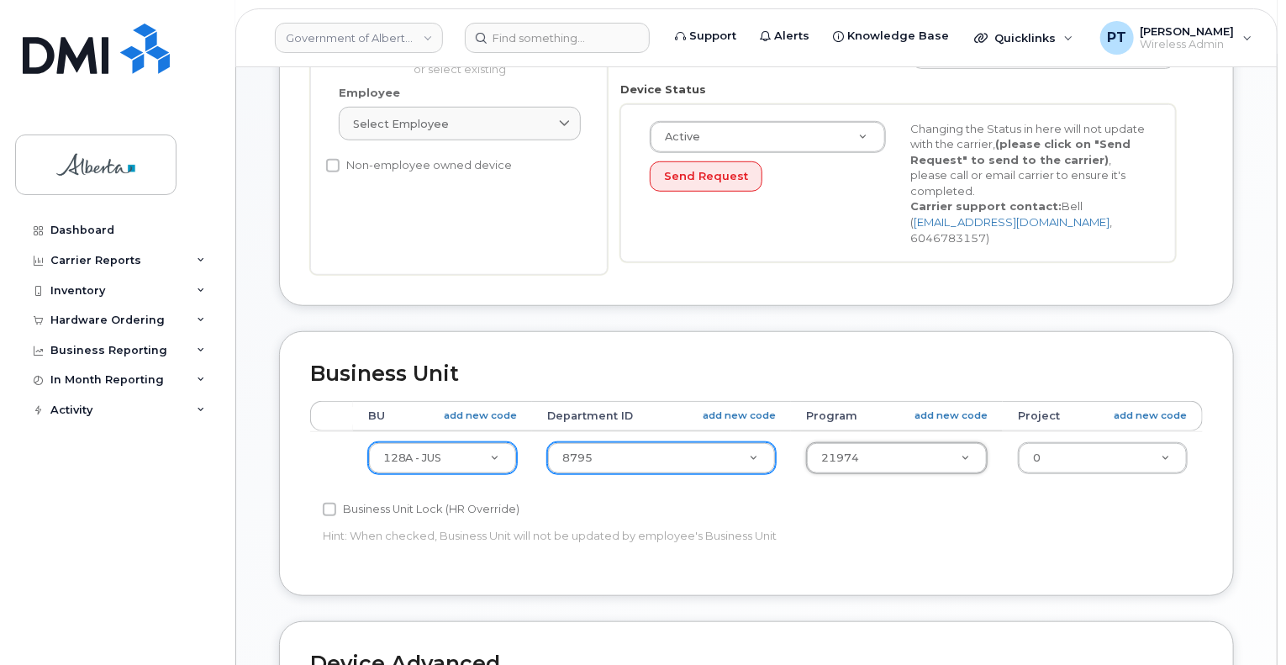
type input "2"
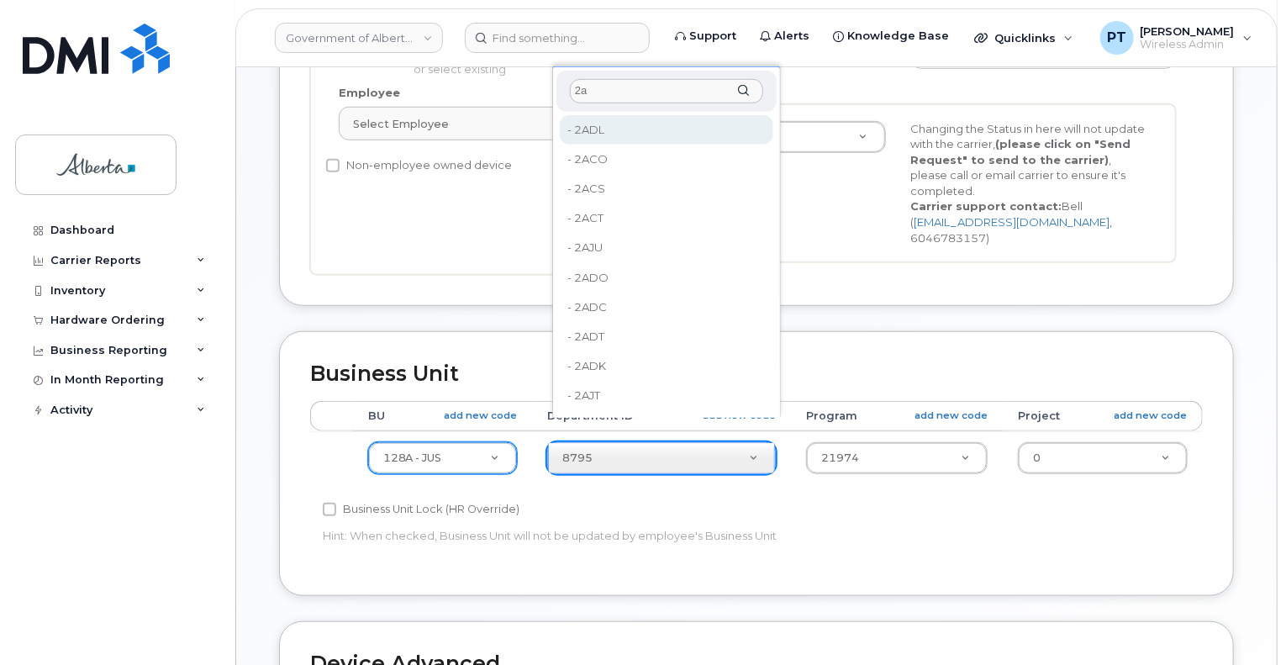
type input "2"
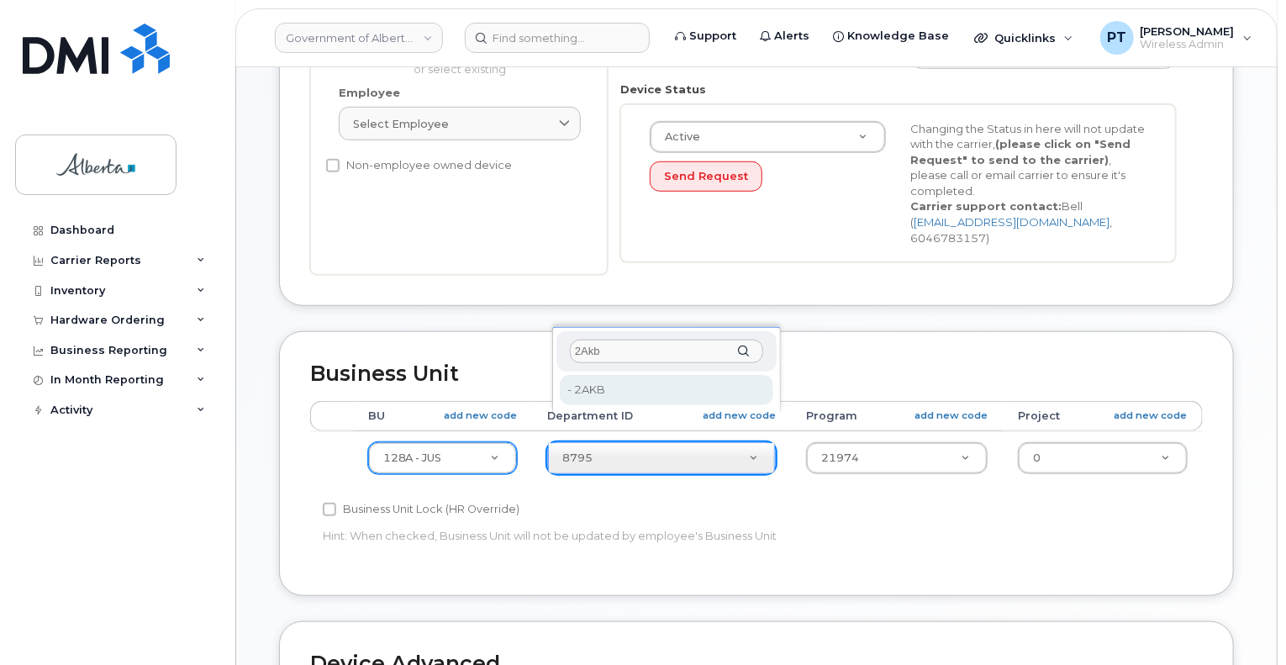
type input "2Akb"
drag, startPoint x: 679, startPoint y: 392, endPoint x: 674, endPoint y: 435, distance: 44.0
type input "36166471"
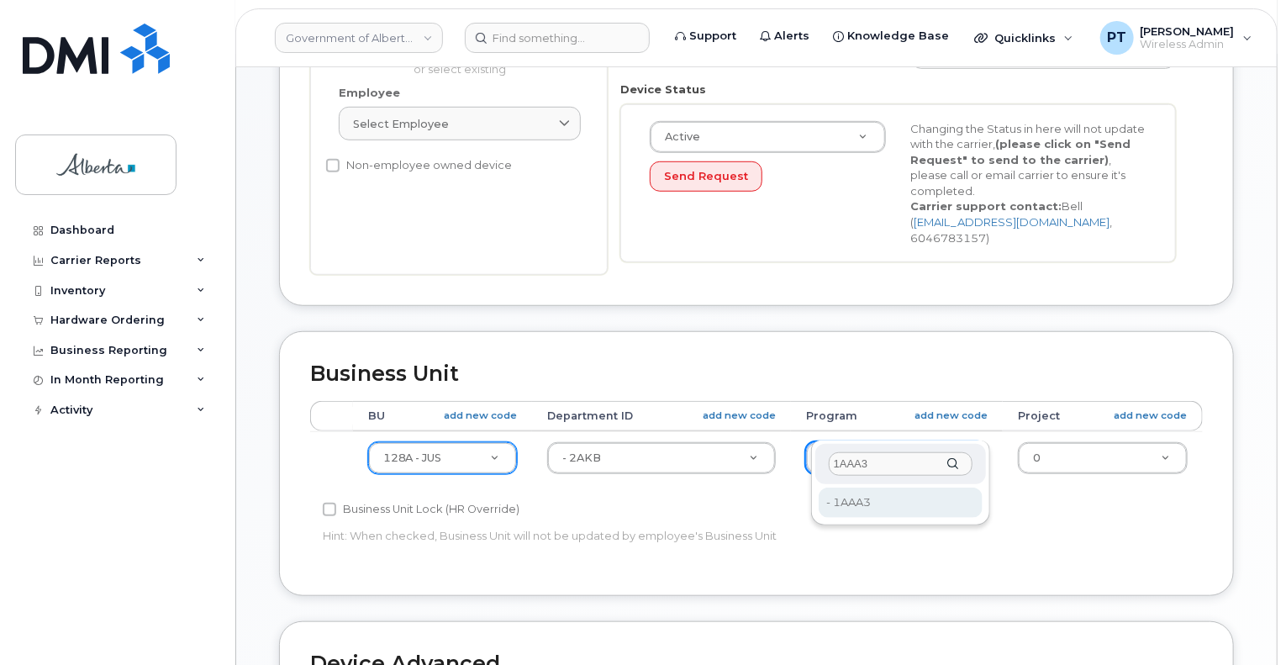
type input "1AAA3"
type input "26438803"
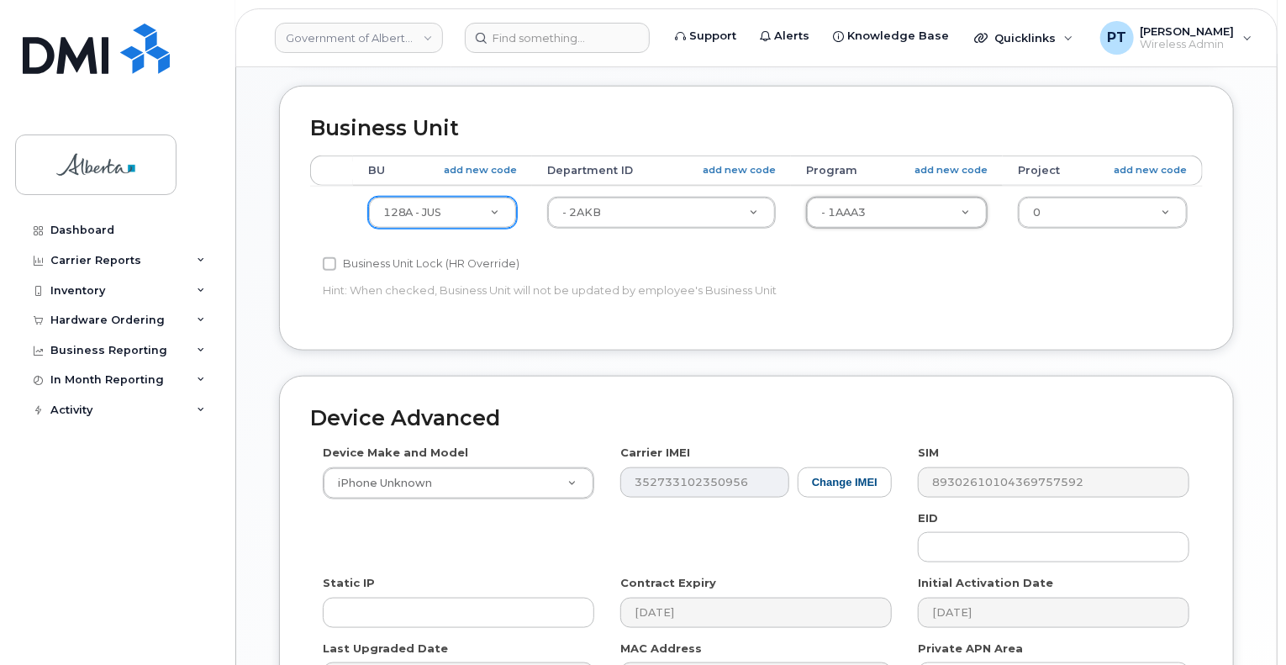
scroll to position [925, 0]
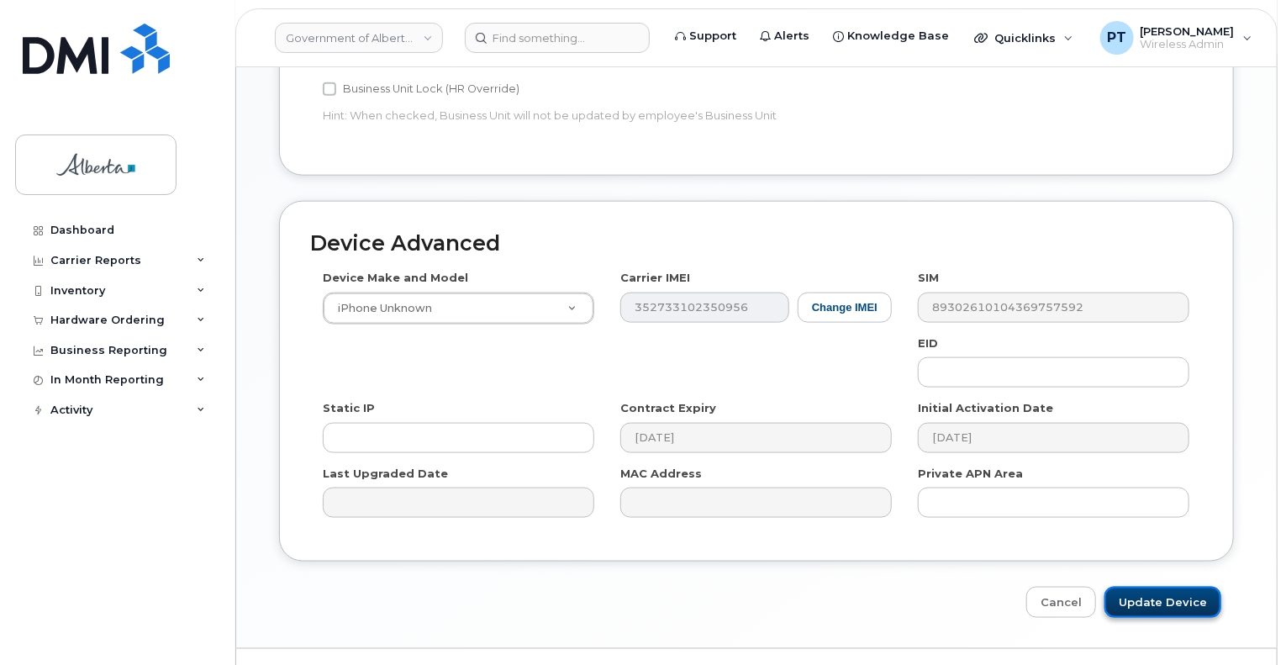
click at [1194, 587] on input "Update Device" at bounding box center [1163, 602] width 117 height 31
type input "Saving..."
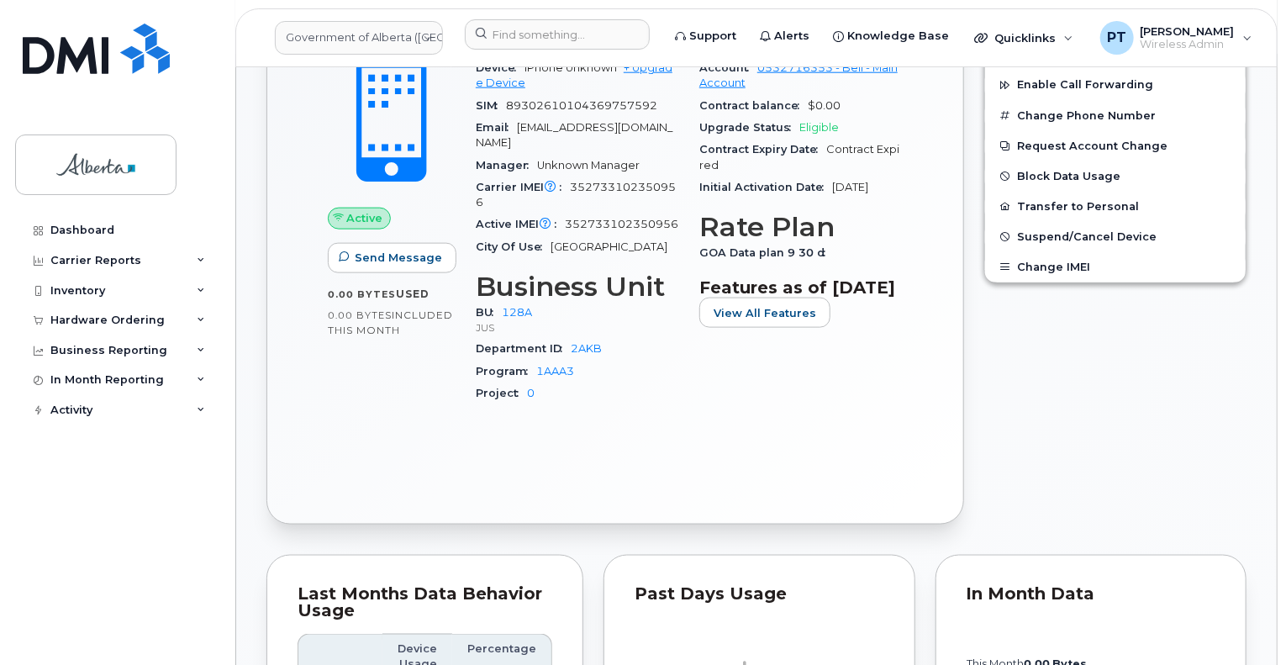
scroll to position [1093, 0]
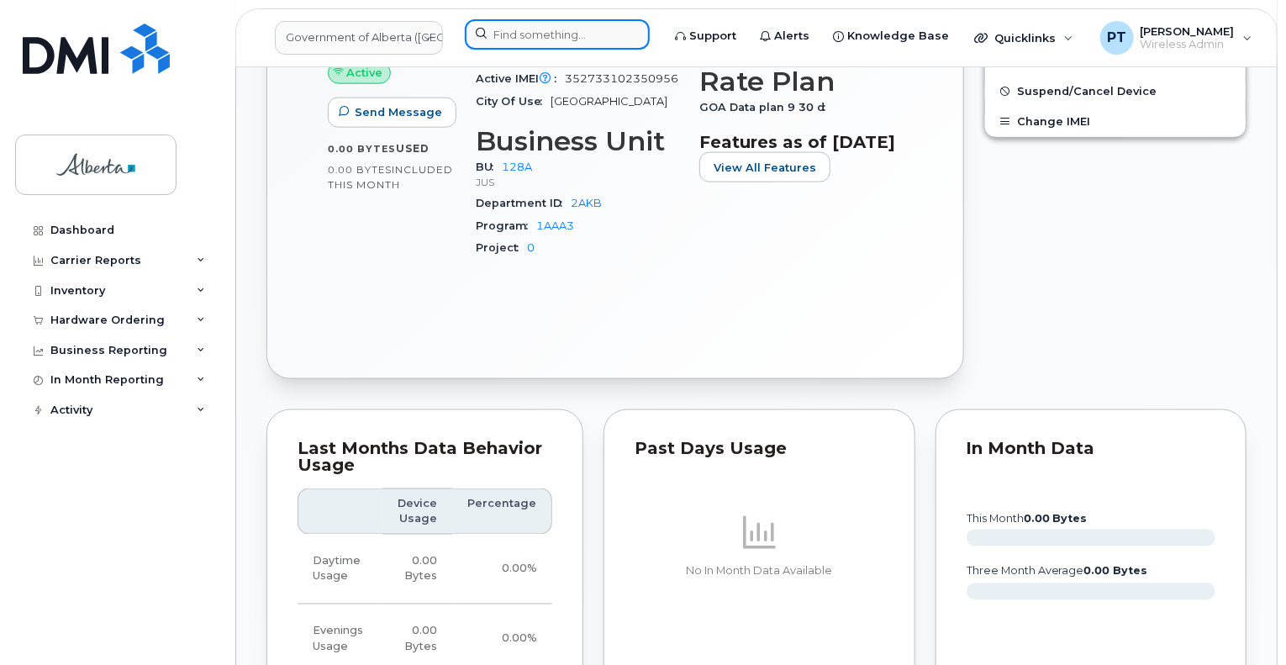
click at [546, 44] on input at bounding box center [557, 34] width 185 height 30
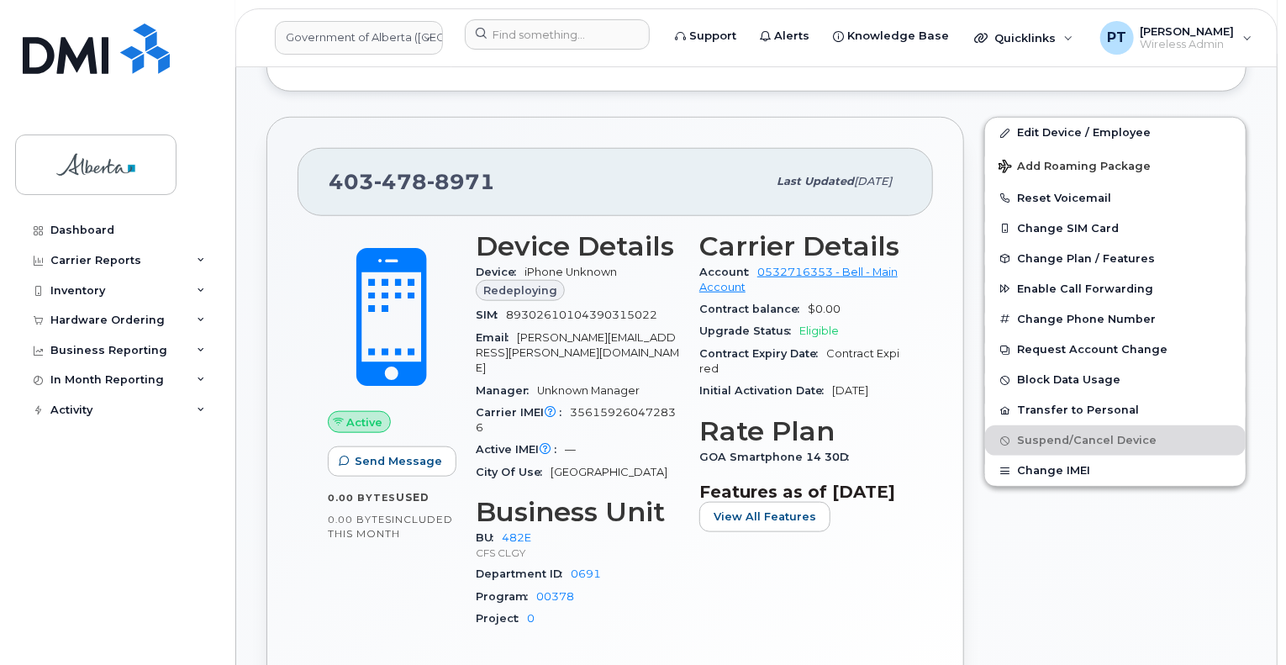
scroll to position [673, 0]
